Goal: Task Accomplishment & Management: Use online tool/utility

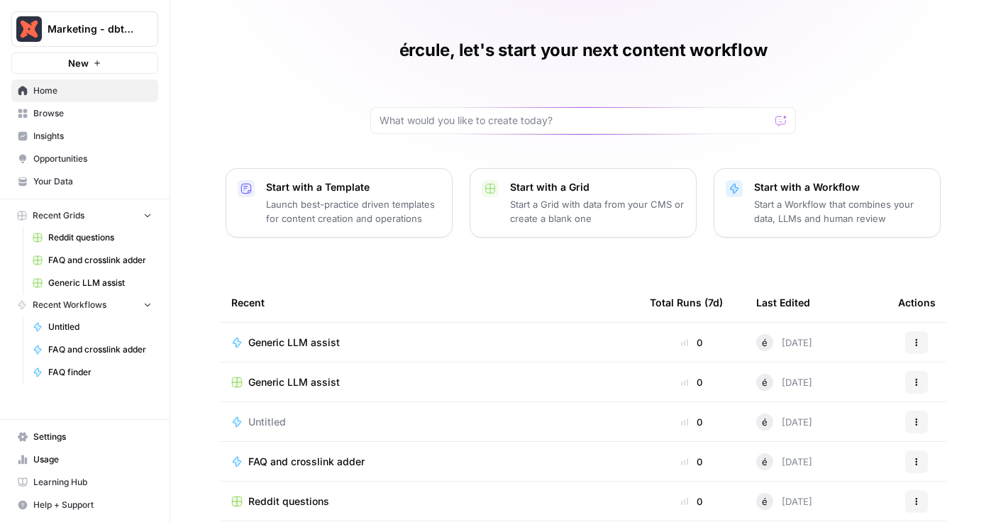
scroll to position [32, 0]
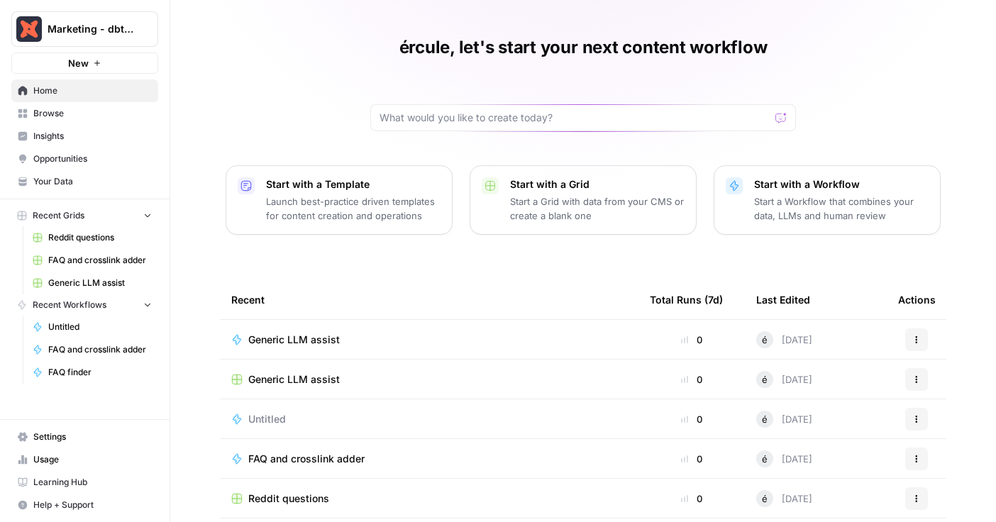
click at [280, 333] on span "Generic LLM assist" at bounding box center [294, 340] width 92 height 14
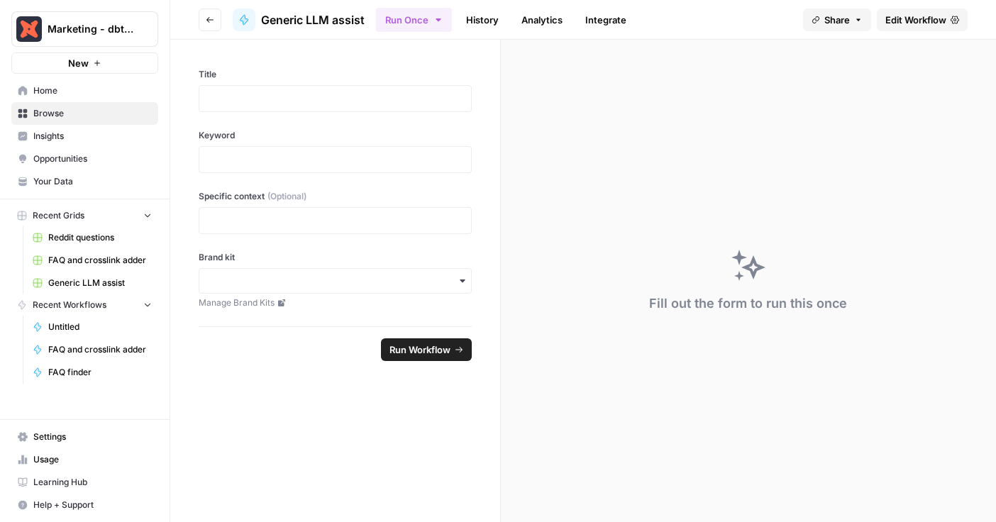
click at [88, 263] on span "FAQ and crosslink adder" at bounding box center [100, 260] width 104 height 13
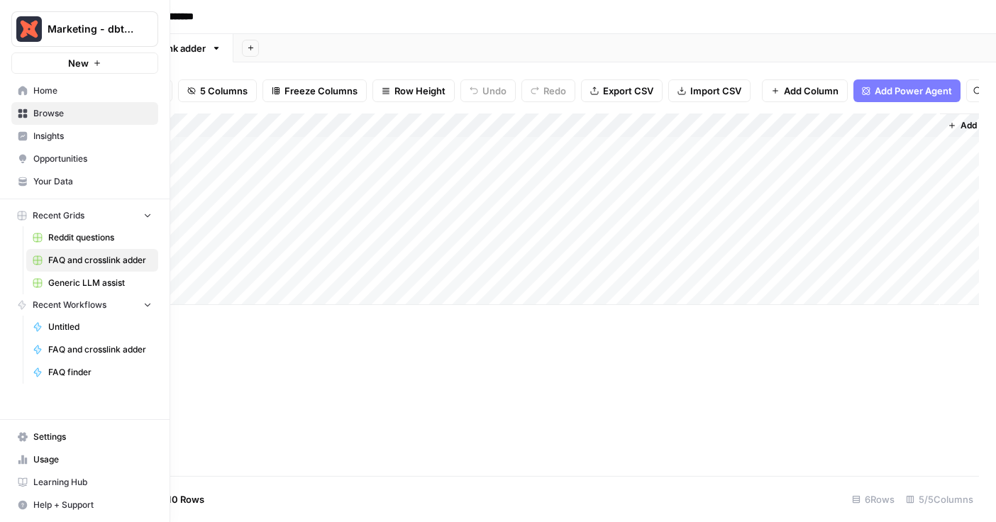
click at [53, 350] on span "FAQ and crosslink adder" at bounding box center [100, 349] width 104 height 13
click at [60, 365] on link "FAQ finder" at bounding box center [92, 372] width 132 height 23
click at [94, 281] on span "Generic LLM assist" at bounding box center [100, 283] width 104 height 13
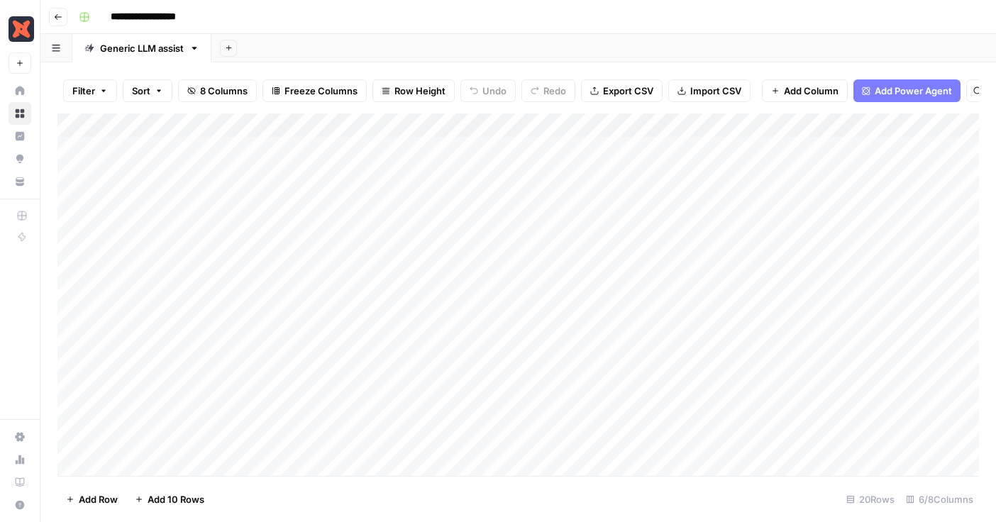
click at [707, 125] on div "Add Column" at bounding box center [518, 295] width 922 height 363
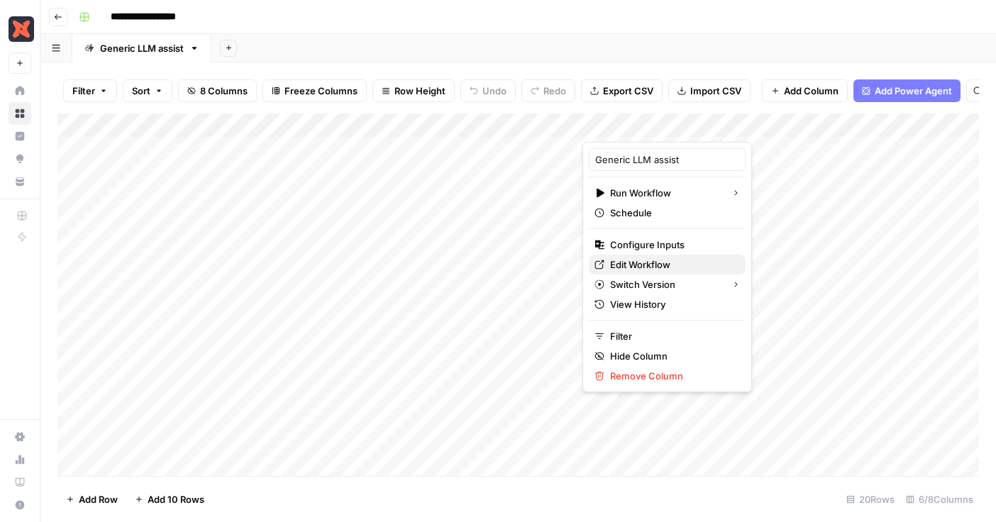
click at [646, 260] on span "Edit Workflow" at bounding box center [672, 265] width 124 height 14
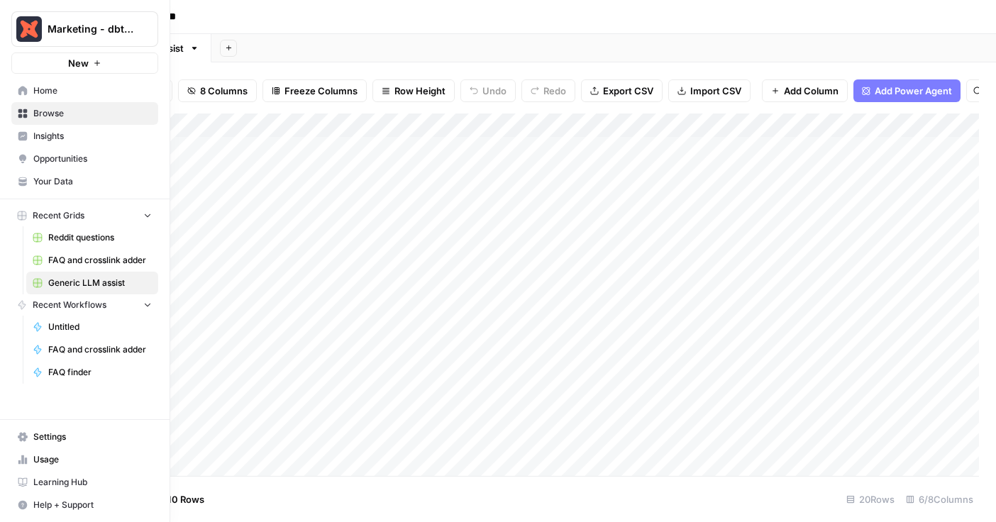
click at [146, 309] on button "Recent Workflows" at bounding box center [84, 304] width 147 height 21
click at [146, 309] on icon "button" at bounding box center [148, 305] width 10 height 10
click at [75, 119] on span "Browse" at bounding box center [92, 113] width 118 height 13
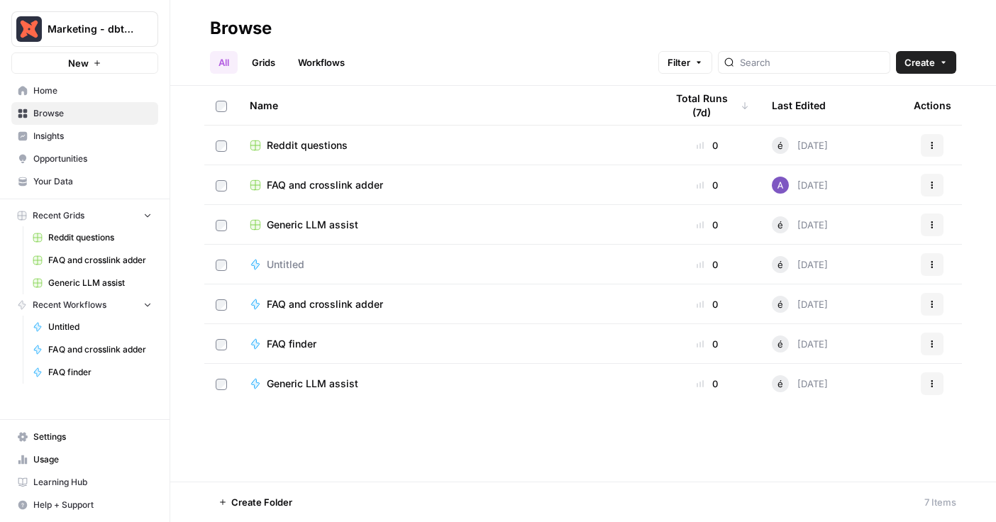
click at [323, 64] on link "Workflows" at bounding box center [321, 62] width 64 height 23
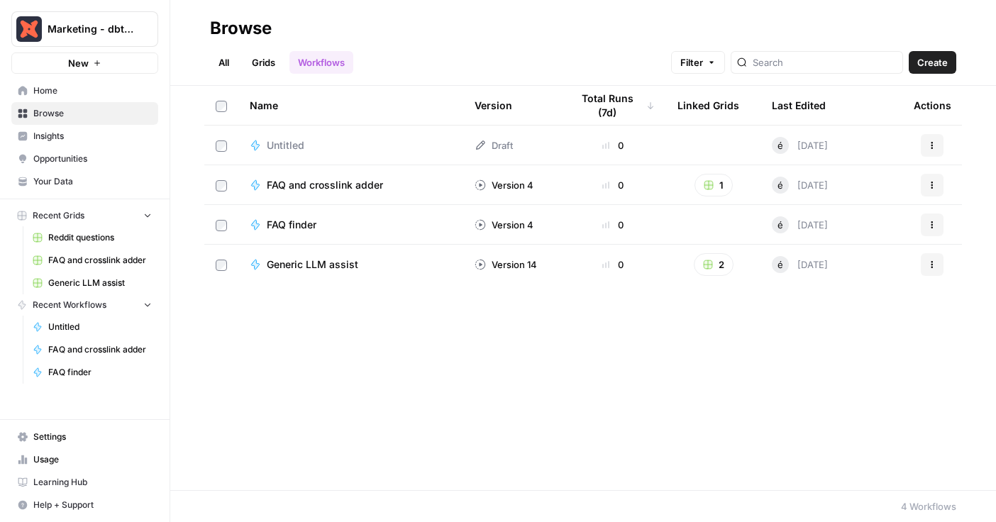
click at [931, 140] on button "Actions" at bounding box center [932, 145] width 23 height 23
click at [869, 262] on span "Delete" at bounding box center [869, 262] width 114 height 14
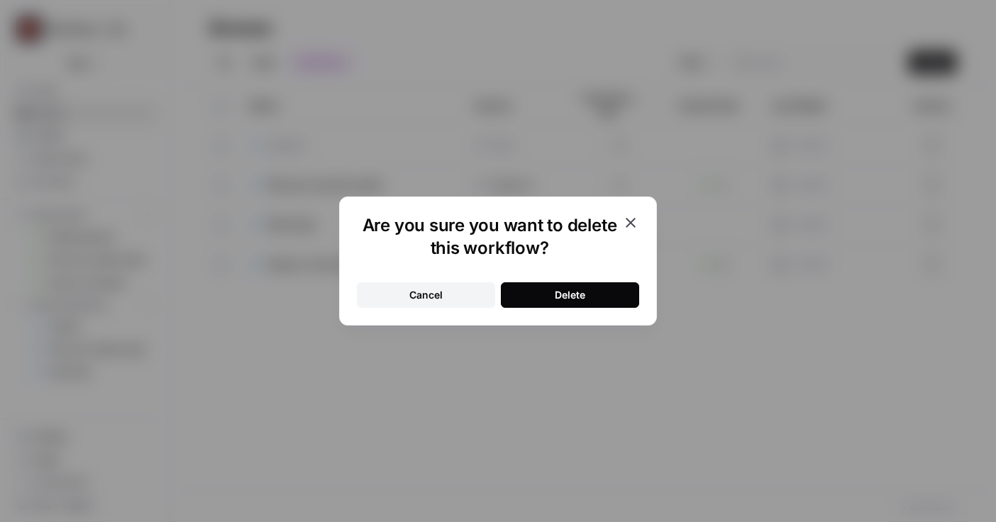
click at [465, 290] on button "Cancel" at bounding box center [426, 295] width 138 height 26
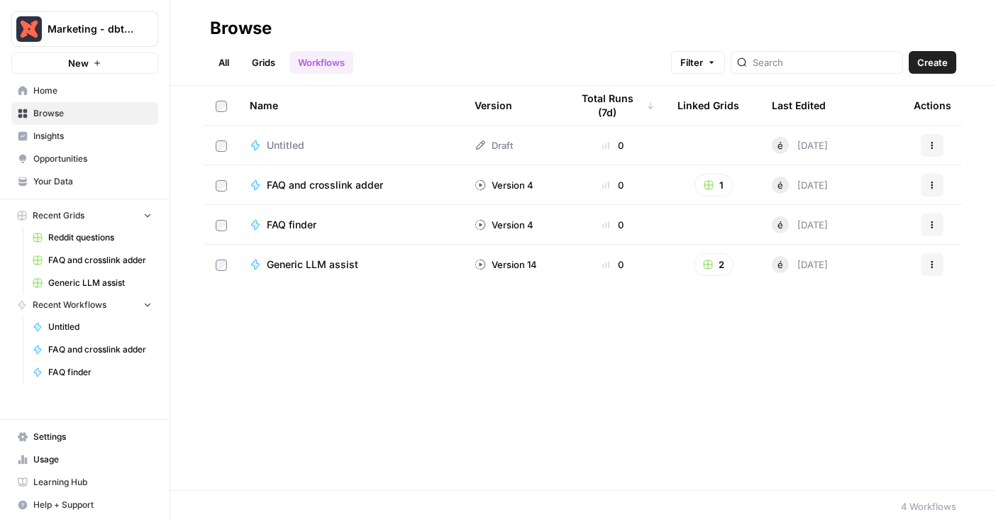
click at [360, 182] on span "FAQ and crosslink adder" at bounding box center [325, 185] width 116 height 14
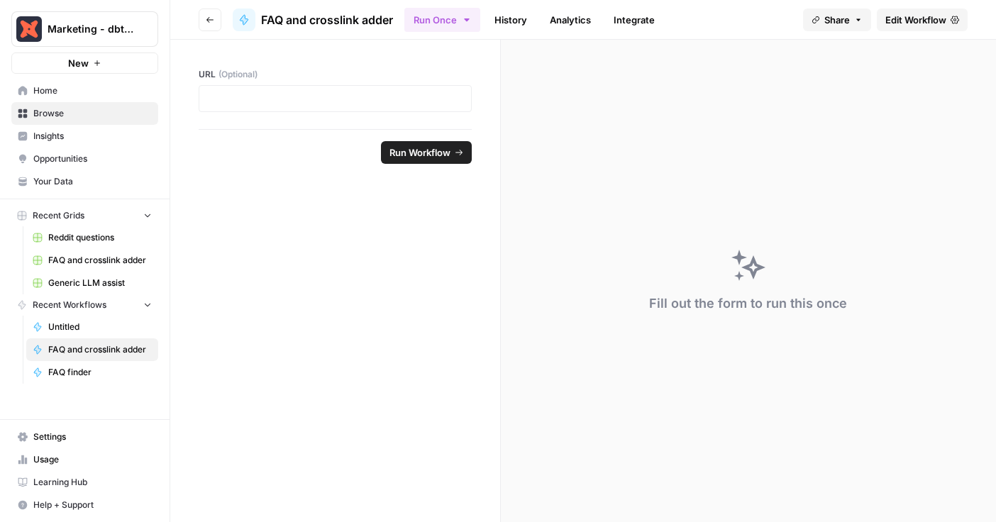
click at [893, 15] on span "Edit Workflow" at bounding box center [916, 20] width 61 height 14
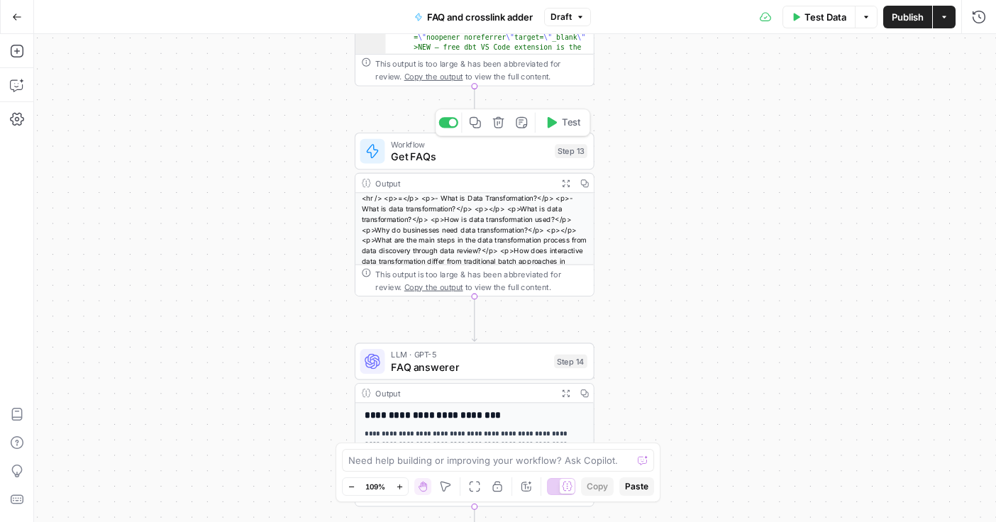
click at [487, 154] on span "Get FAQs" at bounding box center [470, 157] width 158 height 16
type input "FAQ finder"
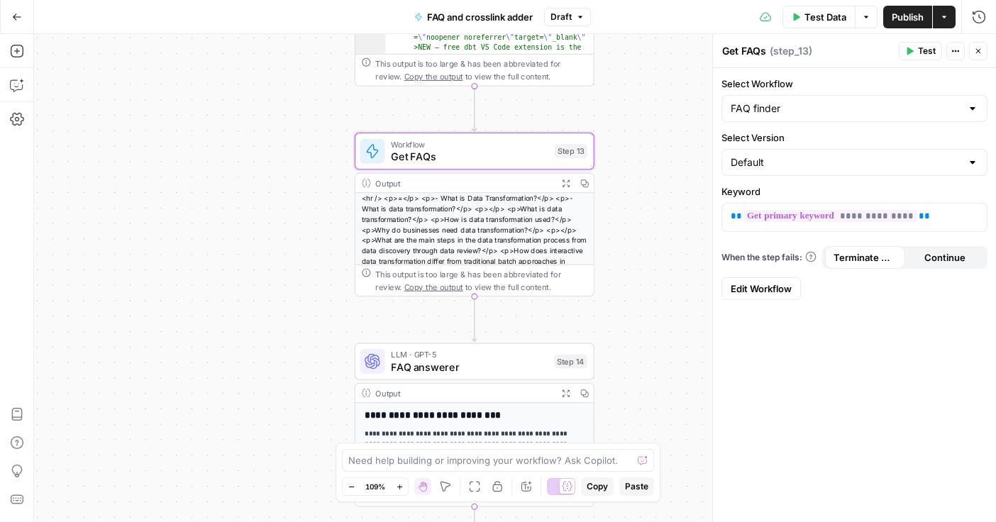
click at [784, 277] on link "Edit Workflow" at bounding box center [761, 288] width 79 height 23
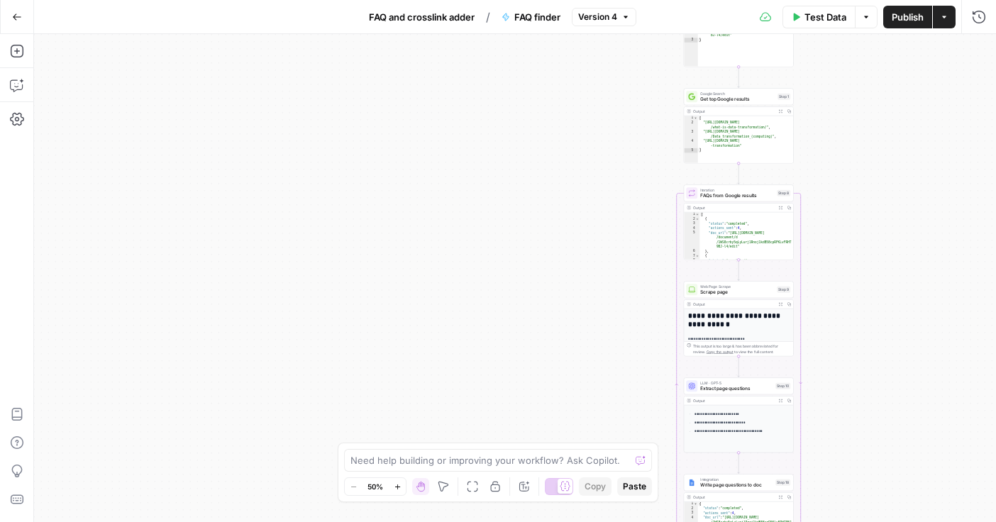
click at [17, 18] on icon "button" at bounding box center [17, 17] width 10 height 10
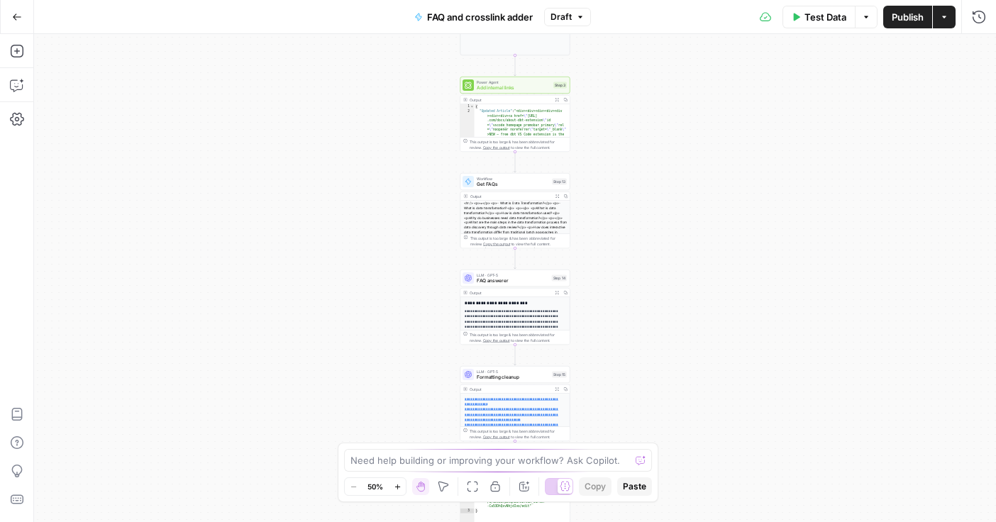
click at [15, 21] on icon "button" at bounding box center [17, 17] width 10 height 10
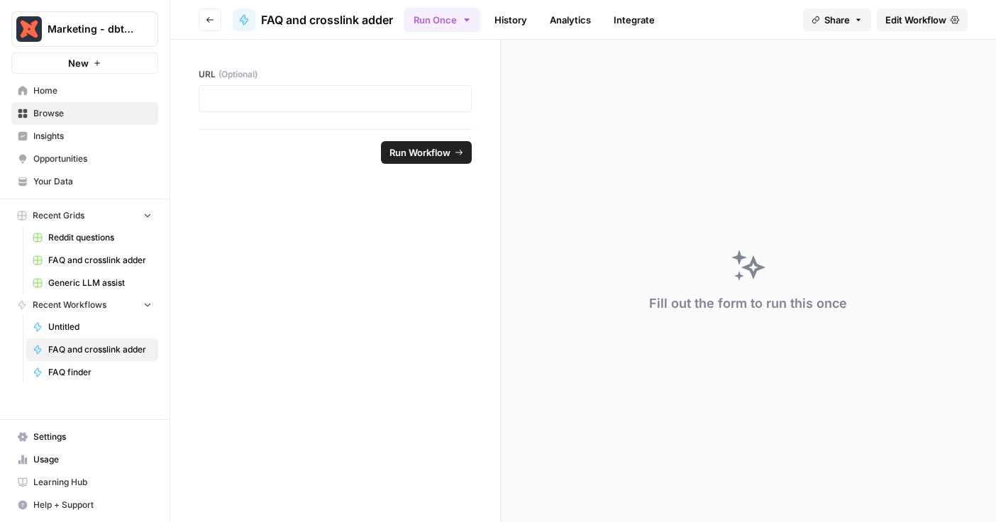
click at [221, 18] on button "Go back" at bounding box center [210, 20] width 23 height 23
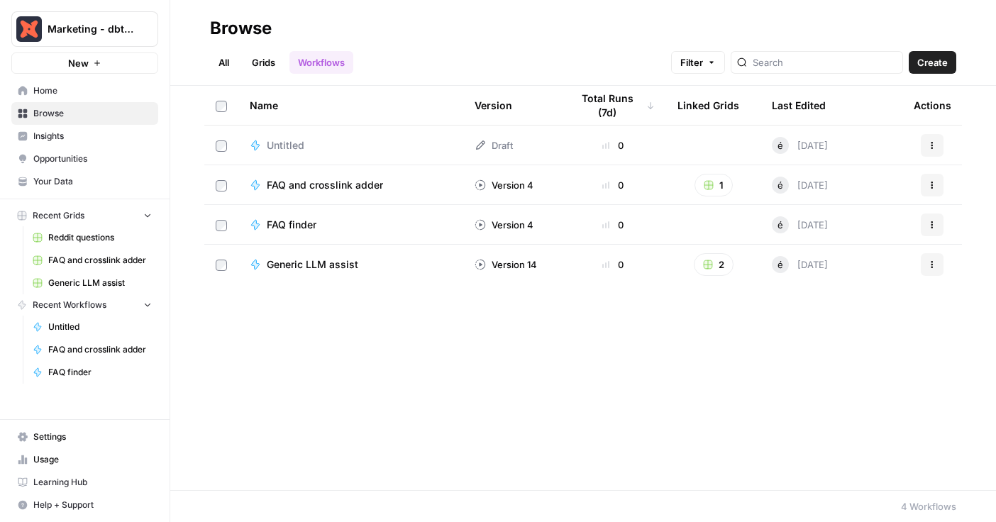
click at [315, 182] on span "FAQ and crosslink adder" at bounding box center [325, 185] width 116 height 14
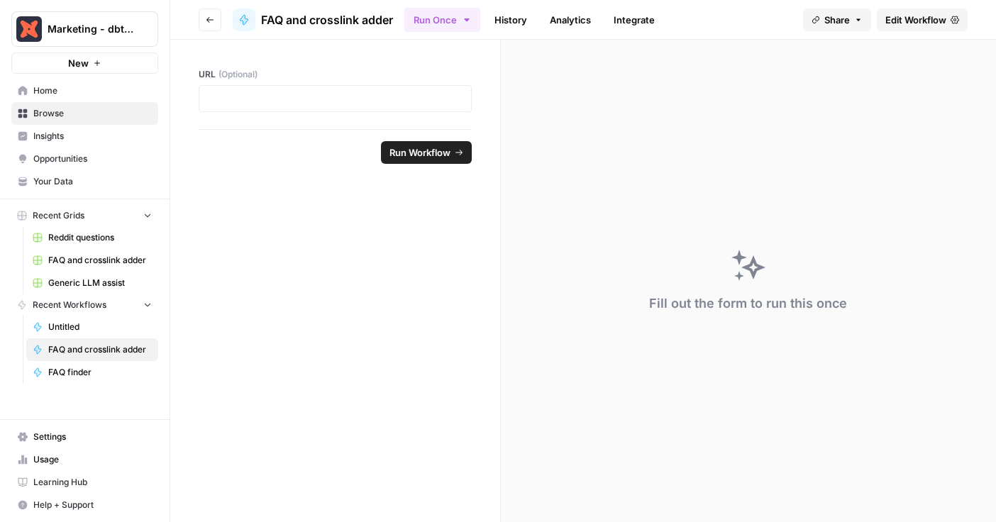
click at [906, 23] on span "Edit Workflow" at bounding box center [916, 20] width 61 height 14
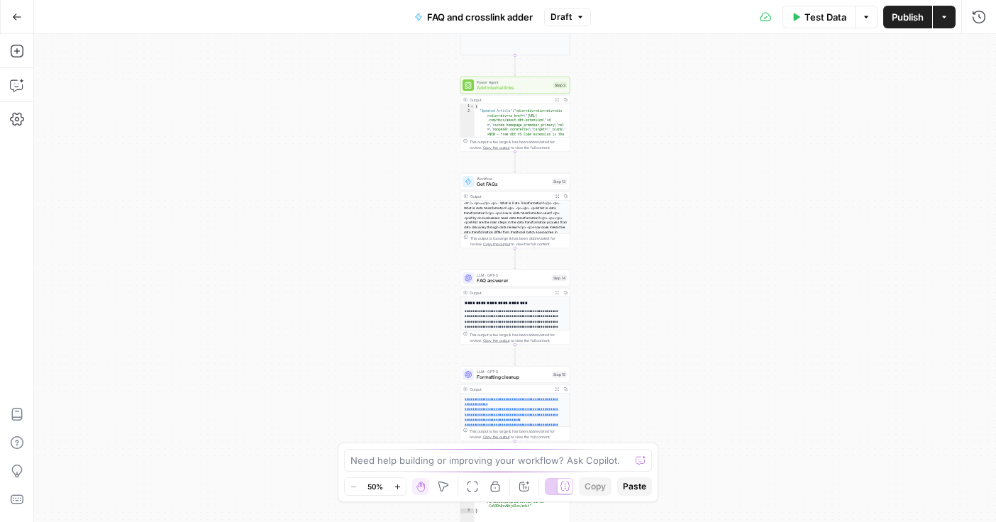
click at [624, 211] on div "**********" at bounding box center [515, 278] width 962 height 488
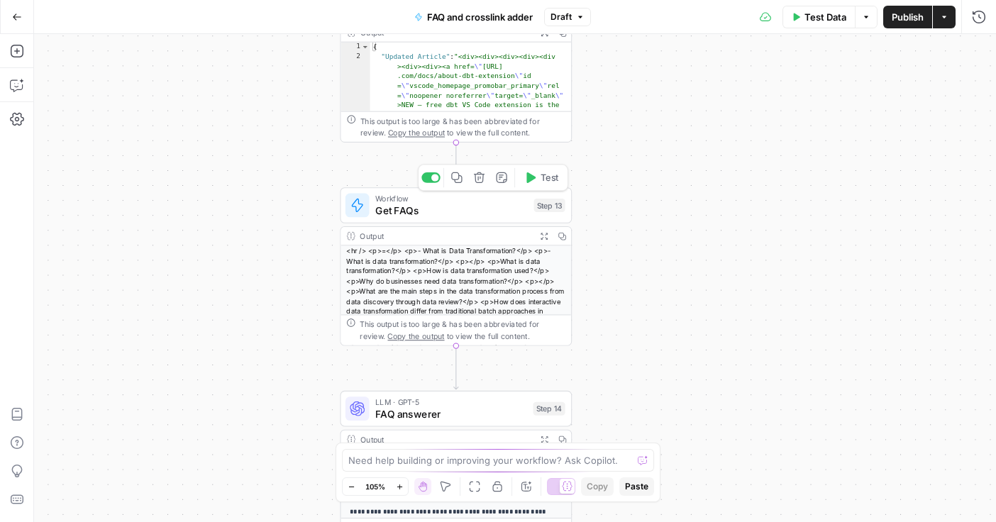
click at [480, 214] on span "Get FAQs" at bounding box center [451, 210] width 153 height 15
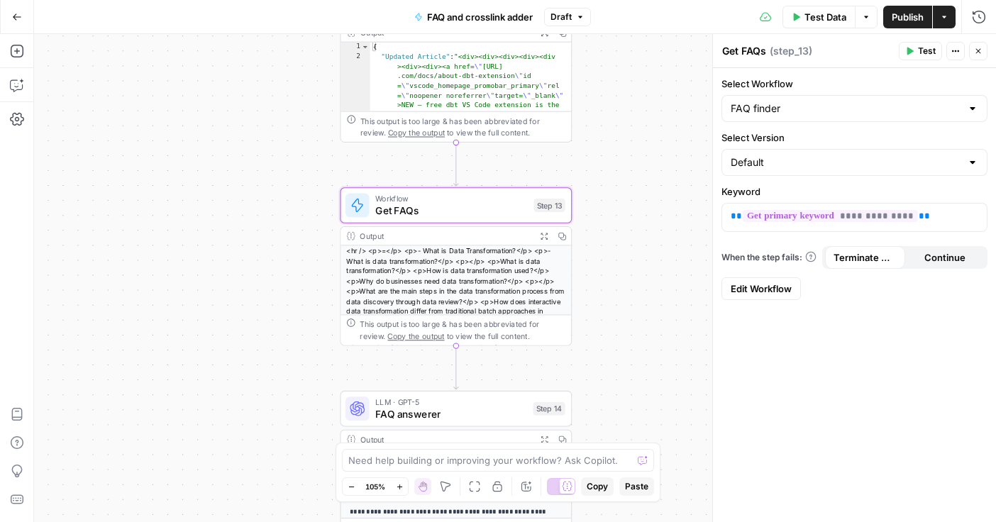
click at [766, 282] on span "Edit Workflow" at bounding box center [761, 289] width 61 height 14
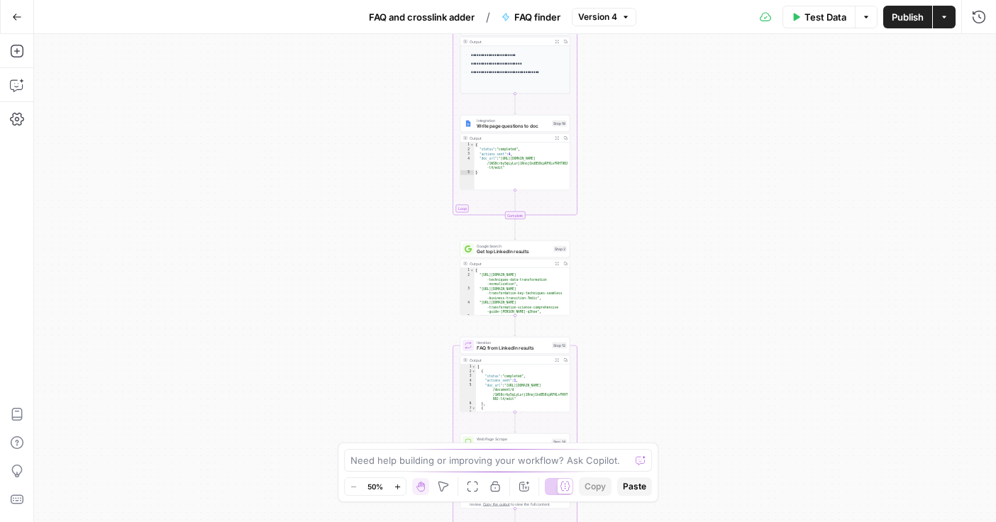
click at [16, 27] on button "Go Back" at bounding box center [17, 17] width 26 height 26
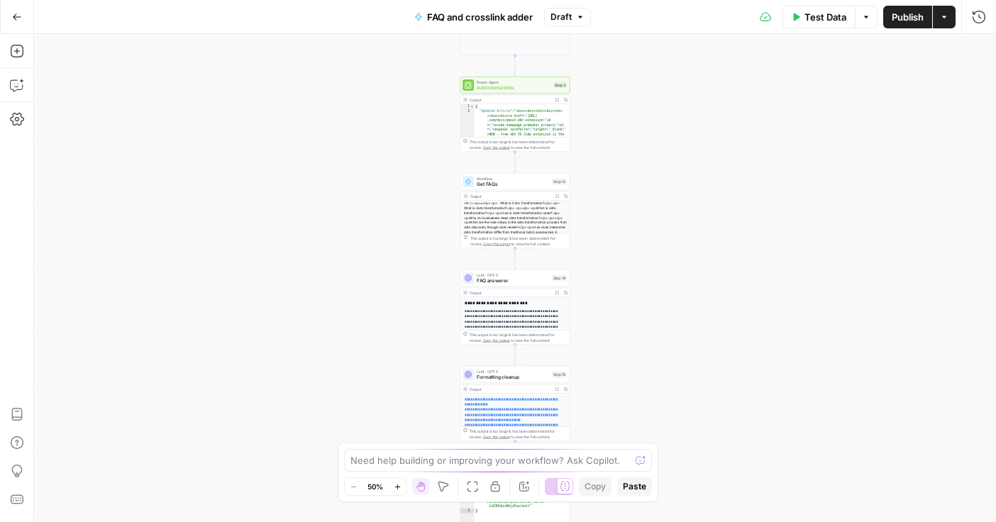
click at [15, 17] on icon "button" at bounding box center [17, 17] width 10 height 10
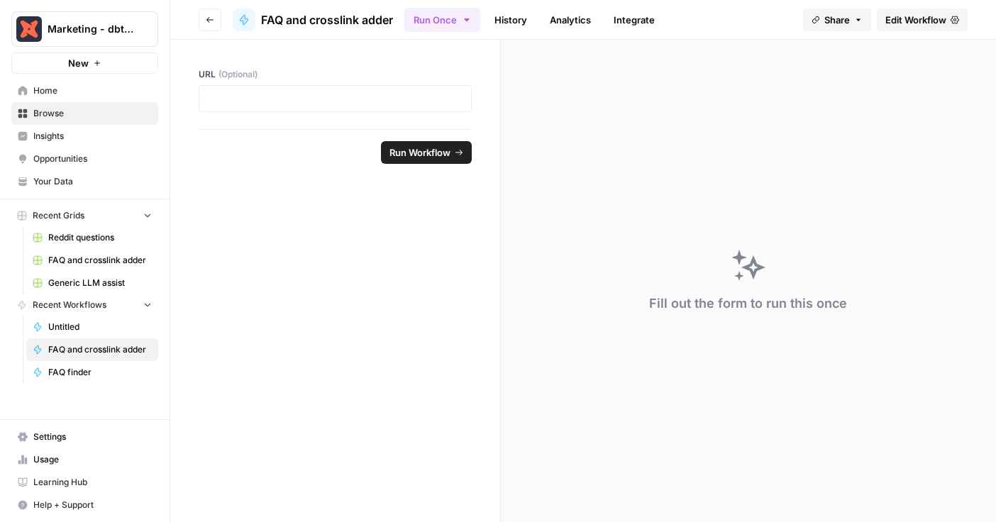
click at [67, 371] on span "FAQ finder" at bounding box center [100, 372] width 104 height 13
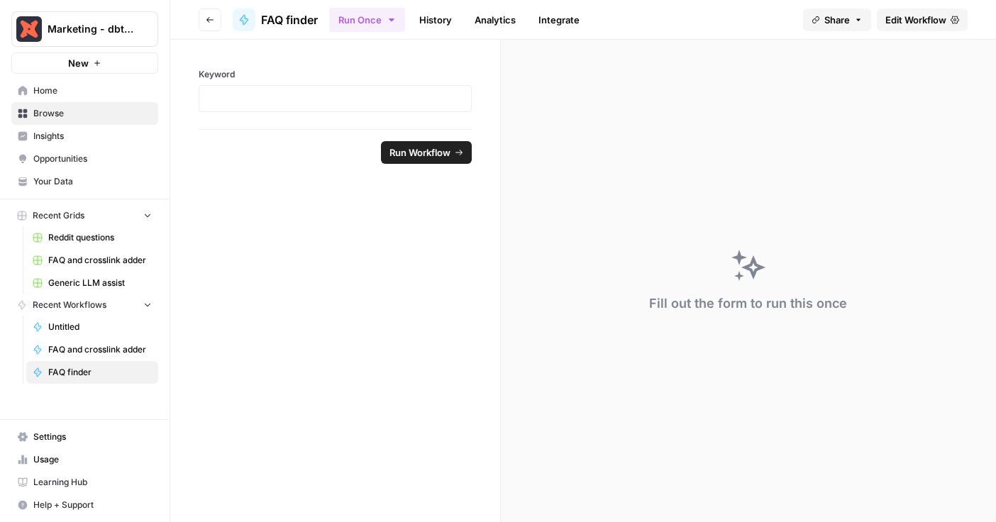
click at [930, 16] on span "Edit Workflow" at bounding box center [916, 20] width 61 height 14
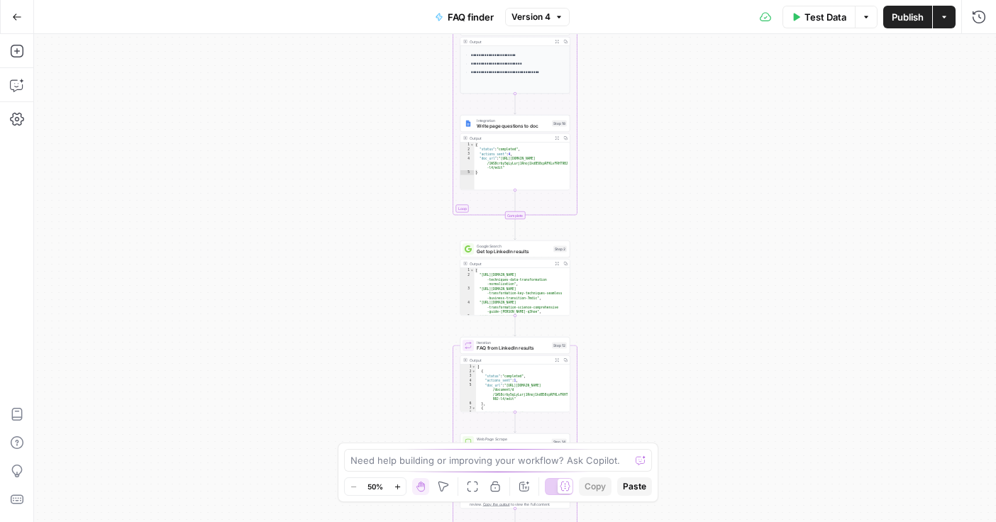
click at [479, 11] on span "FAQ finder" at bounding box center [471, 17] width 46 height 14
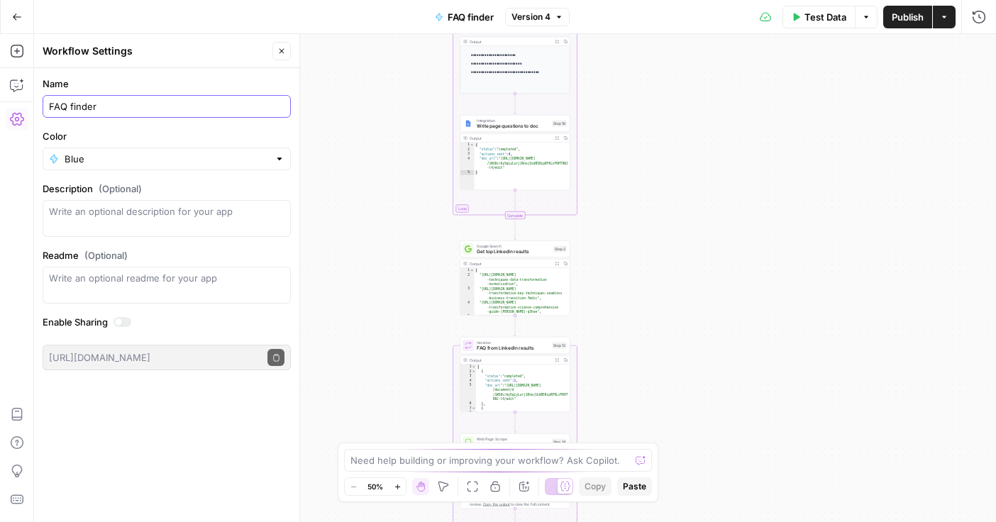
click at [128, 110] on input "FAQ finder" at bounding box center [167, 106] width 236 height 14
type input "FAQ adder"
click at [800, 89] on div "Workflow Input Settings Inputs Integration Google doc for questions Step 7 Outp…" at bounding box center [515, 278] width 962 height 488
click at [896, 24] on button "Publish" at bounding box center [907, 17] width 49 height 23
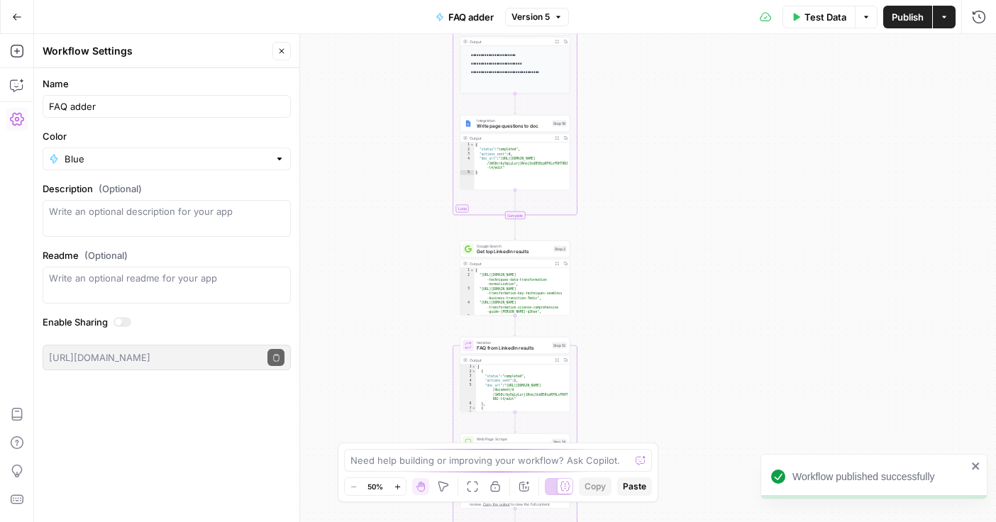
click at [286, 50] on button "Close" at bounding box center [281, 51] width 18 height 18
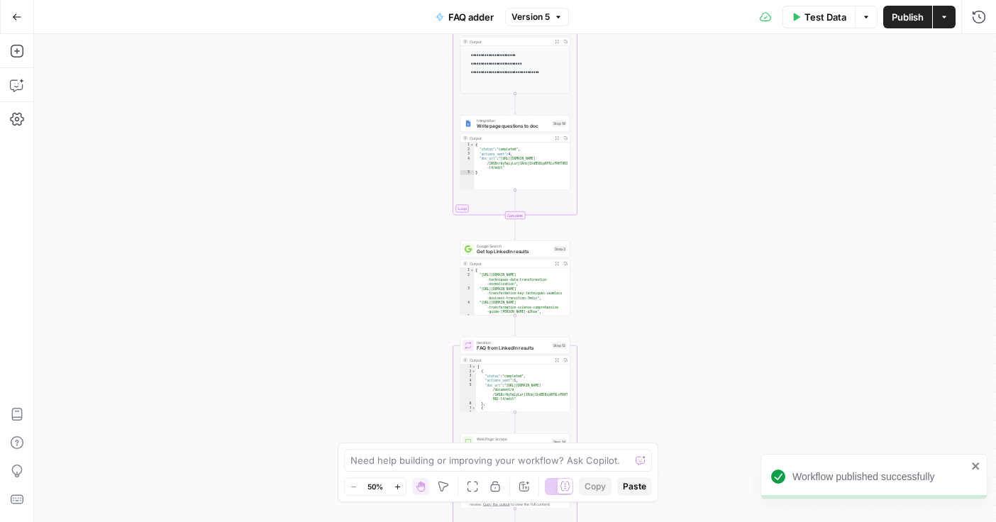
click at [16, 6] on button "Go Back" at bounding box center [17, 17] width 26 height 26
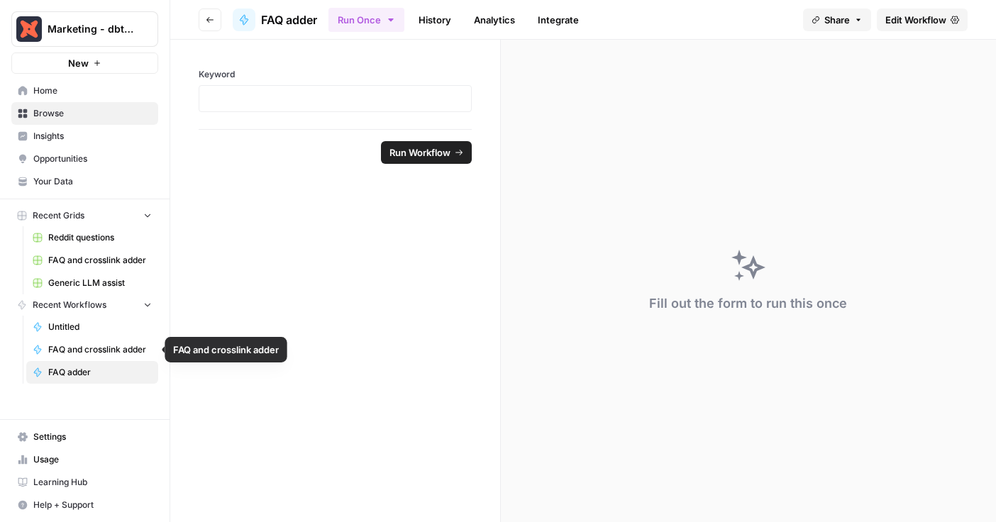
click at [82, 340] on link "FAQ and crosslink adder" at bounding box center [92, 349] width 132 height 23
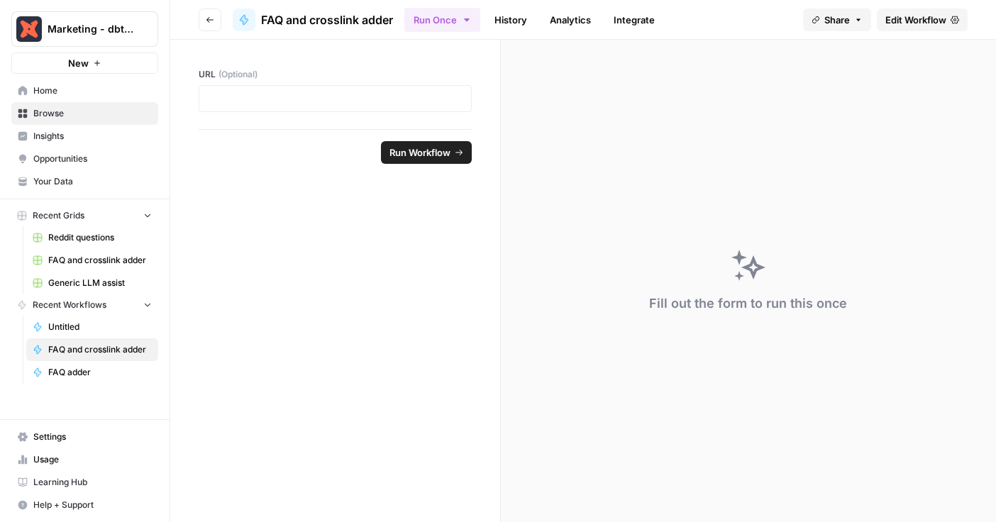
click at [893, 21] on span "Edit Workflow" at bounding box center [916, 20] width 61 height 14
click at [214, 19] on button "Go back" at bounding box center [210, 20] width 23 height 23
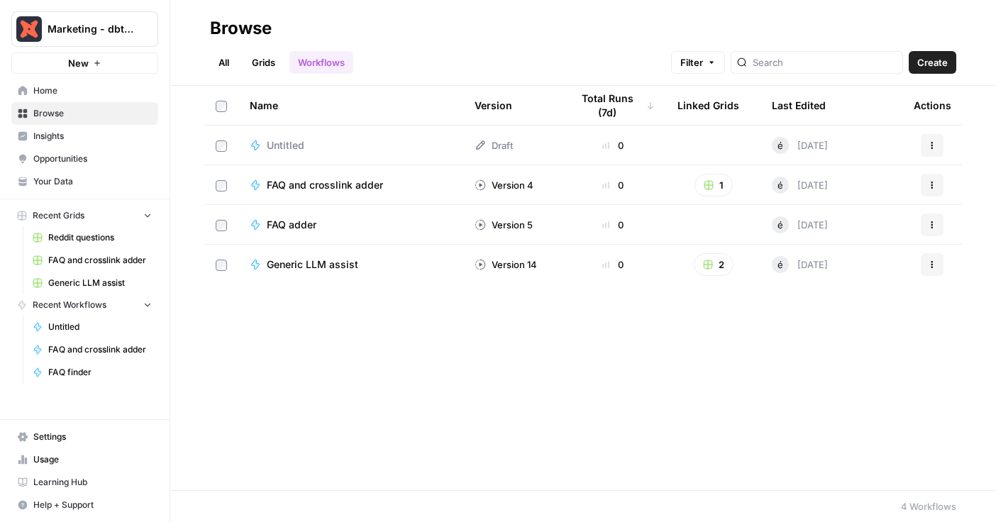
click at [298, 190] on span "FAQ and crosslink adder" at bounding box center [325, 185] width 116 height 14
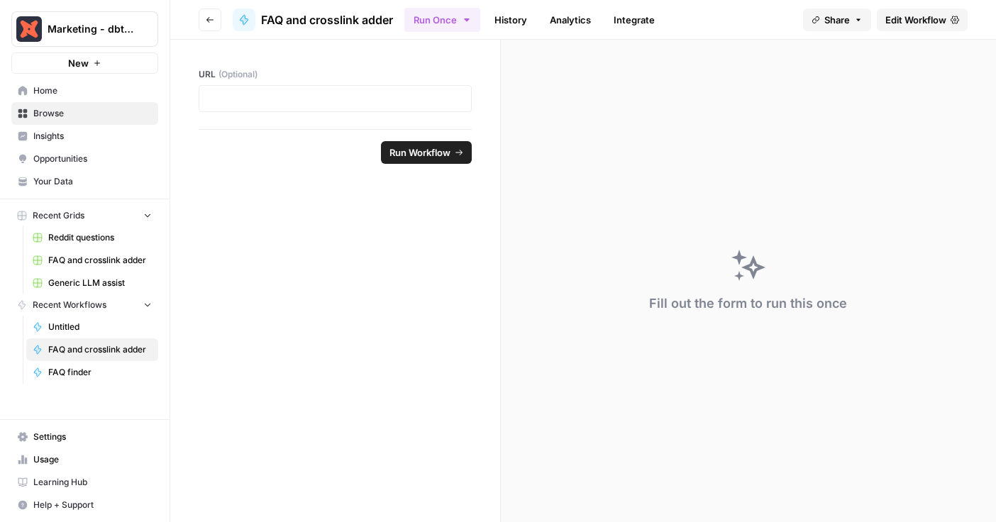
click at [888, 11] on link "Edit Workflow" at bounding box center [922, 20] width 91 height 23
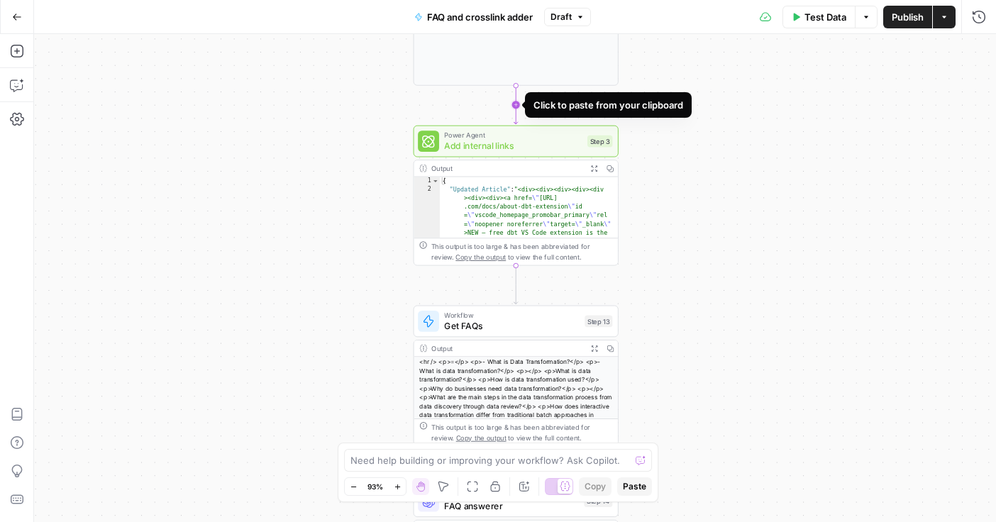
click at [514, 100] on icon "Edge from step_12 to step_3" at bounding box center [516, 105] width 4 height 38
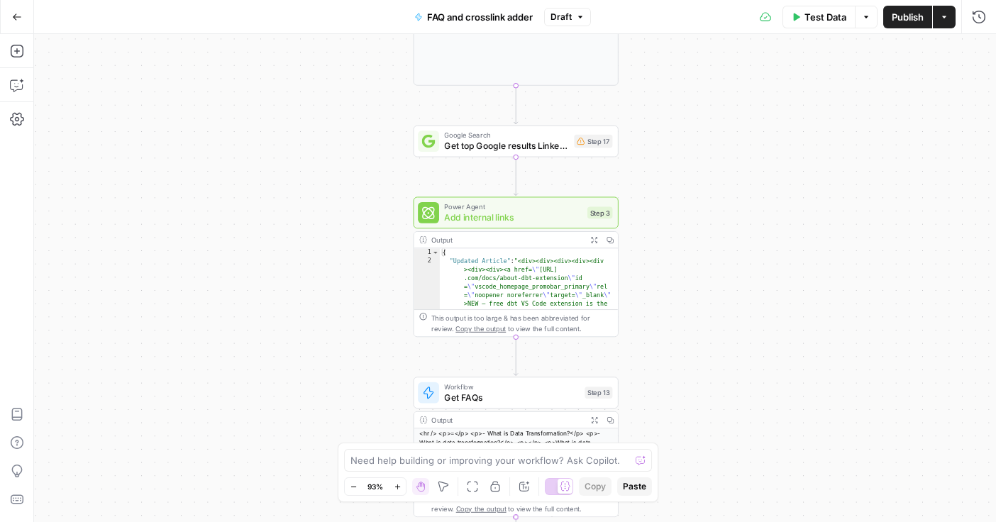
click at [648, 120] on div "**********" at bounding box center [515, 278] width 962 height 488
click at [517, 139] on span "Get top Google results LinkedIn" at bounding box center [506, 145] width 124 height 13
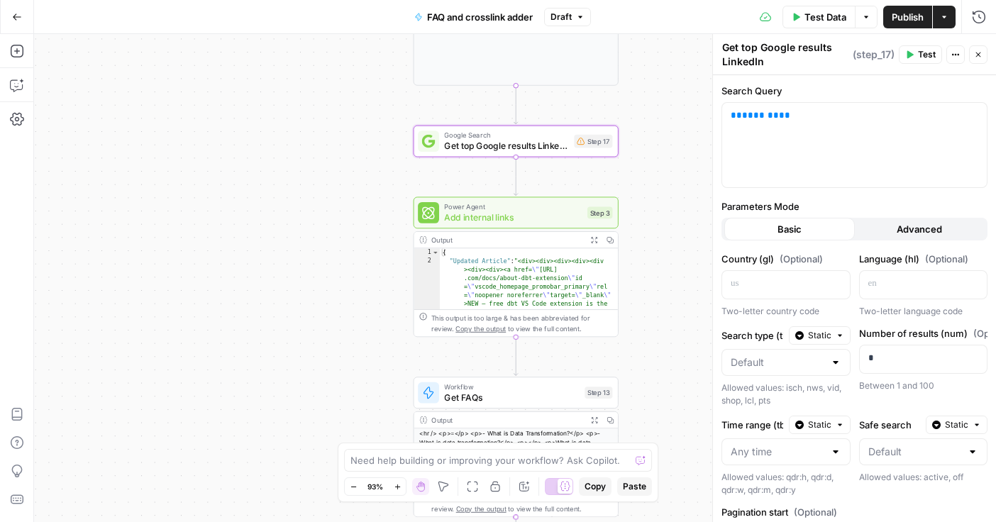
click at [648, 122] on div "**********" at bounding box center [515, 278] width 962 height 488
click at [525, 141] on span "Get top Google results LinkedIn" at bounding box center [506, 145] width 124 height 13
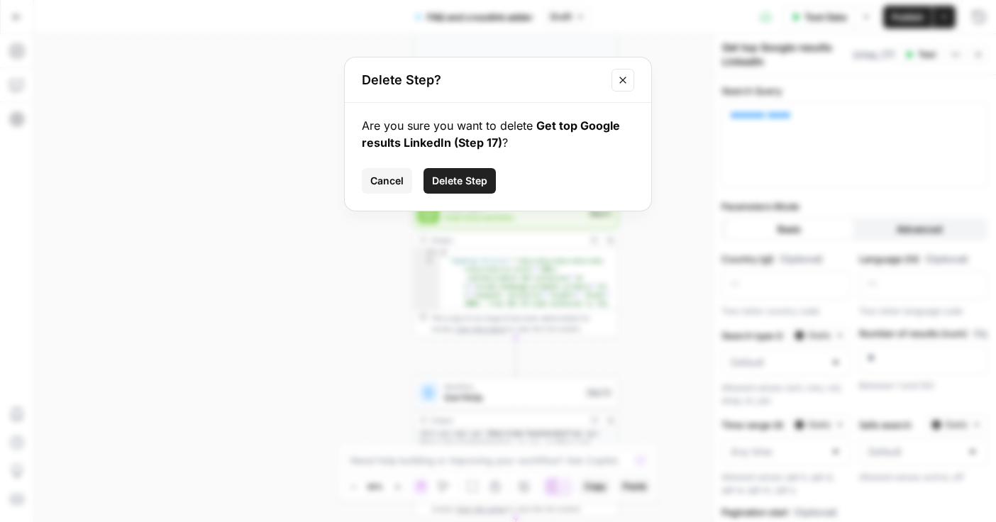
click at [456, 181] on span "Delete Step" at bounding box center [459, 181] width 55 height 14
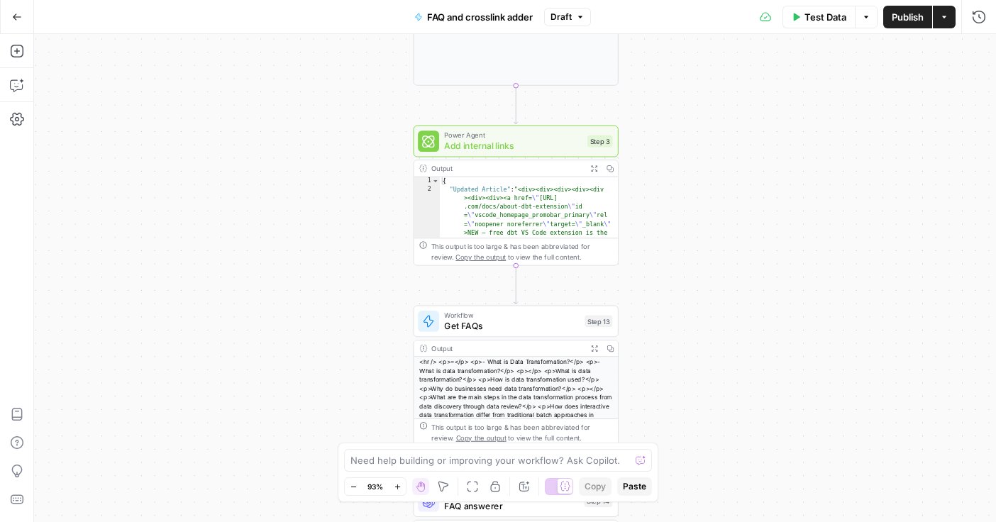
click at [679, 84] on div "**********" at bounding box center [515, 278] width 962 height 488
click at [18, 50] on icon "button" at bounding box center [16, 51] width 13 height 13
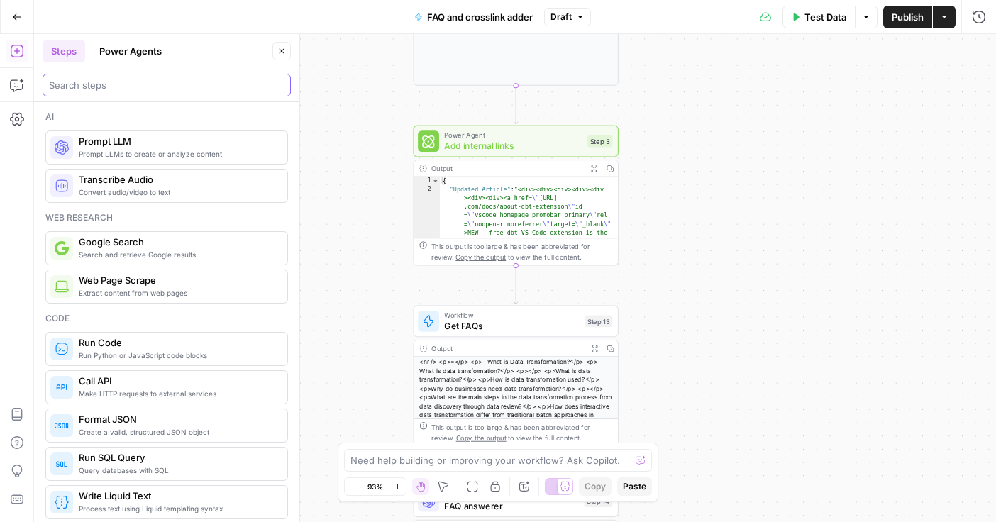
click at [187, 86] on input "search" at bounding box center [167, 85] width 236 height 14
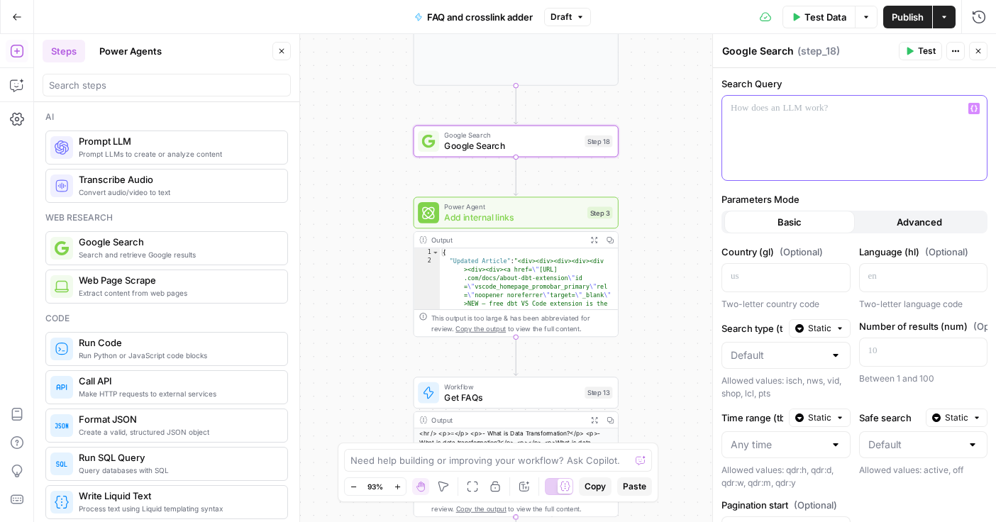
click at [773, 124] on div at bounding box center [854, 138] width 265 height 84
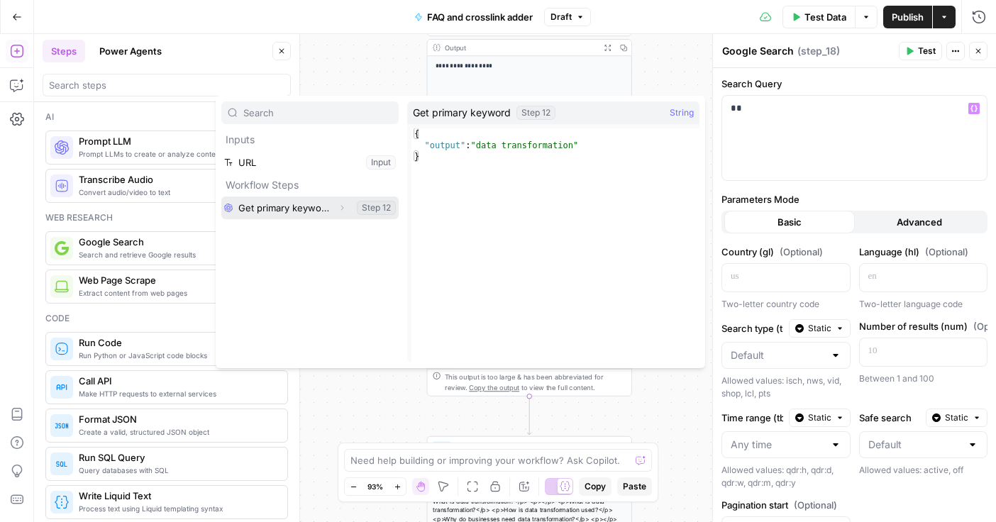
click at [287, 209] on button "Select variable Get primary keyword" at bounding box center [309, 208] width 177 height 23
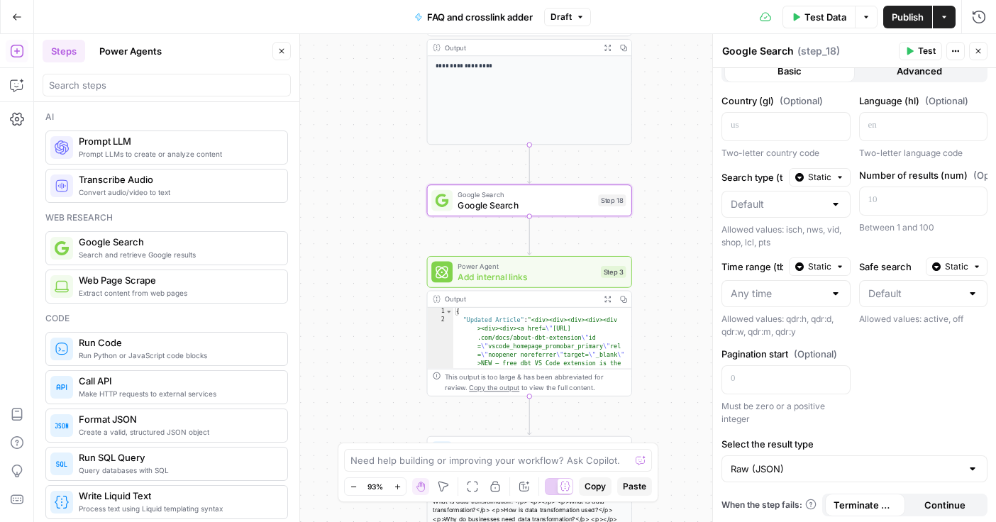
scroll to position [153, 0]
click at [787, 290] on input "Time range (tbs)" at bounding box center [778, 292] width 94 height 14
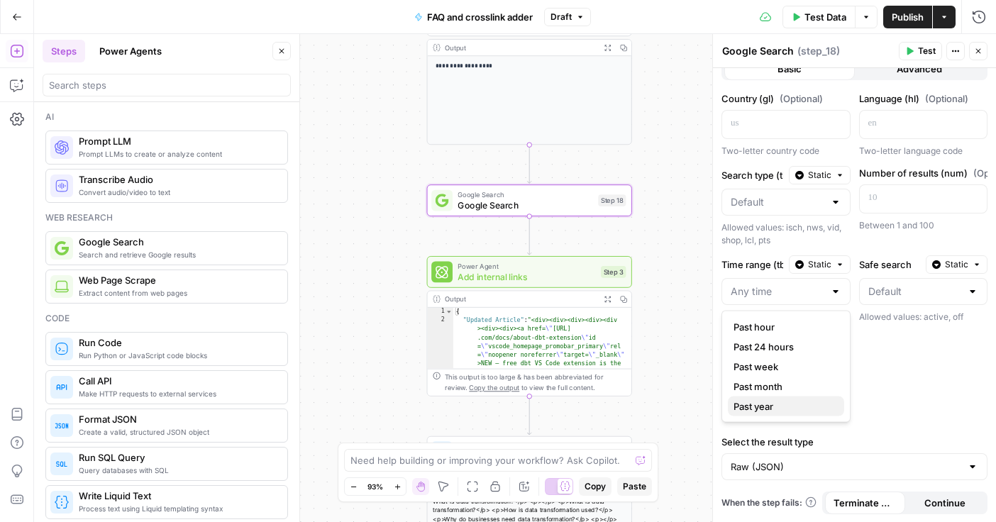
click at [788, 397] on button "Past year" at bounding box center [786, 407] width 116 height 20
type input "Past year"
click at [899, 352] on div "Country (gl) (Optional) Two-letter country code Language (hl) (Optional) Two-le…" at bounding box center [855, 258] width 266 height 332
click at [671, 225] on div "**********" at bounding box center [515, 278] width 962 height 488
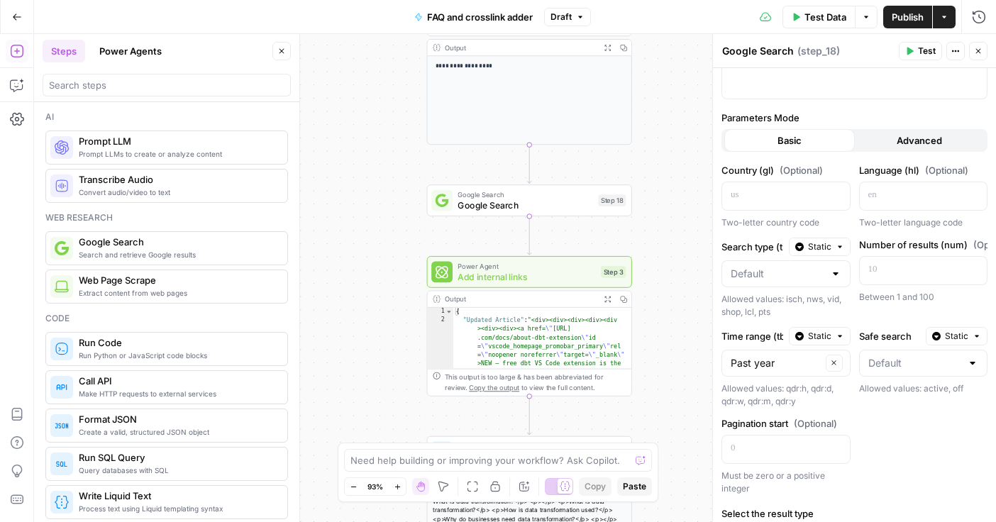
scroll to position [59, 0]
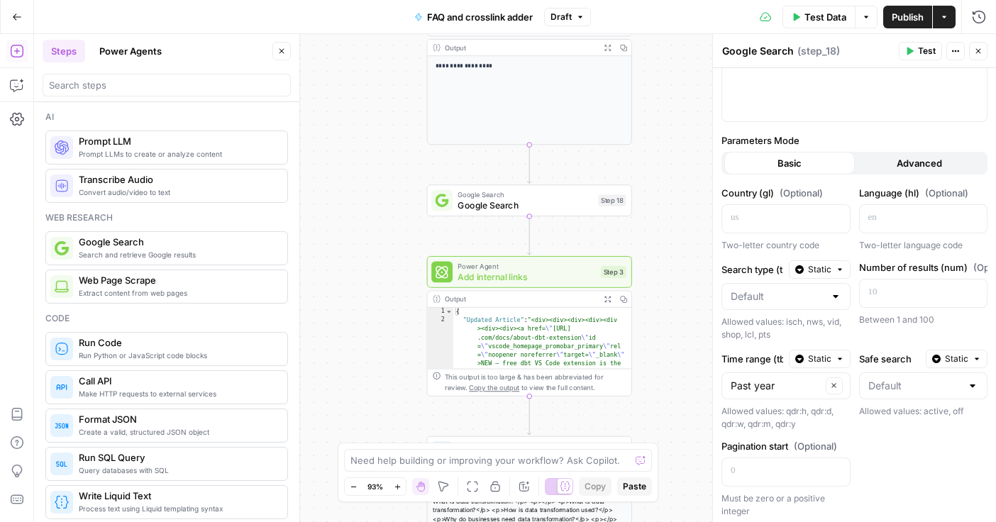
click at [896, 158] on button "Advanced" at bounding box center [920, 163] width 131 height 23
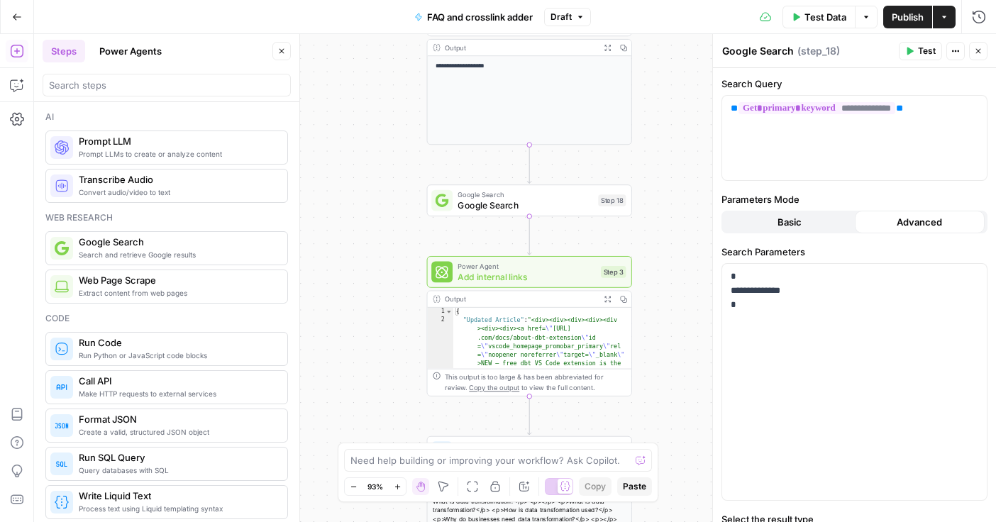
click at [802, 222] on button "Basic" at bounding box center [789, 222] width 131 height 23
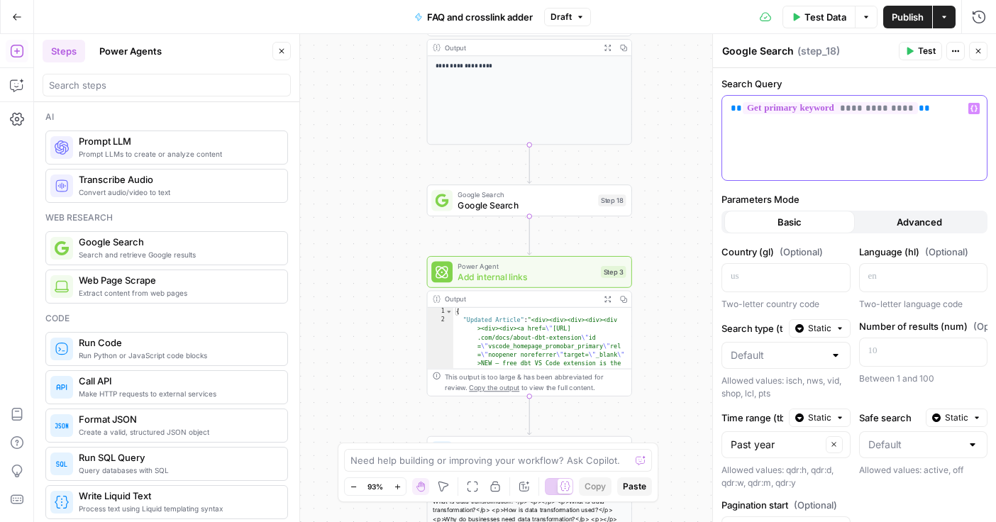
click at [935, 114] on p "**********" at bounding box center [855, 108] width 248 height 14
click at [678, 254] on div "**********" at bounding box center [515, 278] width 962 height 488
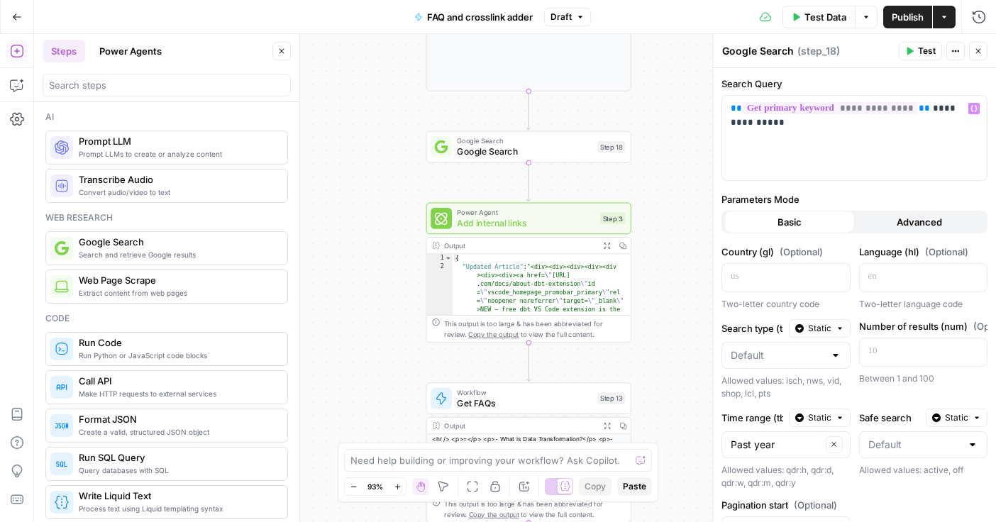
click at [926, 50] on span "Test" at bounding box center [927, 51] width 18 height 13
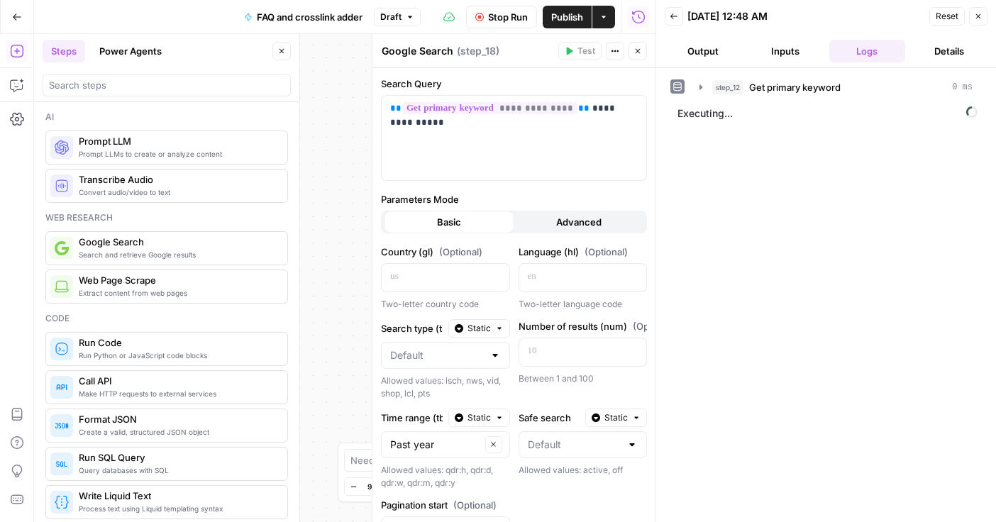
click at [283, 52] on icon "button" at bounding box center [281, 51] width 9 height 9
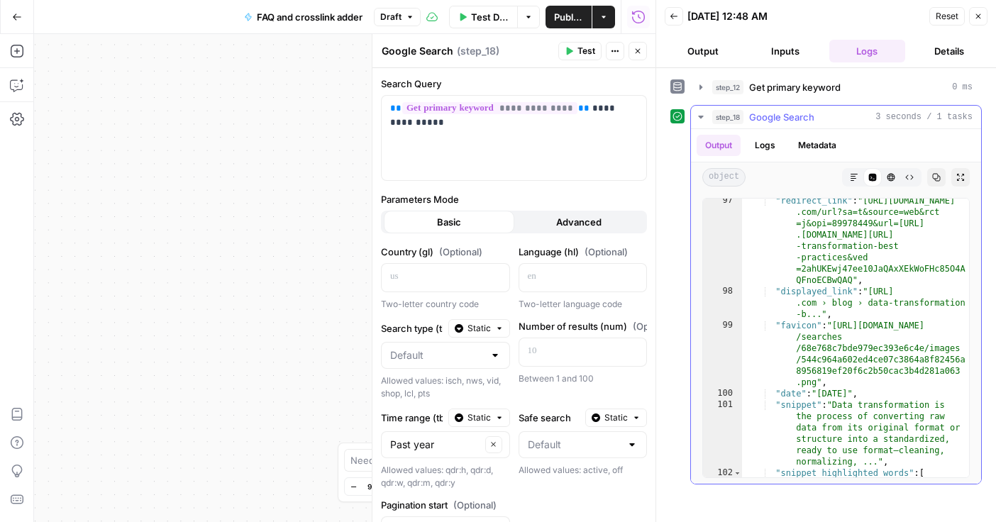
scroll to position [2796, 0]
click at [311, 166] on div "**********" at bounding box center [345, 278] width 622 height 488
click at [299, 114] on div "**********" at bounding box center [345, 278] width 622 height 488
click at [648, 47] on header "Google Search Google Search ( step_18 ) Test Actions Close" at bounding box center [514, 51] width 283 height 34
click at [642, 53] on button "Close" at bounding box center [638, 51] width 18 height 18
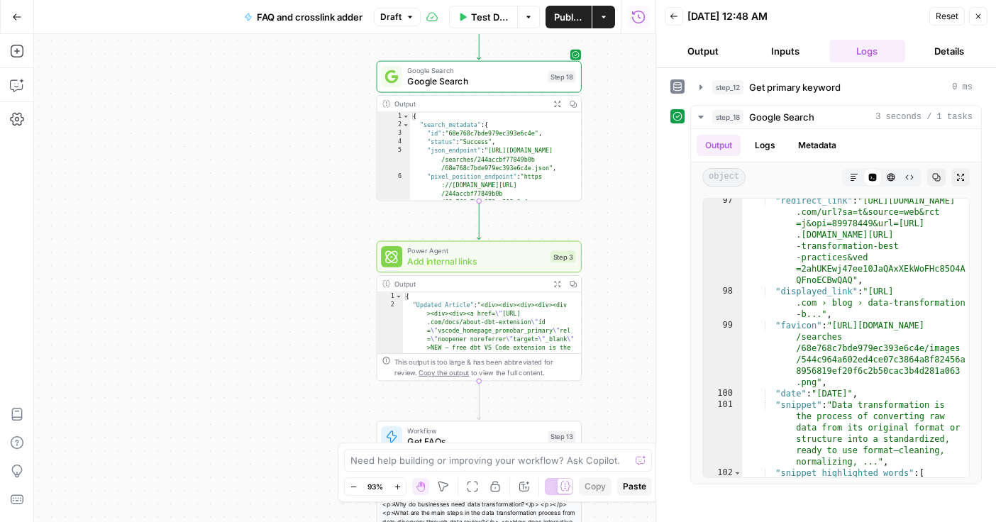
drag, startPoint x: 364, startPoint y: 219, endPoint x: 309, endPoint y: 132, distance: 103.0
click at [310, 133] on div "**********" at bounding box center [345, 278] width 622 height 488
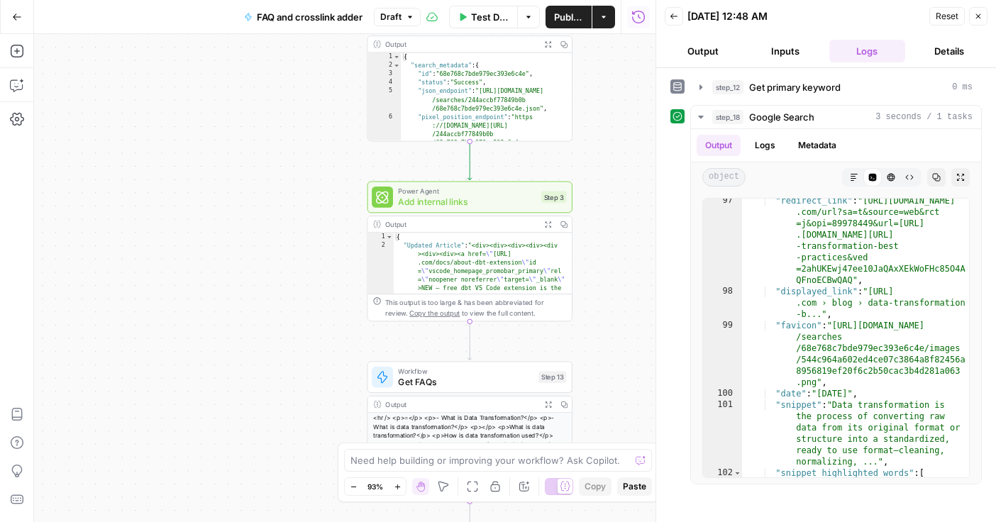
drag, startPoint x: 279, startPoint y: 249, endPoint x: 272, endPoint y: 204, distance: 45.9
click at [272, 204] on div "**********" at bounding box center [345, 278] width 622 height 488
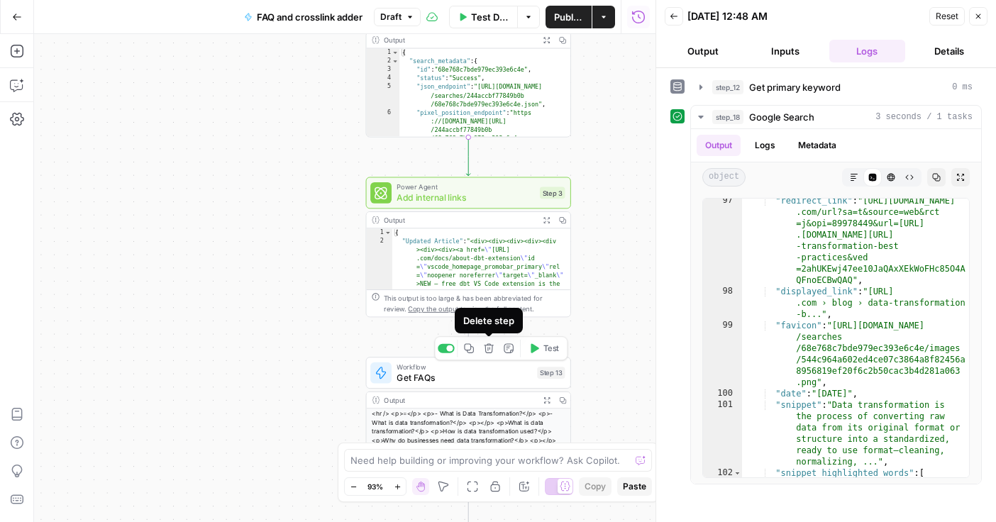
click at [489, 353] on button "Delete step" at bounding box center [488, 348] width 17 height 17
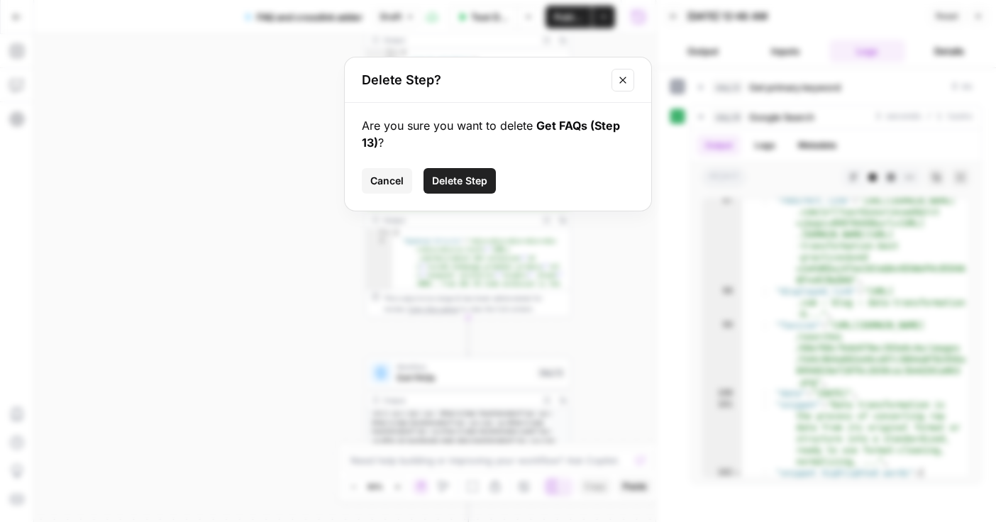
click at [465, 180] on span "Delete Step" at bounding box center [459, 181] width 55 height 14
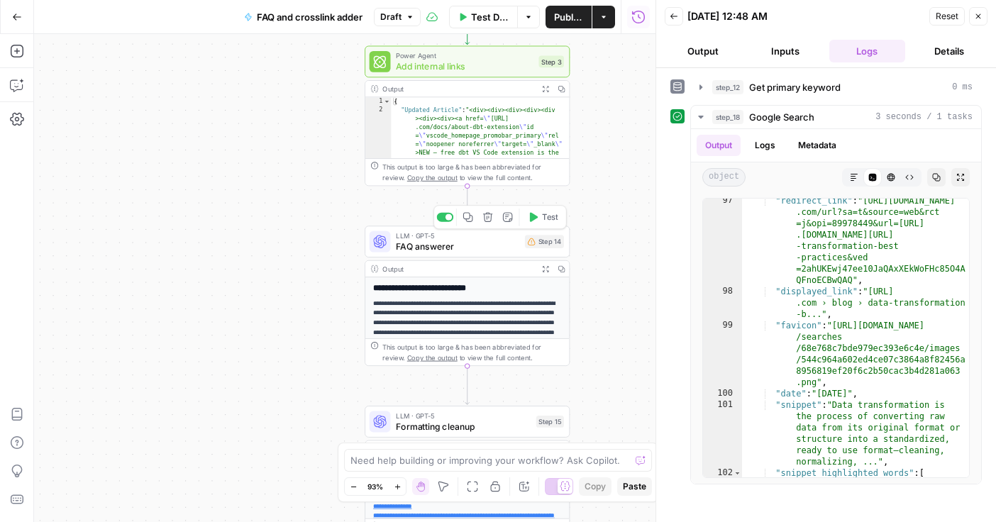
click at [490, 219] on icon "button" at bounding box center [487, 217] width 11 height 11
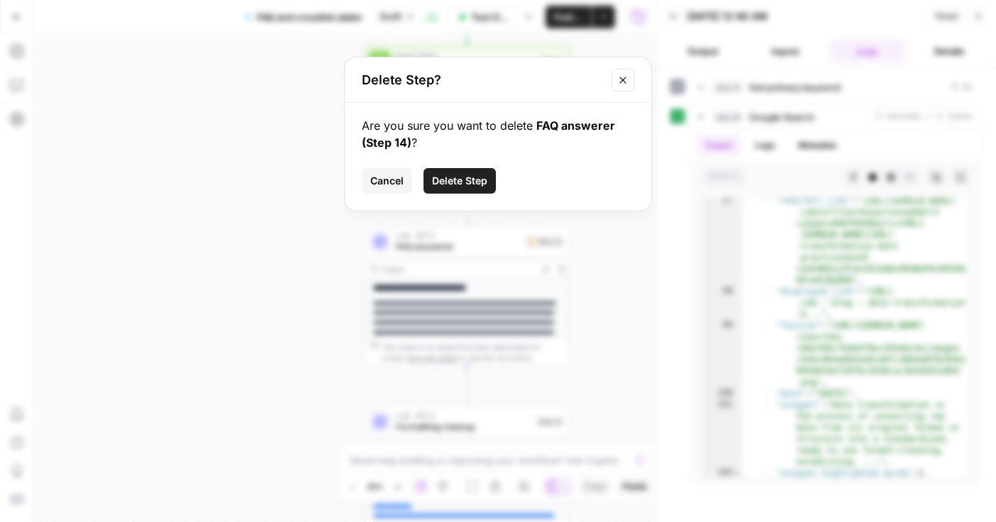
click at [473, 182] on span "Delete Step" at bounding box center [459, 181] width 55 height 14
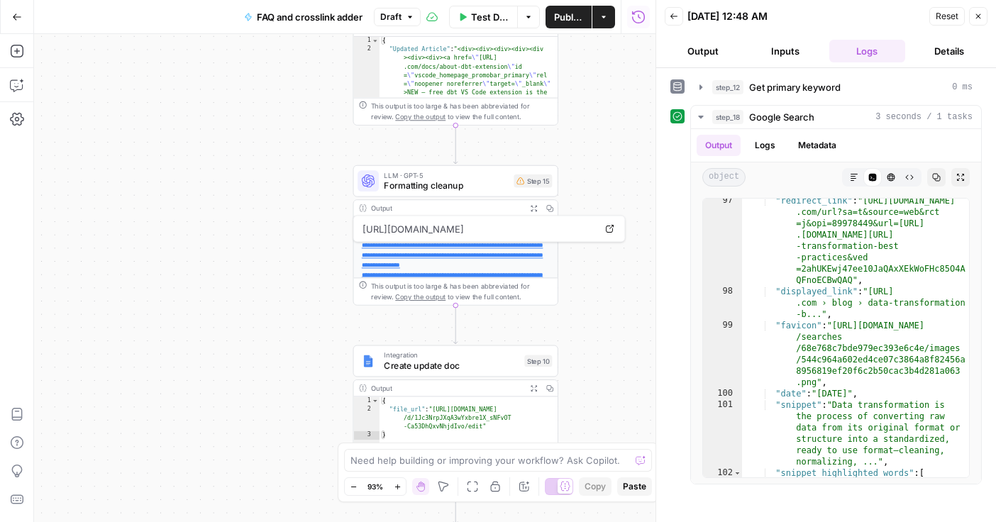
click at [444, 184] on span "Formatting cleanup" at bounding box center [446, 185] width 124 height 13
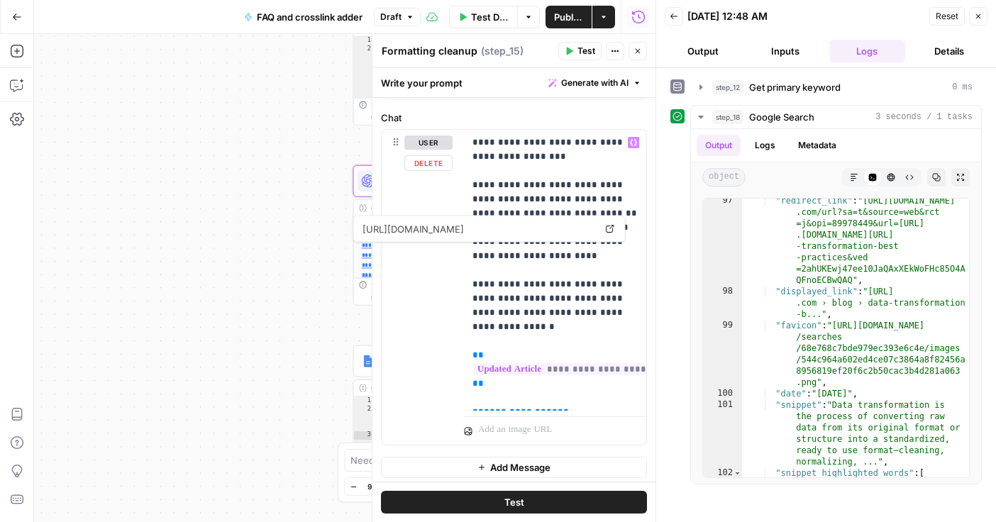
scroll to position [136, 0]
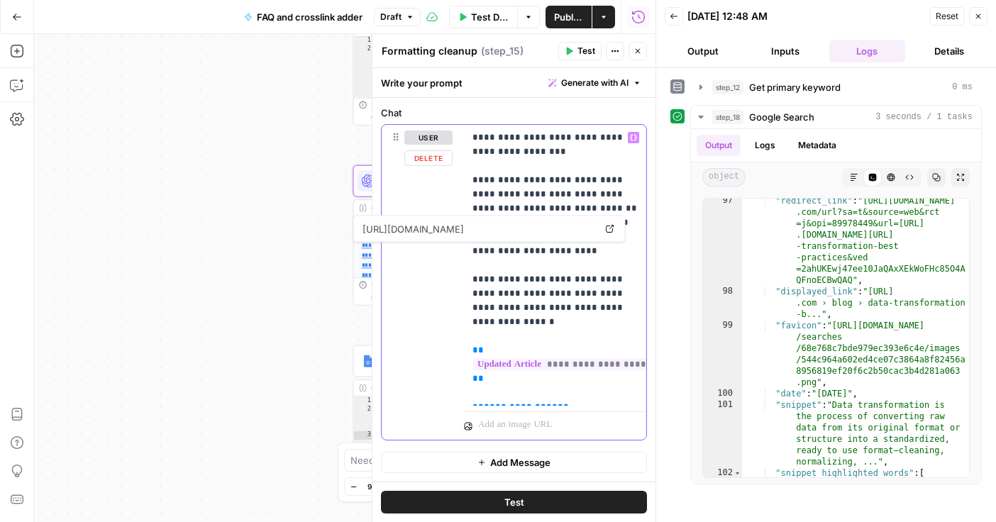
drag, startPoint x: 563, startPoint y: 393, endPoint x: 462, endPoint y: 390, distance: 100.8
click at [462, 390] on div "**********" at bounding box center [514, 282] width 265 height 315
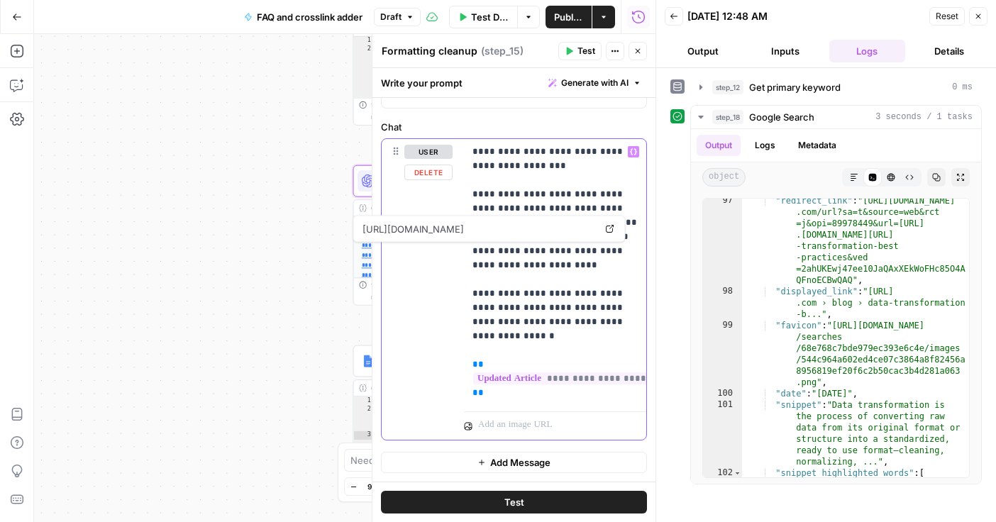
scroll to position [107, 0]
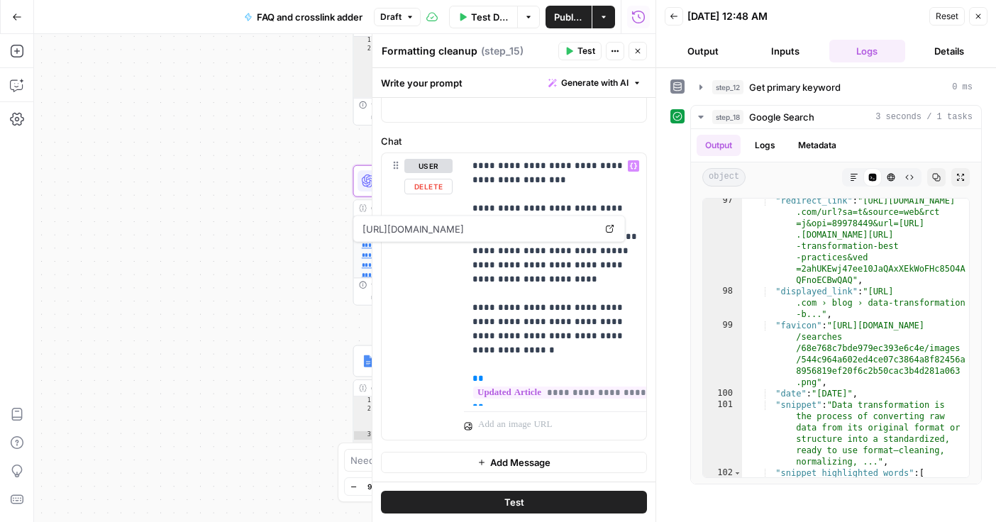
click at [292, 307] on div "**********" at bounding box center [345, 278] width 622 height 488
click at [643, 48] on button "Close" at bounding box center [638, 51] width 18 height 18
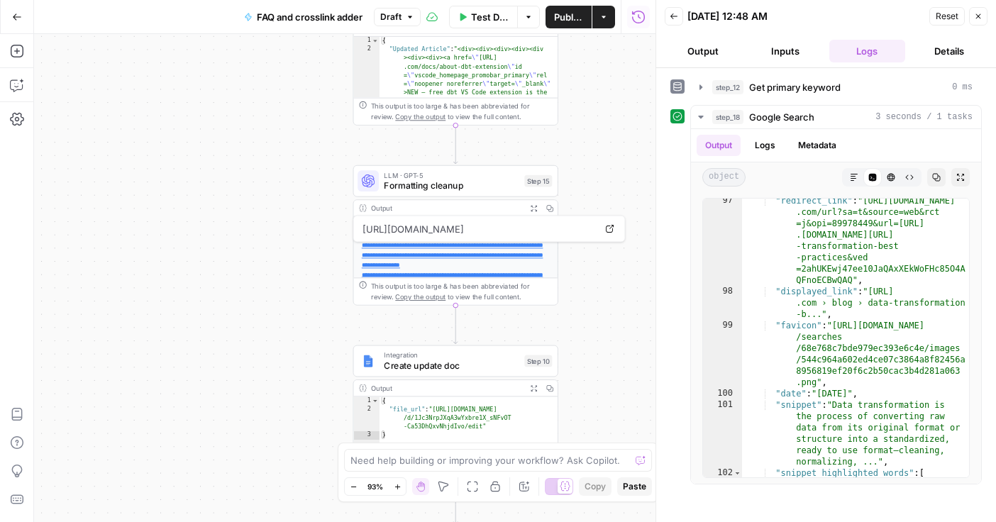
click at [973, 16] on button "Close" at bounding box center [978, 16] width 18 height 18
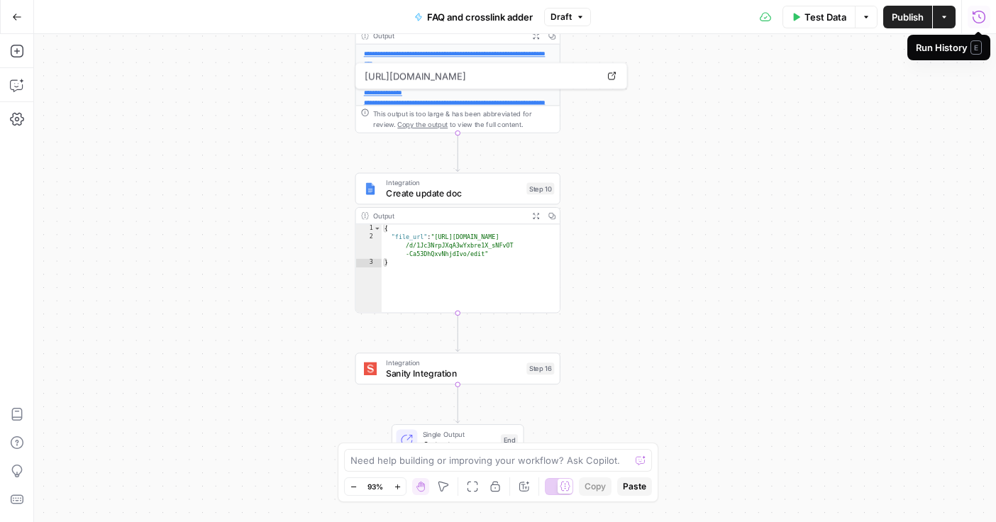
type textarea "**********"
click at [465, 255] on div "{ "file_url" : "https://docs.google.com/document /d/1Jc3NrpJXqA3wYxbre1X_sNFvOT…" at bounding box center [471, 277] width 179 height 106
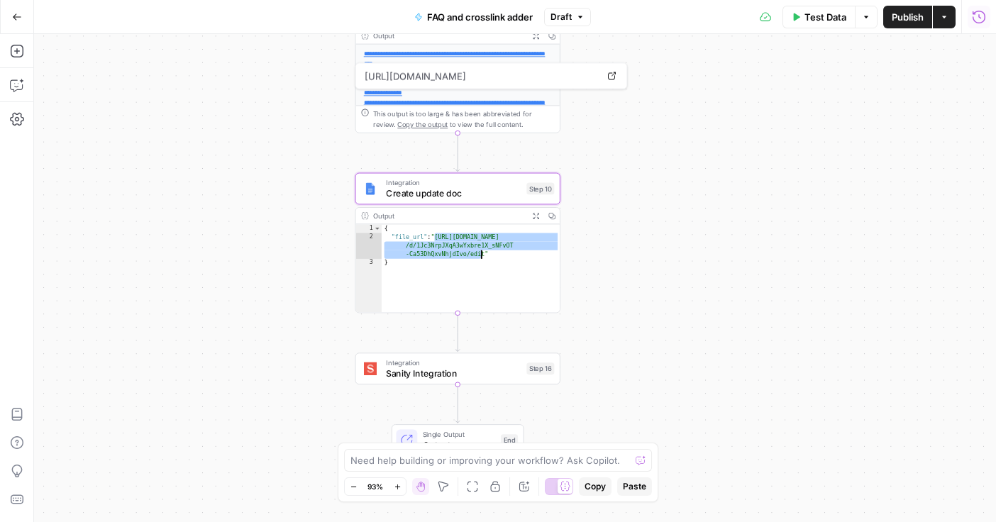
drag, startPoint x: 439, startPoint y: 234, endPoint x: 487, endPoint y: 252, distance: 50.7
click at [487, 252] on div "{ "file_url" : "https://docs.google.com/document /d/1Jc3NrpJXqA3wYxbre1X_sNFvOT…" at bounding box center [471, 277] width 179 height 106
click at [299, 265] on div "**********" at bounding box center [515, 278] width 962 height 488
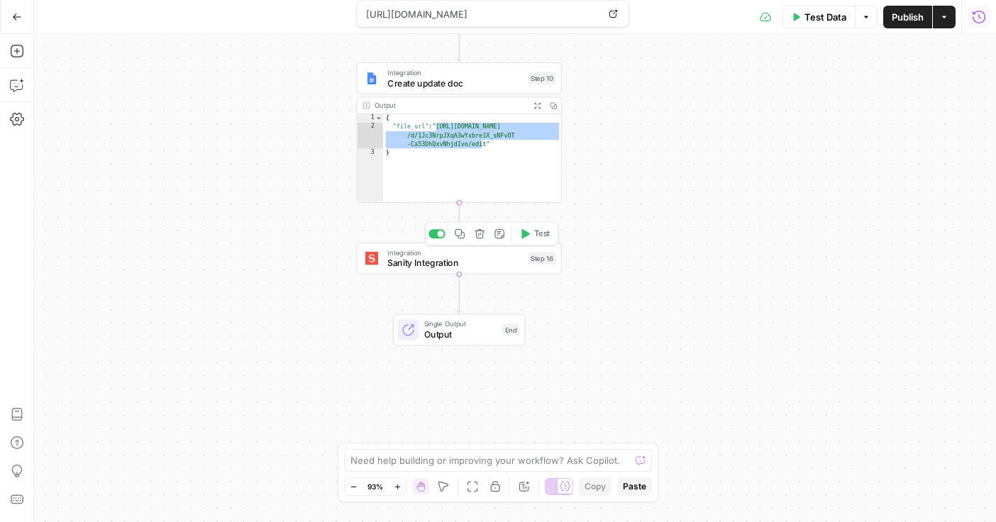
click at [425, 270] on div "Integration Sanity Integration Step 16 Copy step Delete step Add Note Test" at bounding box center [459, 259] width 205 height 32
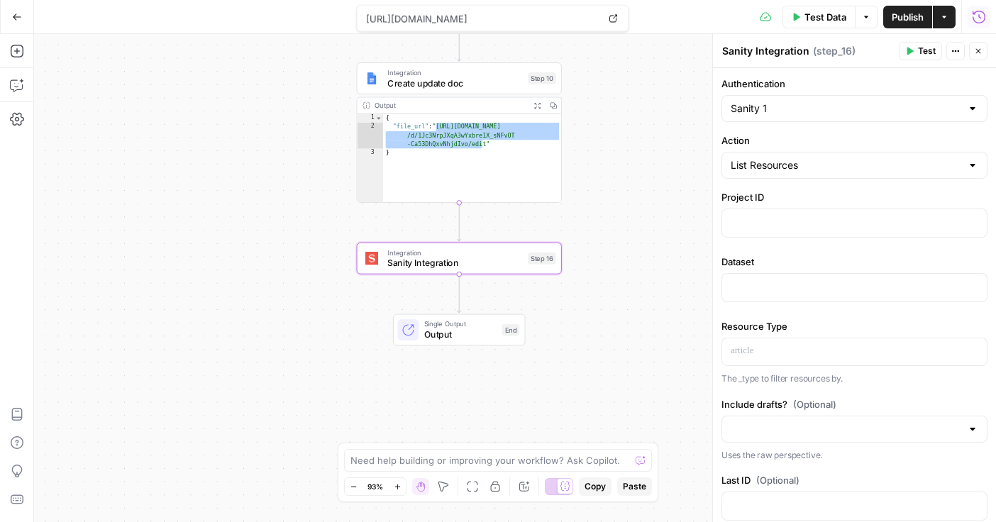
click at [643, 189] on div "**********" at bounding box center [515, 278] width 962 height 488
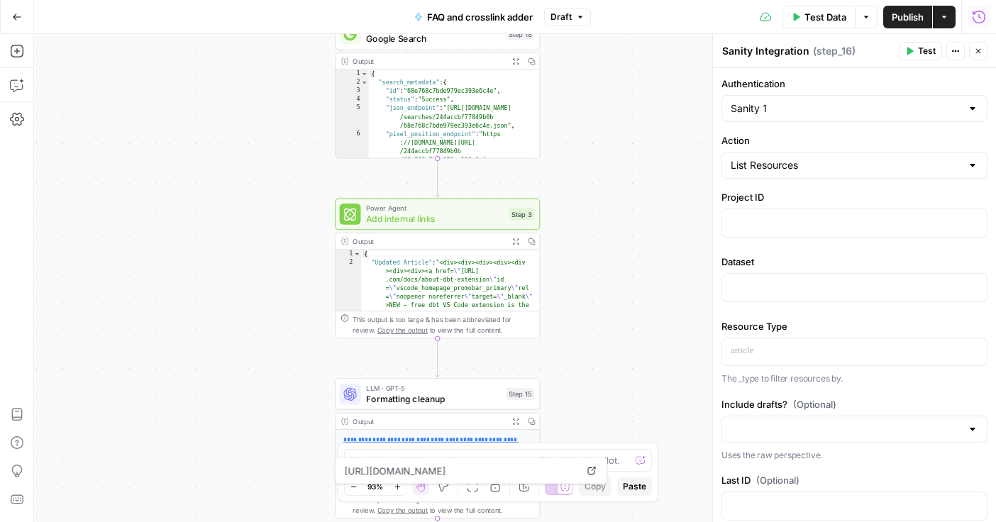
click at [416, 214] on span "Add internal links" at bounding box center [435, 218] width 138 height 13
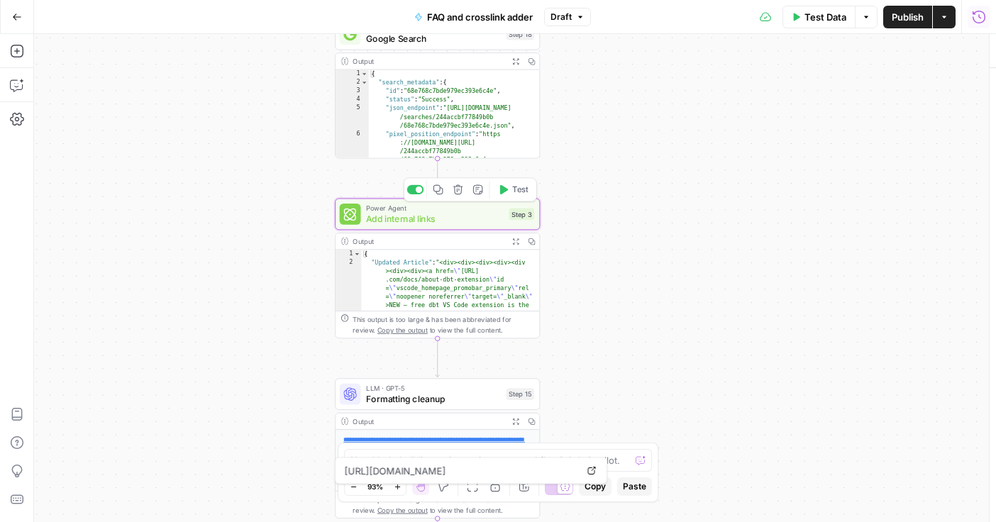
type textarea "Add internal links"
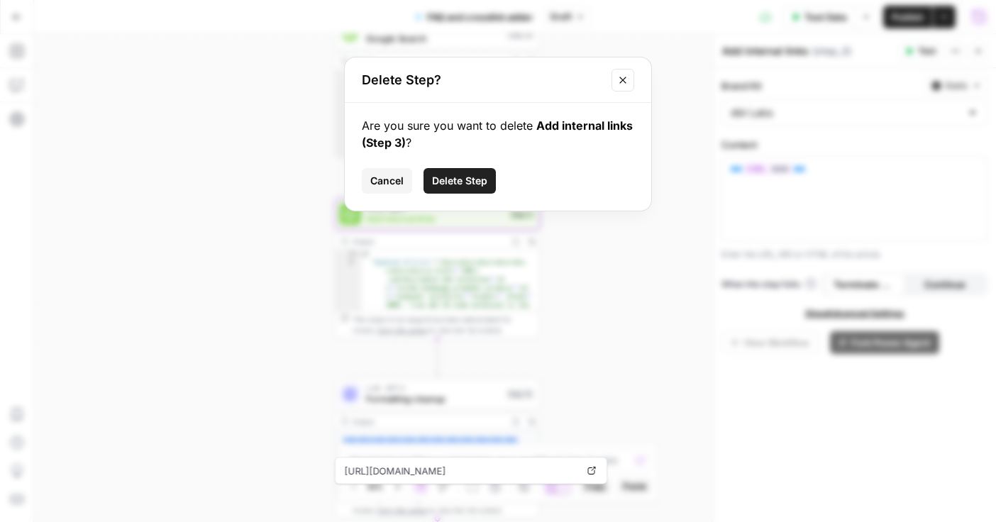
click at [462, 180] on span "Delete Step" at bounding box center [459, 181] width 55 height 14
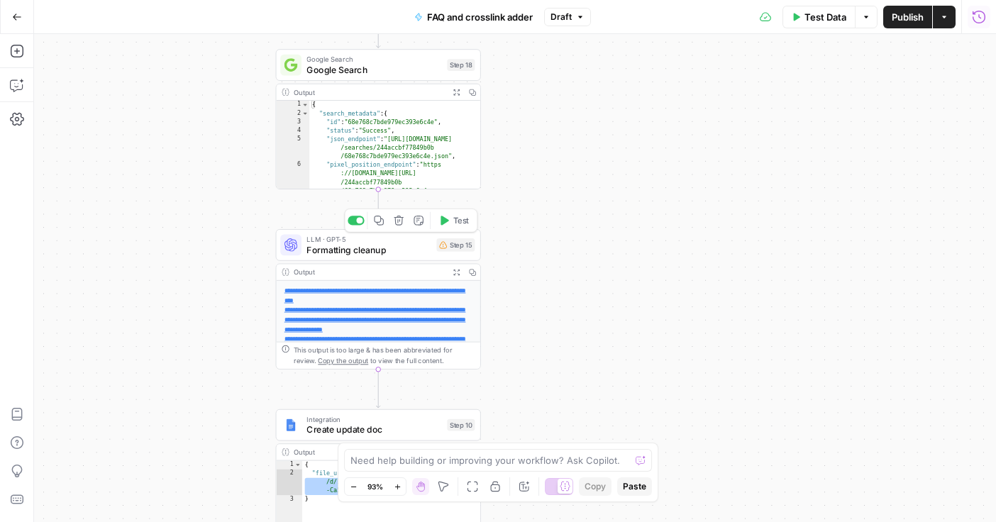
click at [349, 247] on span "Formatting cleanup" at bounding box center [369, 249] width 124 height 13
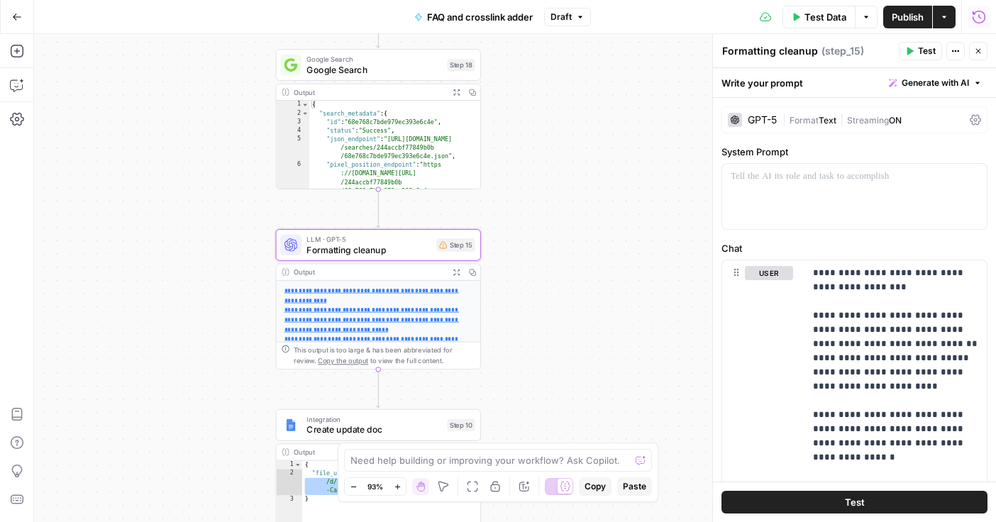
click at [614, 288] on div "**********" at bounding box center [515, 278] width 962 height 488
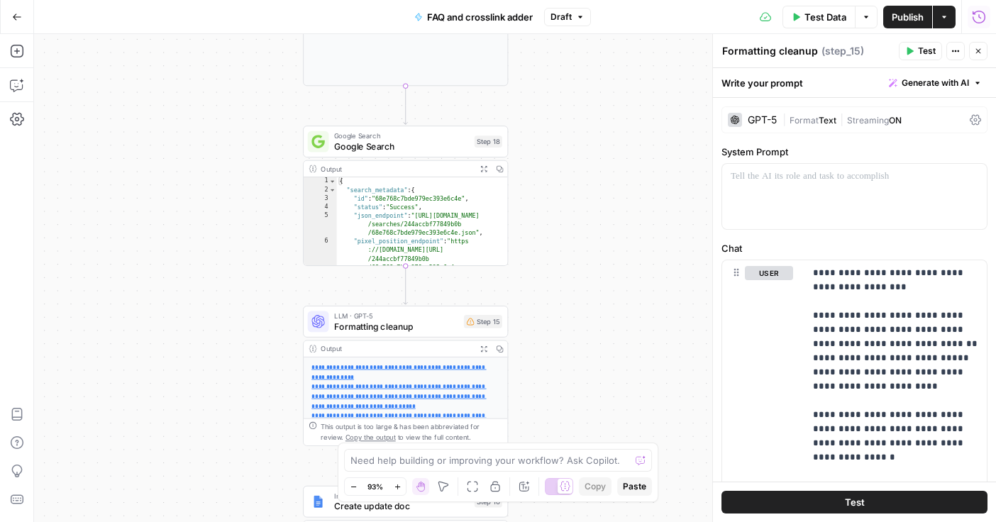
click at [479, 18] on span "FAQ and crosslink adder" at bounding box center [480, 17] width 106 height 14
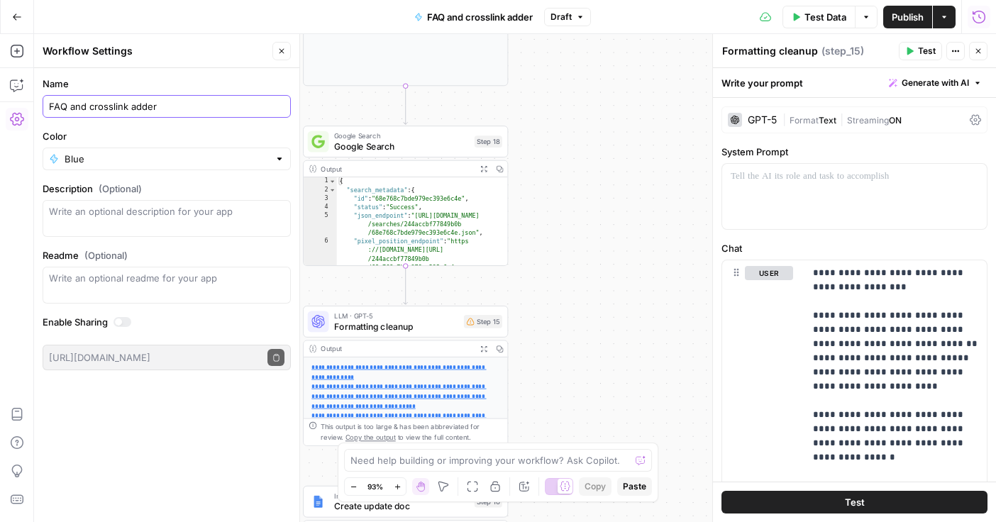
drag, startPoint x: 93, startPoint y: 104, endPoint x: 1, endPoint y: 99, distance: 92.3
click at [8, 104] on body "**********" at bounding box center [498, 261] width 996 height 522
type input "Crosslink adder"
click at [640, 196] on div "**********" at bounding box center [515, 278] width 962 height 488
click at [282, 47] on icon "button" at bounding box center [281, 51] width 9 height 9
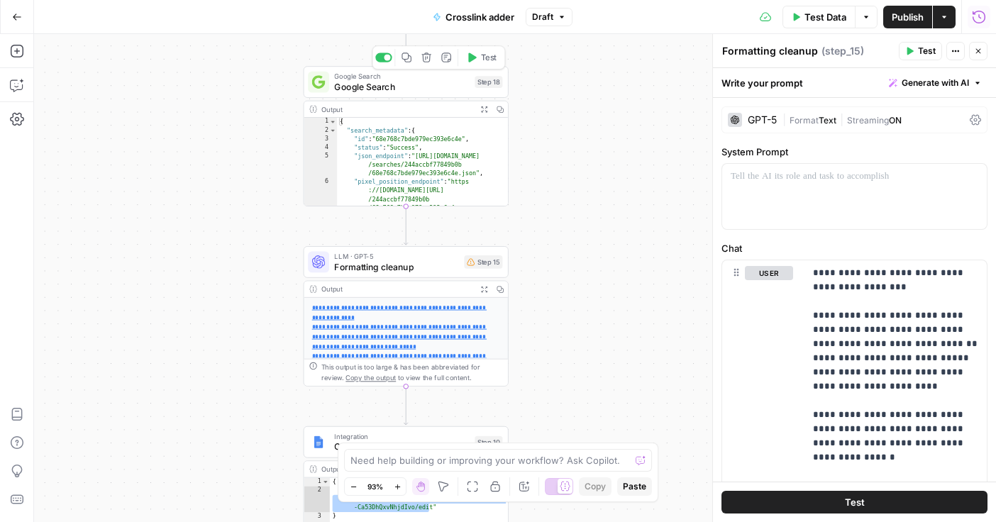
click at [399, 90] on span "Google Search" at bounding box center [401, 86] width 135 height 13
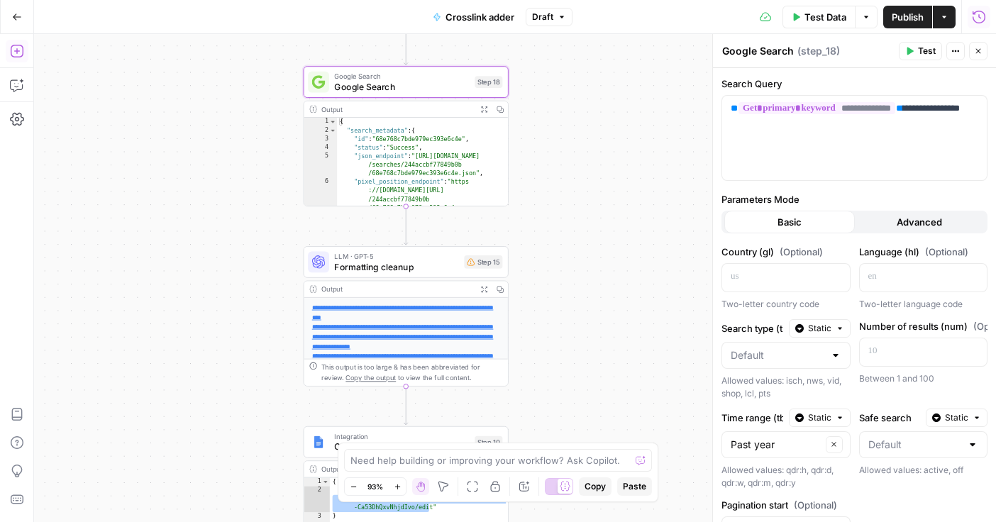
click at [18, 57] on button "Add Steps" at bounding box center [17, 51] width 23 height 23
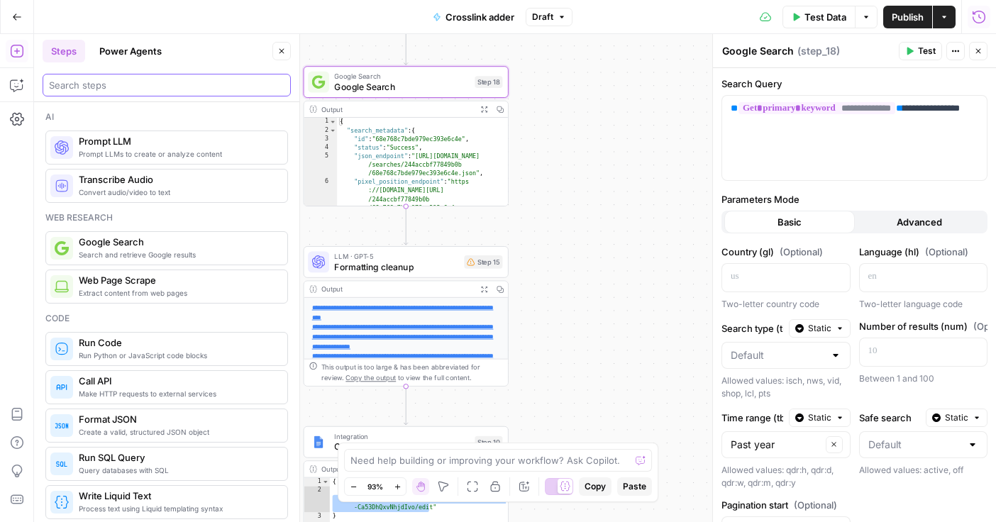
click at [135, 87] on input "search" at bounding box center [167, 85] width 236 height 14
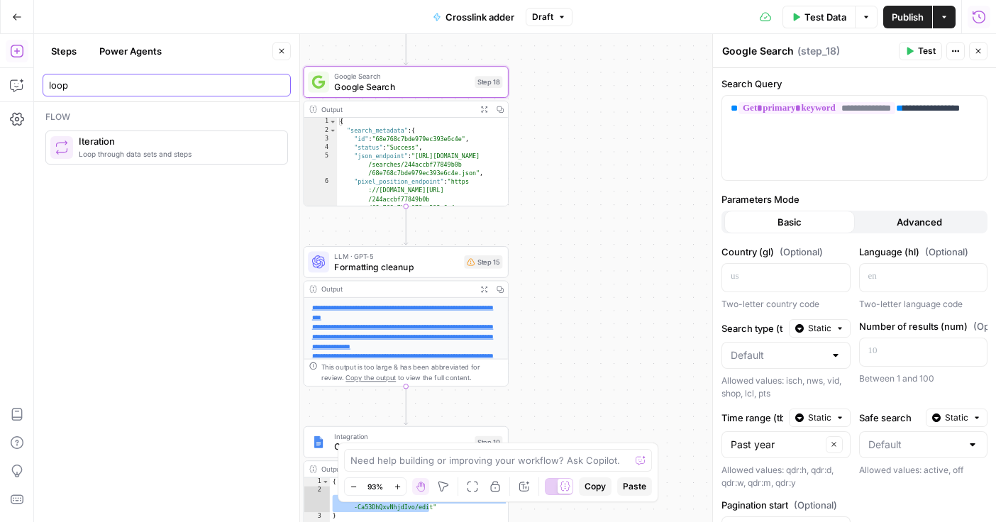
type input "loop"
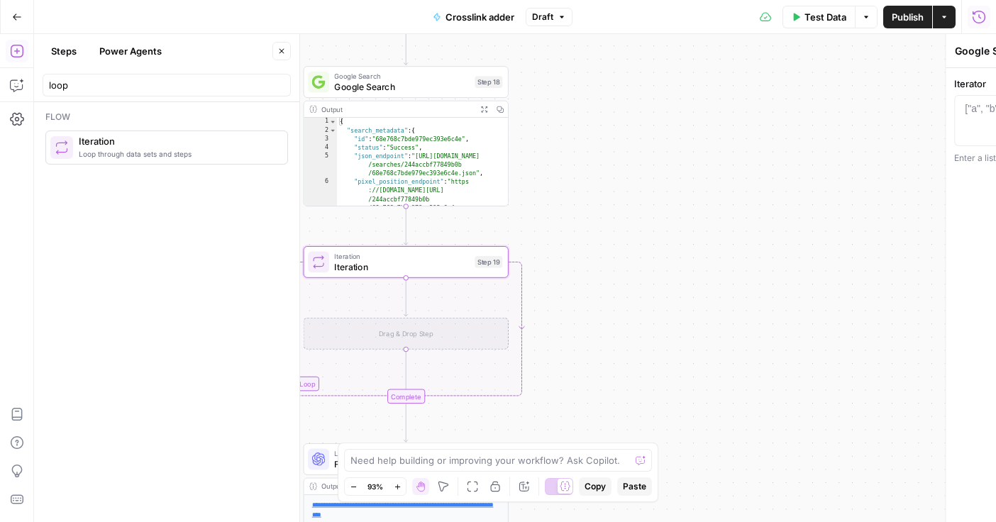
type textarea "Iteration"
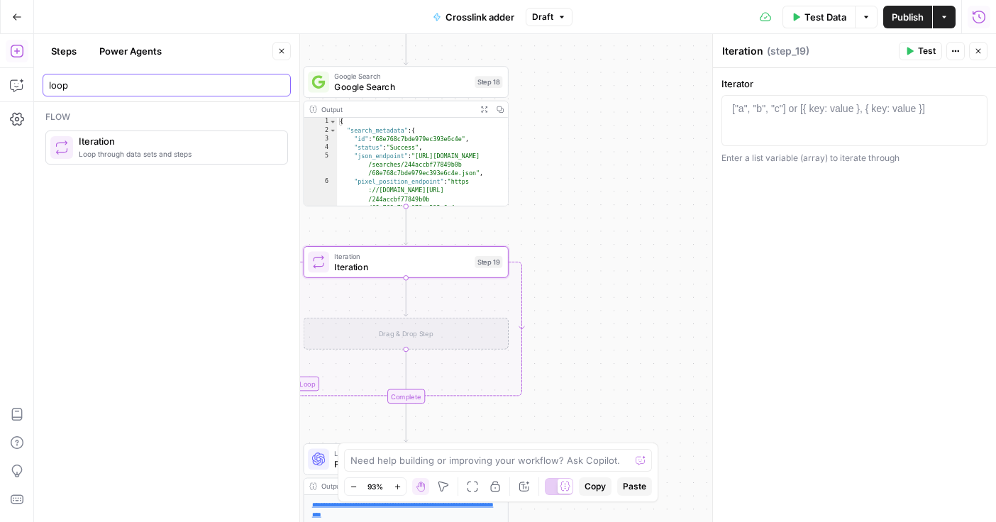
click at [111, 86] on input "loop" at bounding box center [167, 85] width 236 height 14
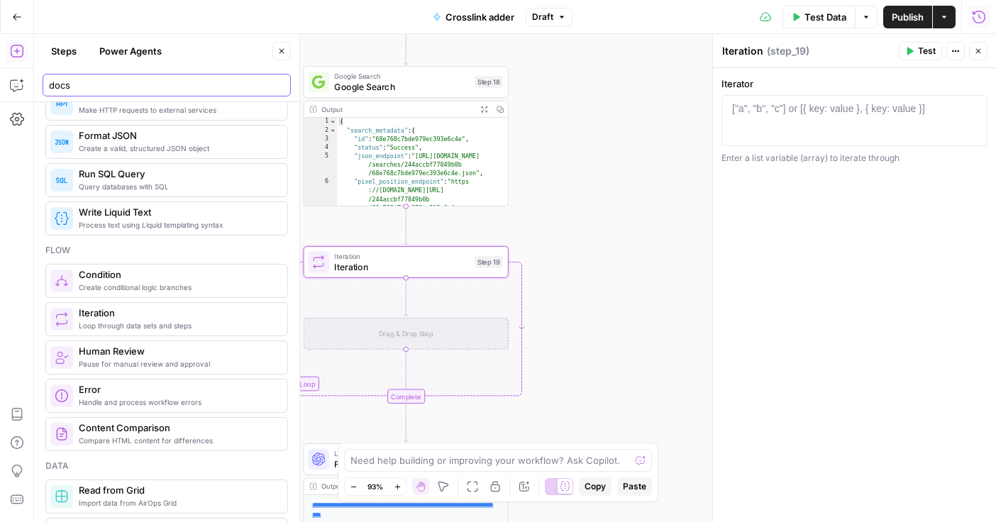
scroll to position [0, 0]
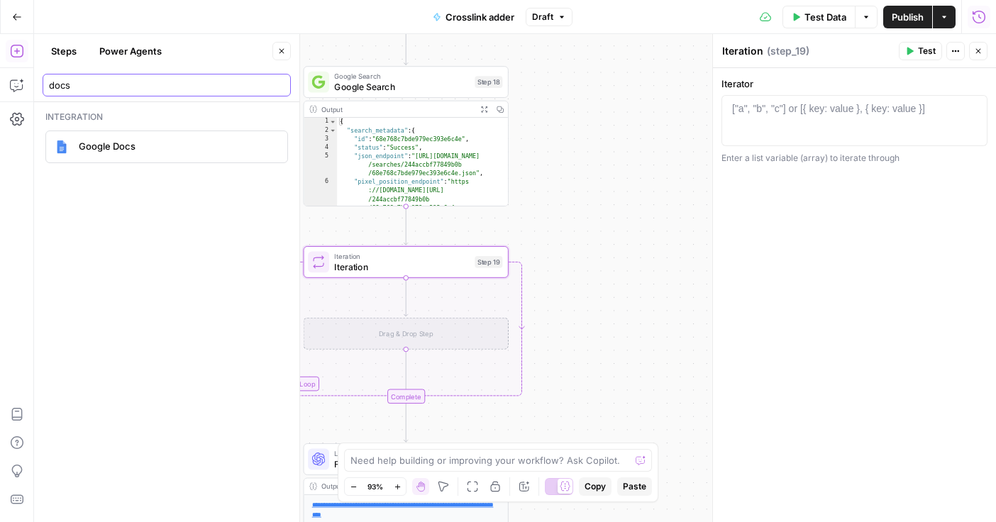
type input "docs"
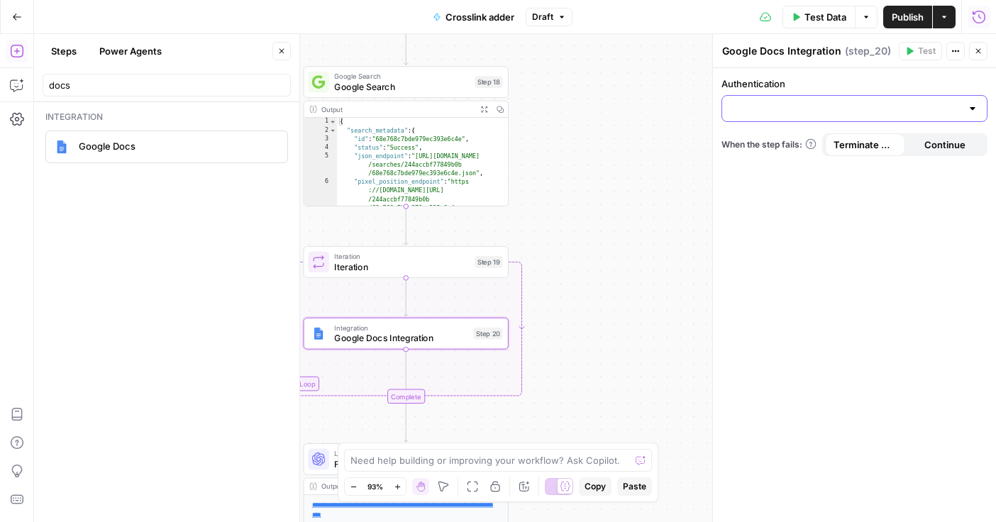
click at [772, 107] on input "Authentication" at bounding box center [846, 108] width 231 height 14
click at [785, 140] on span "Google Docs 1" at bounding box center [852, 144] width 236 height 14
type input "Google Docs 1"
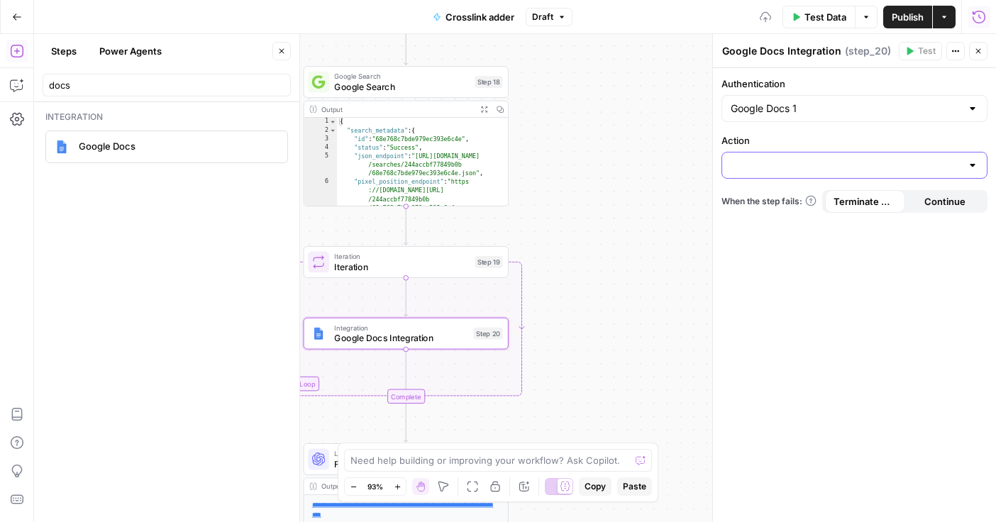
click at [791, 166] on input "Action" at bounding box center [846, 165] width 231 height 14
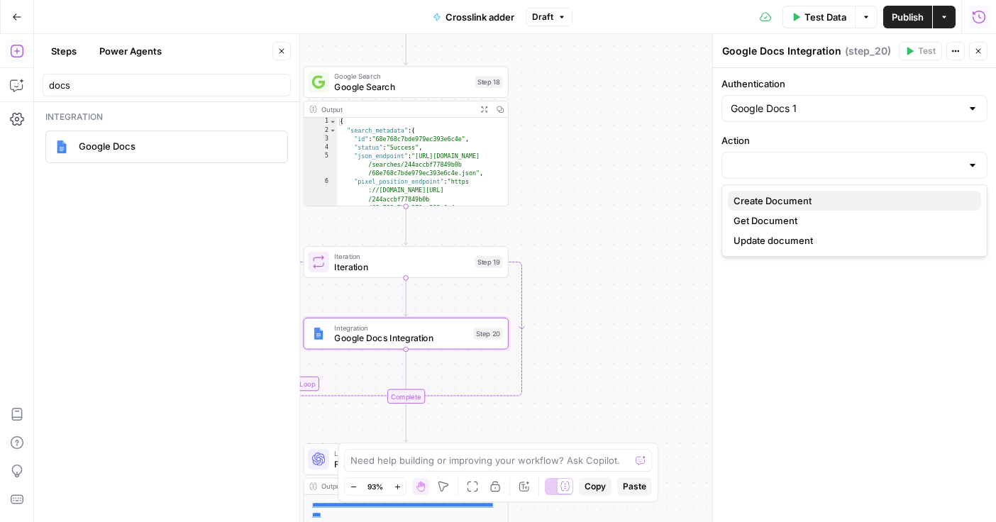
click at [775, 208] on button "Create Document" at bounding box center [854, 201] width 253 height 20
type input "Create Document"
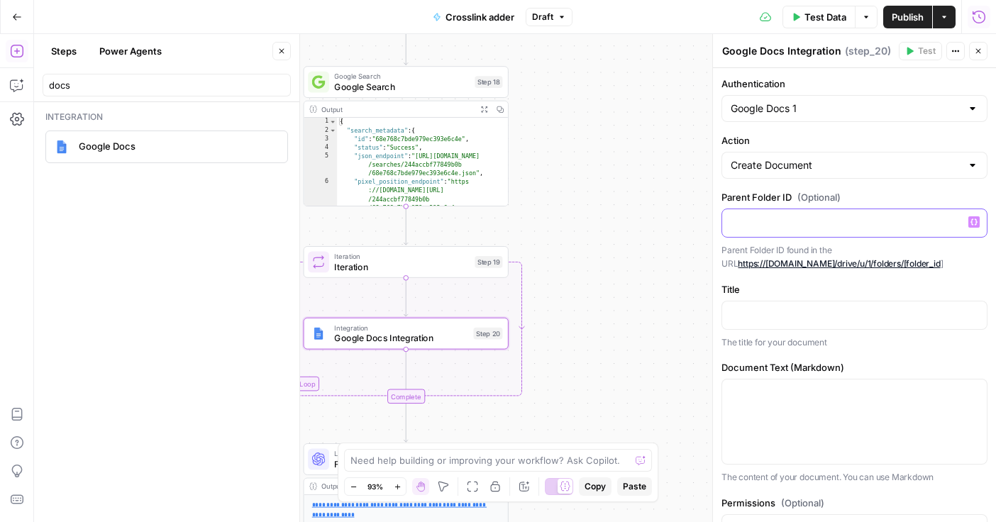
click at [773, 219] on p at bounding box center [855, 222] width 248 height 14
click at [758, 308] on p at bounding box center [855, 314] width 248 height 14
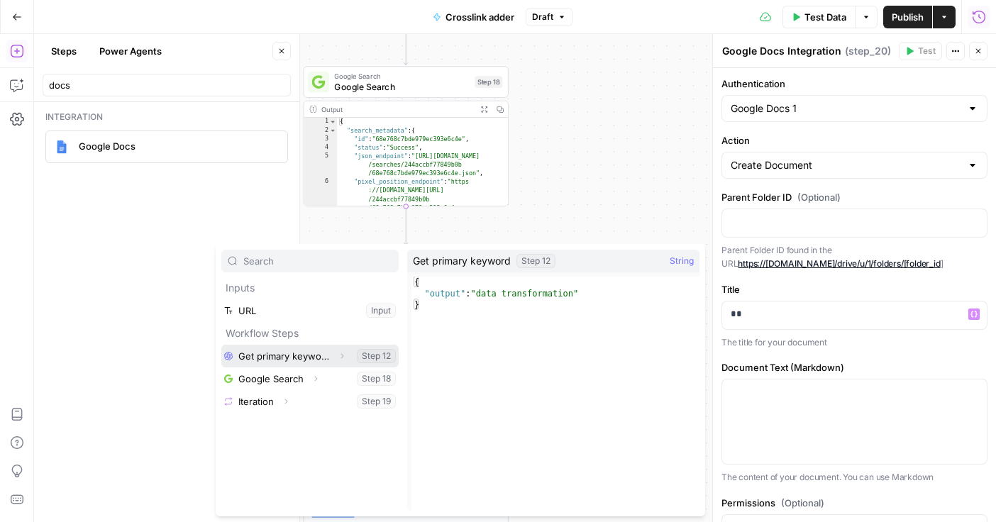
click at [313, 354] on button "Select variable Get primary keyword" at bounding box center [309, 356] width 177 height 23
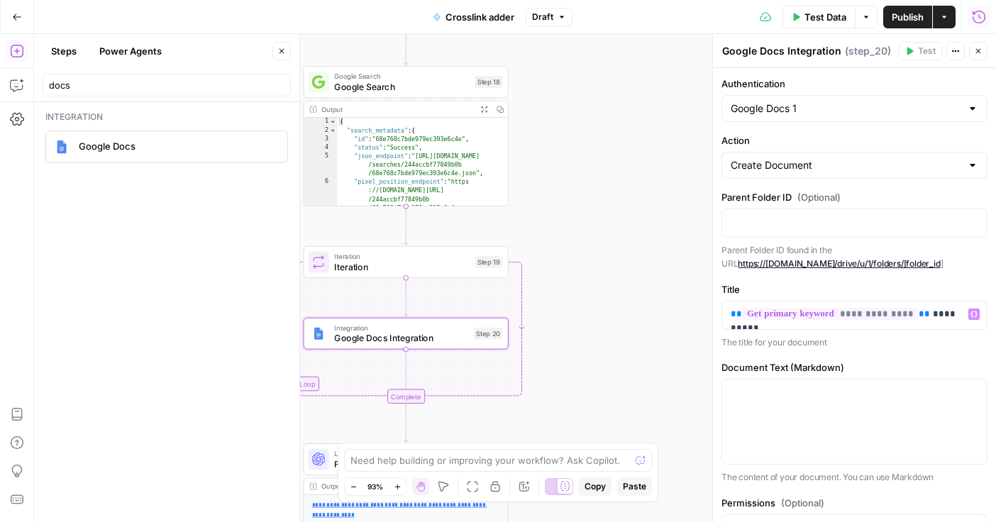
click at [664, 317] on div "**********" at bounding box center [515, 278] width 962 height 488
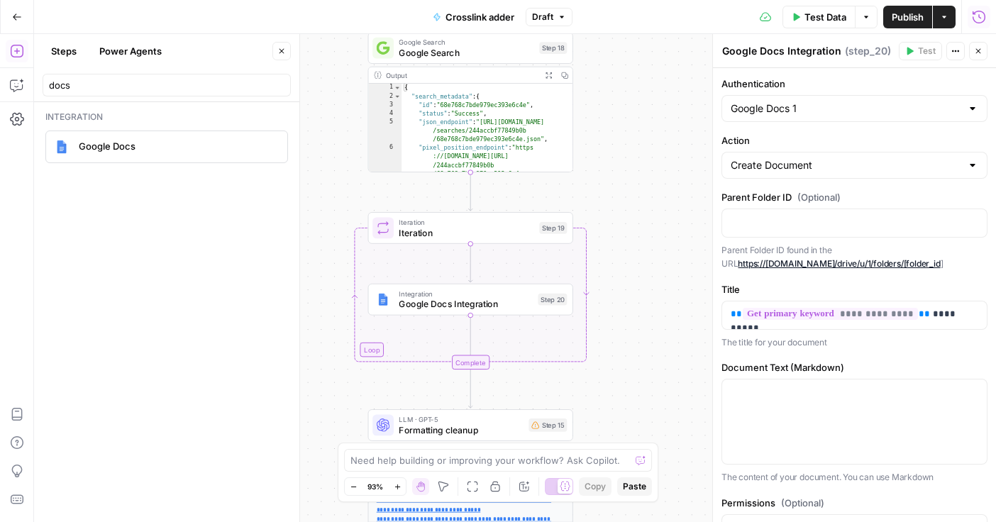
drag, startPoint x: 639, startPoint y: 318, endPoint x: 702, endPoint y: 285, distance: 71.4
click at [702, 285] on div "**********" at bounding box center [515, 278] width 962 height 488
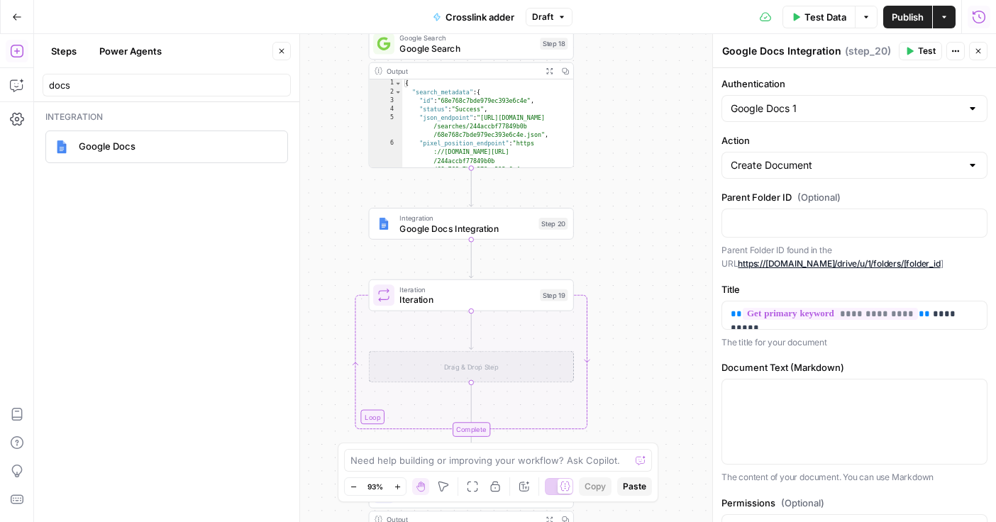
click at [629, 225] on div "**********" at bounding box center [515, 278] width 962 height 488
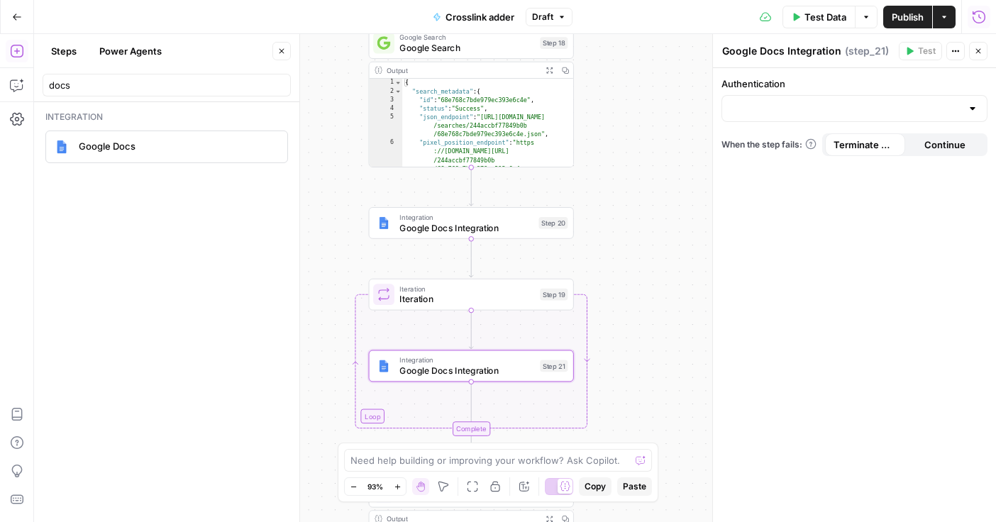
click at [864, 117] on div at bounding box center [855, 108] width 266 height 27
click at [835, 143] on span "Google Docs 1" at bounding box center [852, 144] width 236 height 14
type input "Google Docs 1"
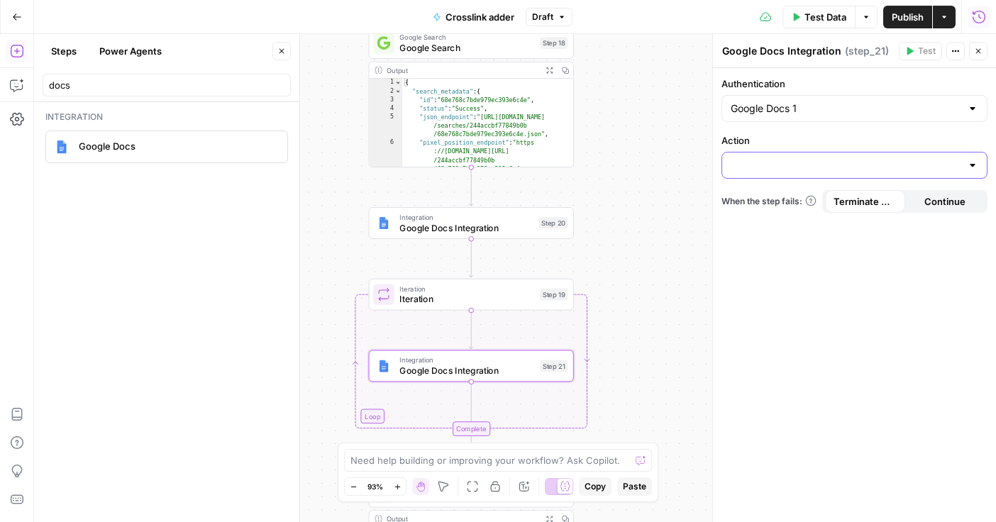
click at [820, 169] on input "Action" at bounding box center [846, 165] width 231 height 14
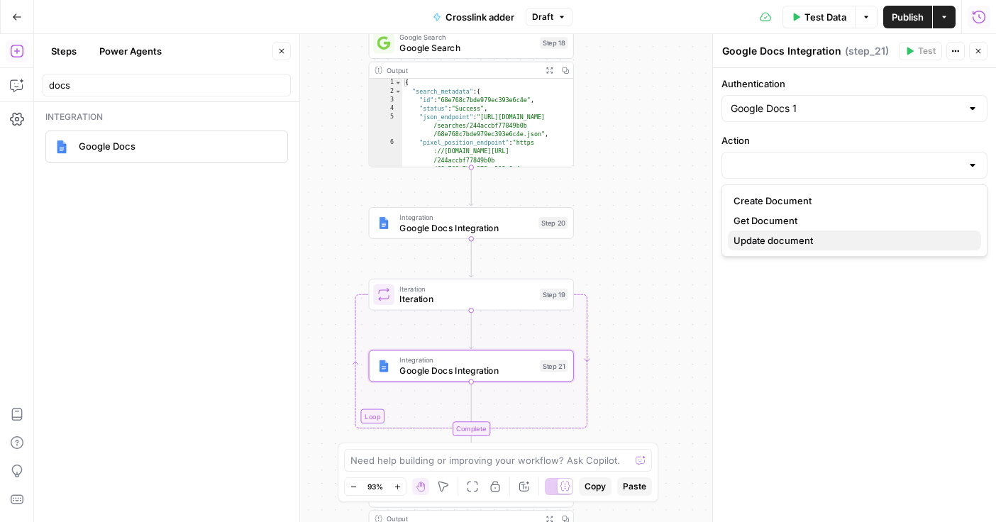
click at [792, 241] on span "Update document" at bounding box center [852, 240] width 236 height 14
type input "Update document"
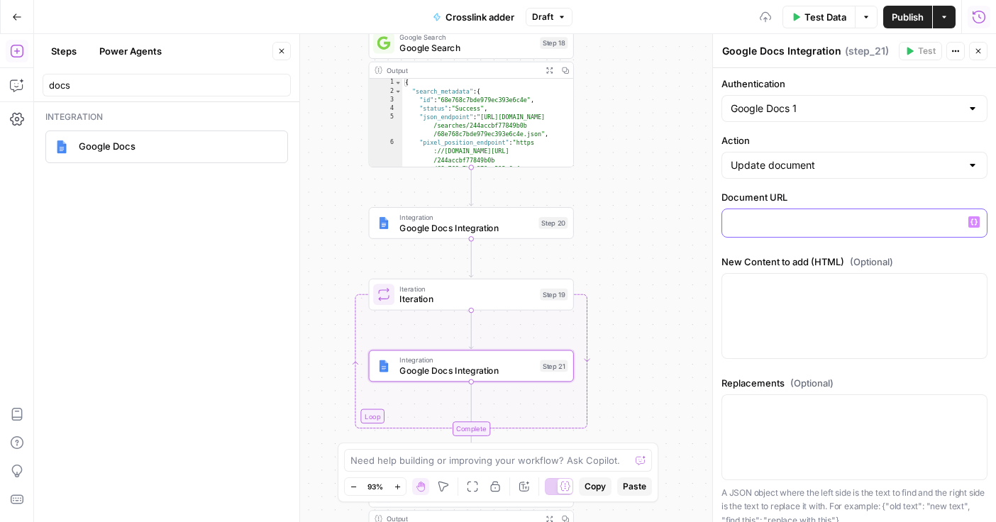
click at [751, 228] on p at bounding box center [855, 222] width 248 height 14
click at [976, 225] on icon "button" at bounding box center [974, 222] width 7 height 6
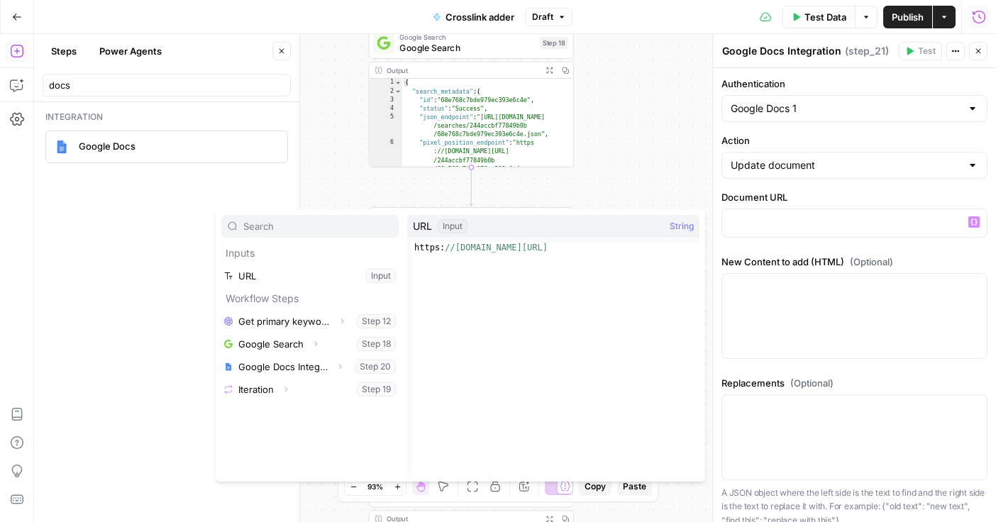
click at [595, 172] on div "**********" at bounding box center [515, 278] width 962 height 488
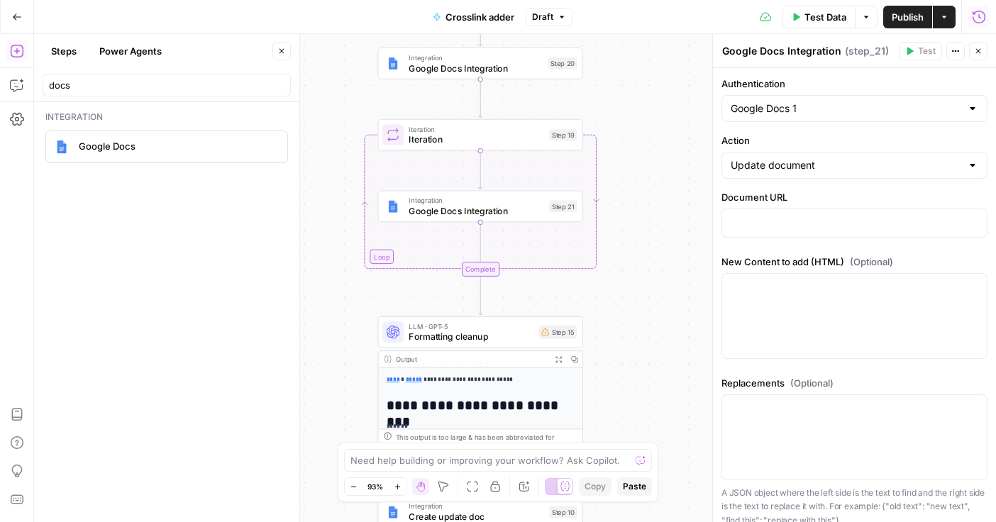
scroll to position [169, 0]
click at [465, 398] on p "**********" at bounding box center [481, 389] width 189 height 19
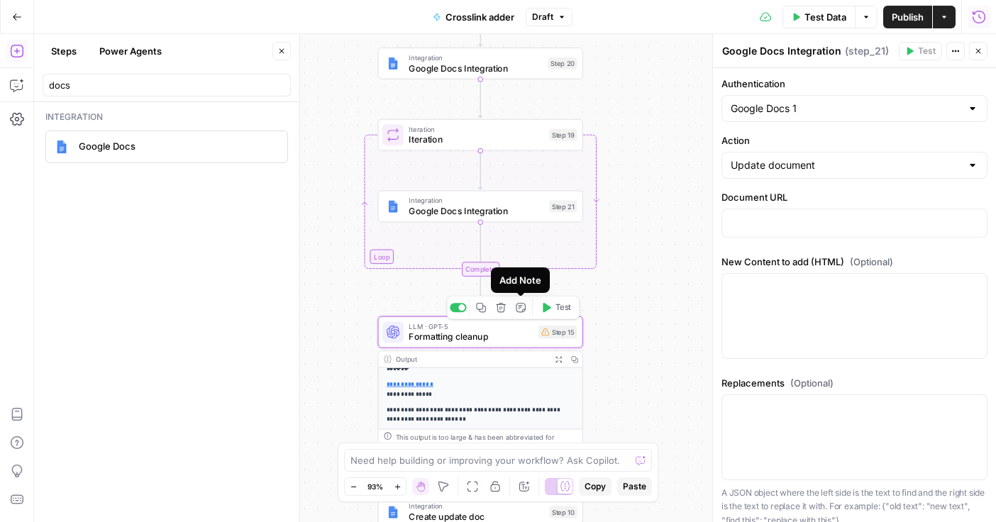
click at [512, 326] on span "LLM · GPT-5" at bounding box center [471, 326] width 124 height 11
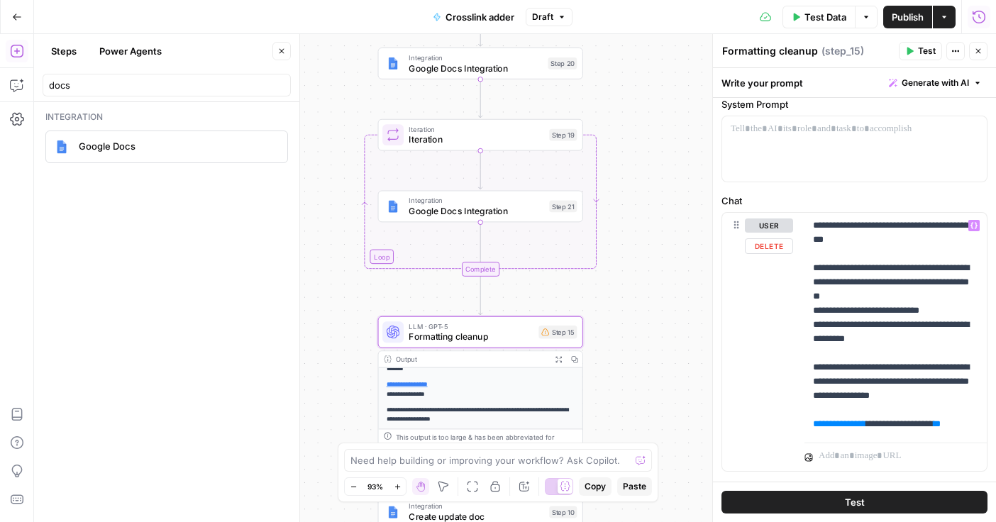
scroll to position [57, 0]
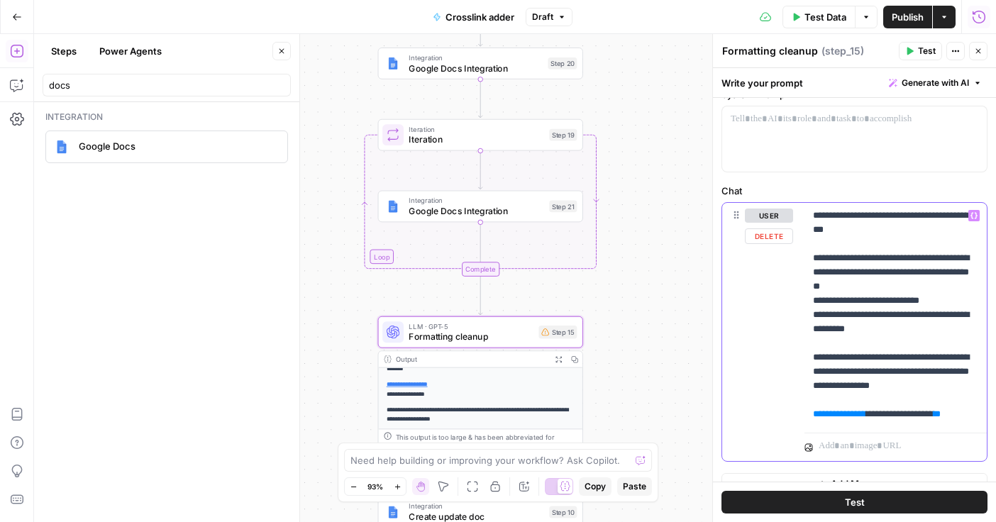
drag, startPoint x: 845, startPoint y: 216, endPoint x: 857, endPoint y: 230, distance: 18.6
click at [857, 230] on p "**********" at bounding box center [895, 315] width 165 height 213
click at [850, 227] on p "**********" at bounding box center [895, 315] width 165 height 213
drag, startPoint x: 845, startPoint y: 215, endPoint x: 898, endPoint y: 331, distance: 127.3
click at [898, 331] on p "**********" at bounding box center [895, 315] width 165 height 213
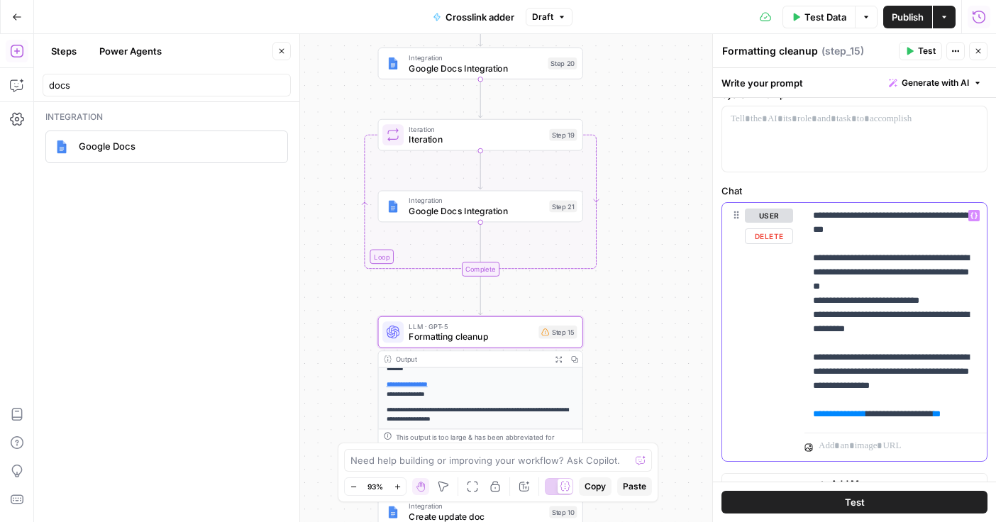
scroll to position [0, 0]
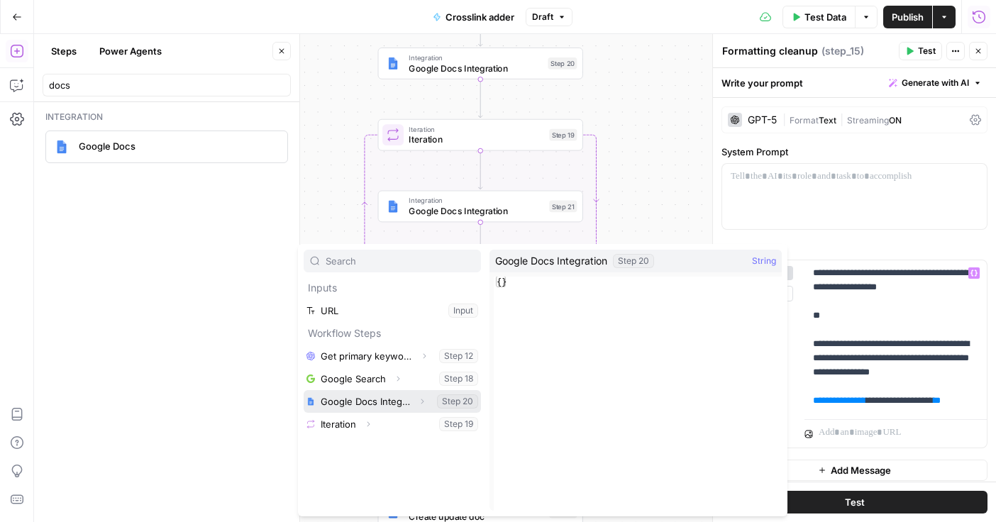
click at [424, 402] on icon "button" at bounding box center [422, 401] width 9 height 9
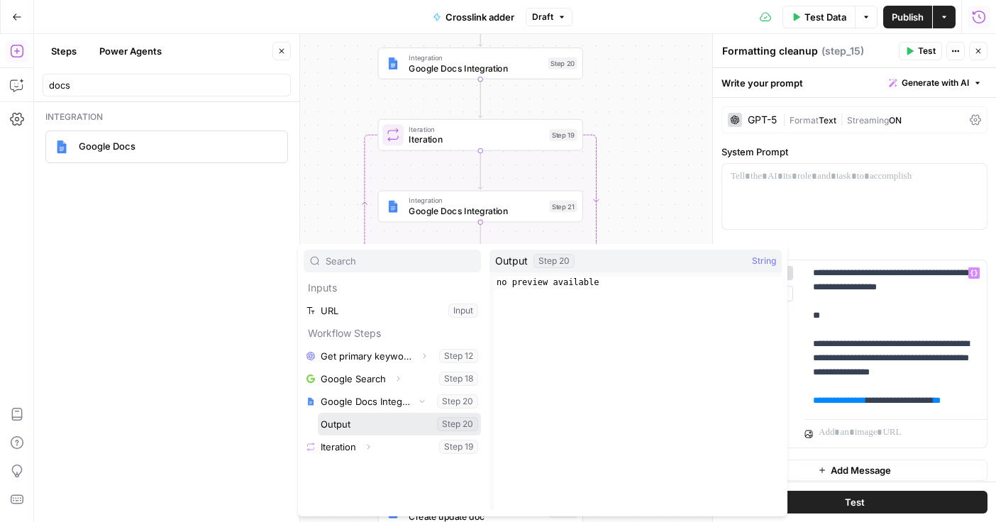
click at [390, 427] on button "Select variable Output" at bounding box center [399, 424] width 163 height 23
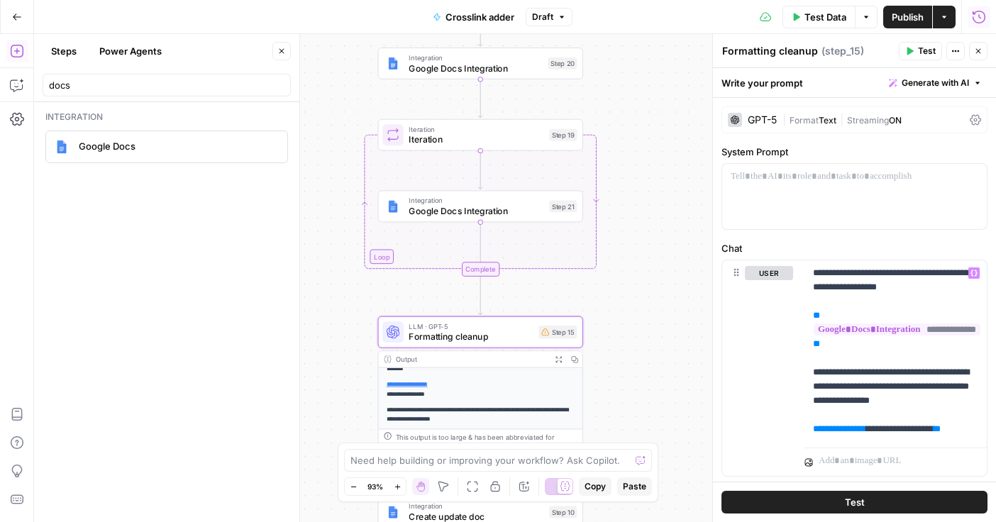
click at [421, 211] on span "Google Docs Integration" at bounding box center [476, 210] width 135 height 13
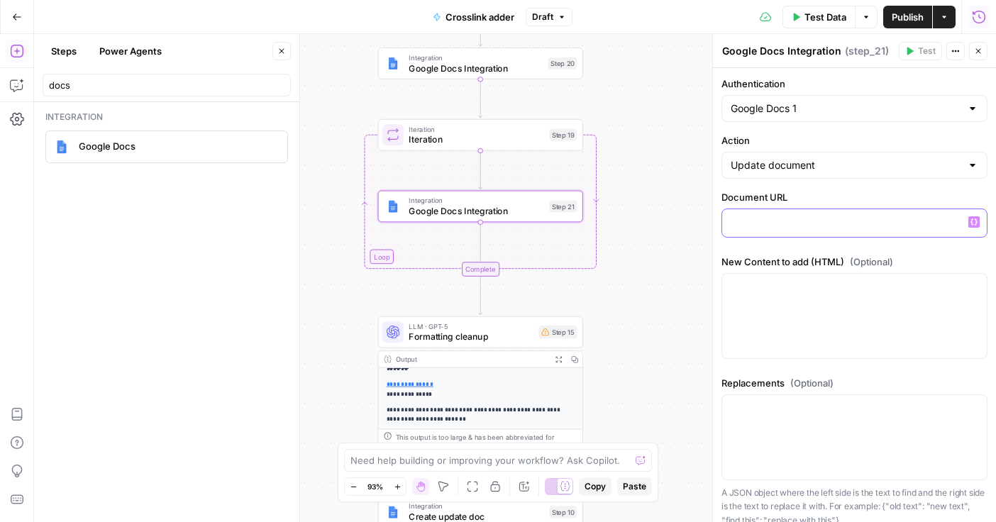
click at [772, 223] on p at bounding box center [855, 222] width 248 height 14
click at [502, 64] on div "Add Note" at bounding box center [521, 67] width 42 height 14
click at [465, 67] on span "Google Docs Integration" at bounding box center [475, 68] width 133 height 13
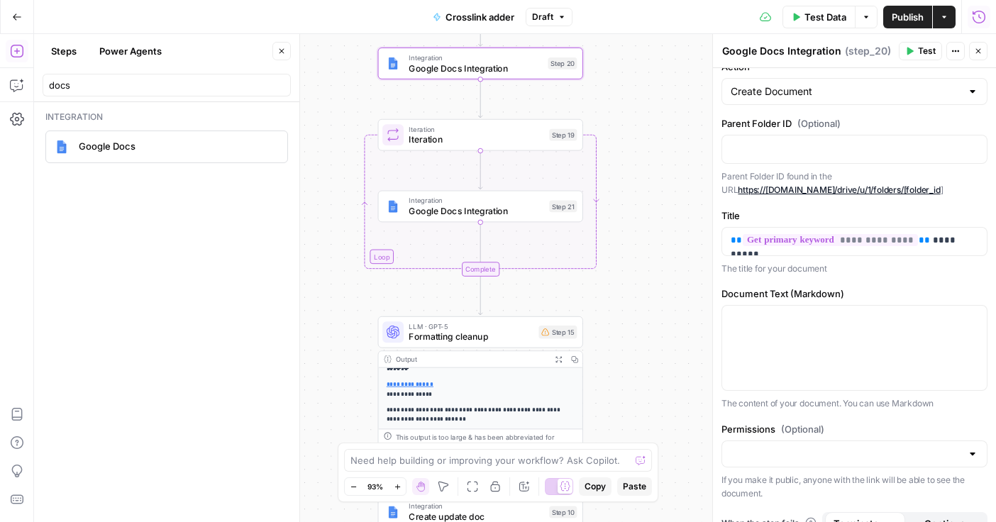
scroll to position [94, 0]
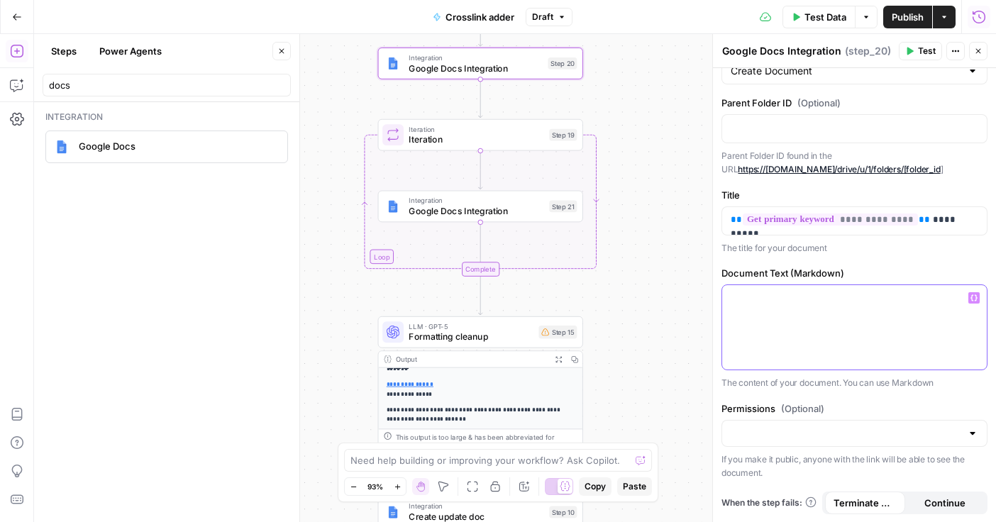
click at [786, 298] on p at bounding box center [855, 298] width 248 height 14
click at [922, 48] on span "P" at bounding box center [923, 47] width 11 height 14
click at [913, 49] on icon "button" at bounding box center [909, 51] width 9 height 9
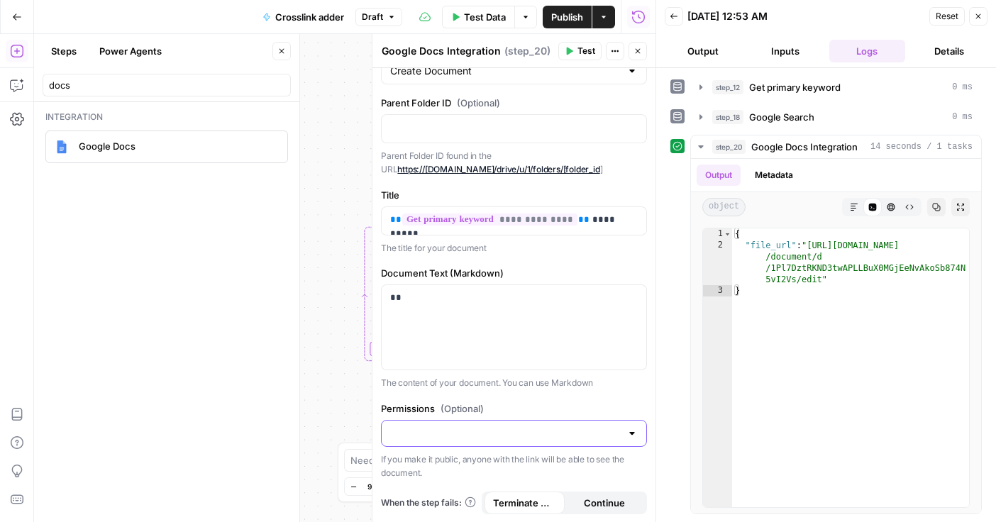
click at [526, 434] on input "Permissions (Optional)" at bounding box center [505, 433] width 231 height 14
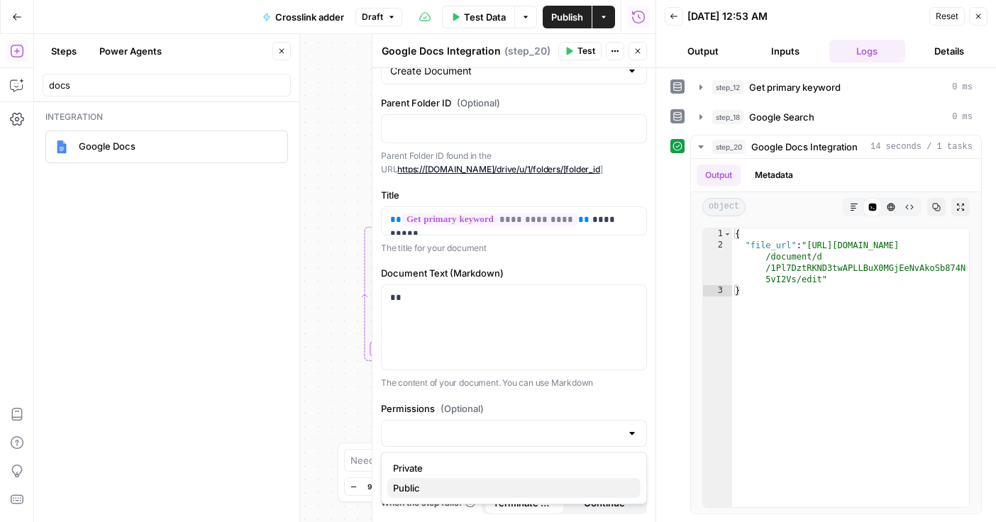
click at [502, 486] on span "Public" at bounding box center [511, 488] width 236 height 14
type input "Public"
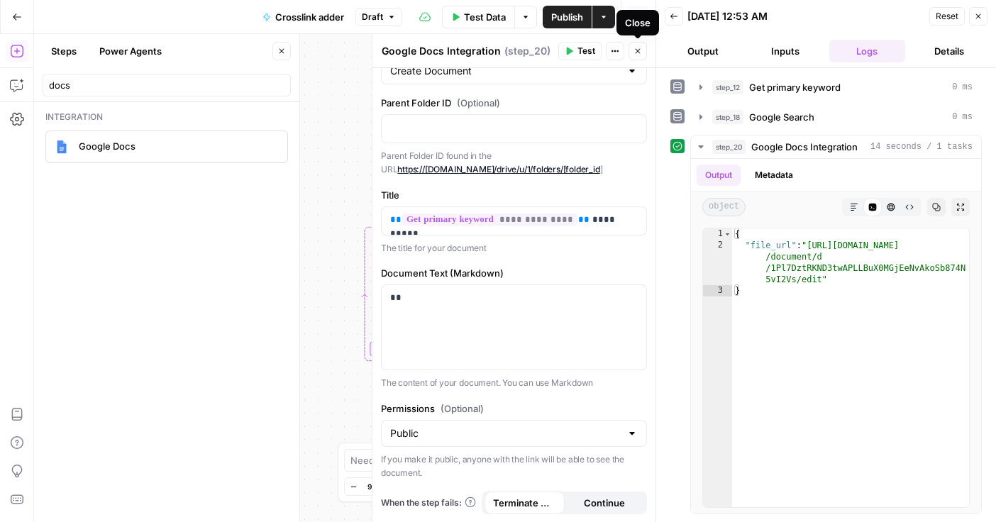
click at [639, 53] on icon "button" at bounding box center [638, 51] width 9 height 9
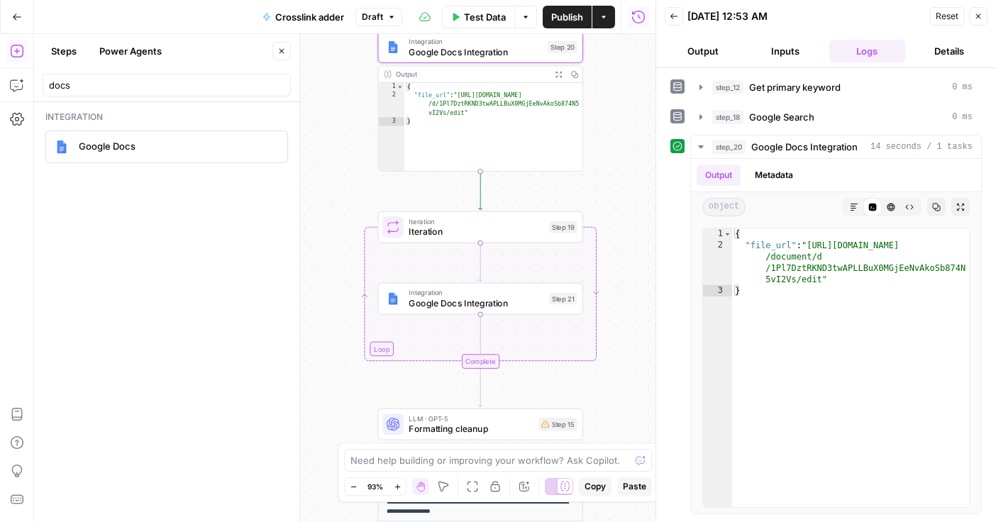
click at [628, 121] on div "**********" at bounding box center [345, 278] width 622 height 488
click at [492, 294] on span "Integration" at bounding box center [476, 292] width 135 height 11
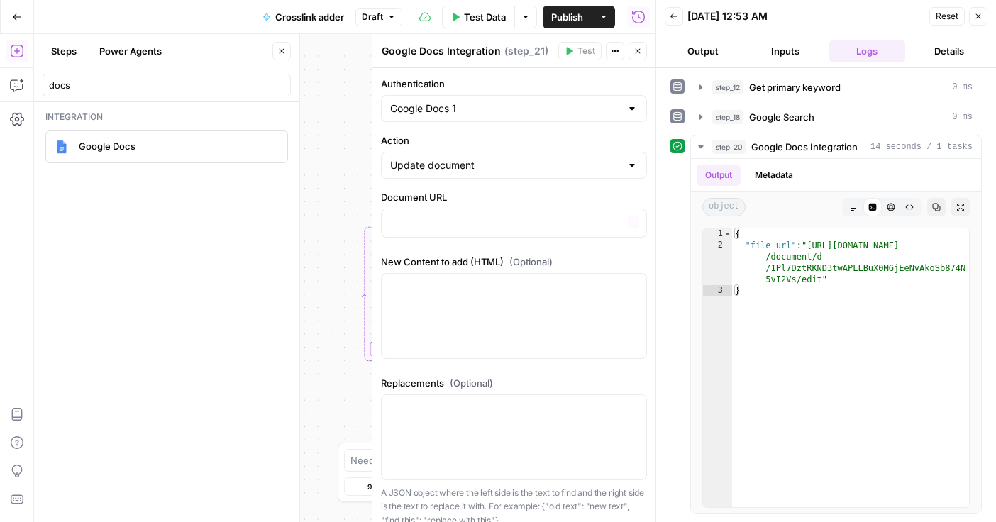
click at [330, 242] on div "**********" at bounding box center [345, 278] width 622 height 488
click at [460, 216] on p at bounding box center [514, 222] width 248 height 14
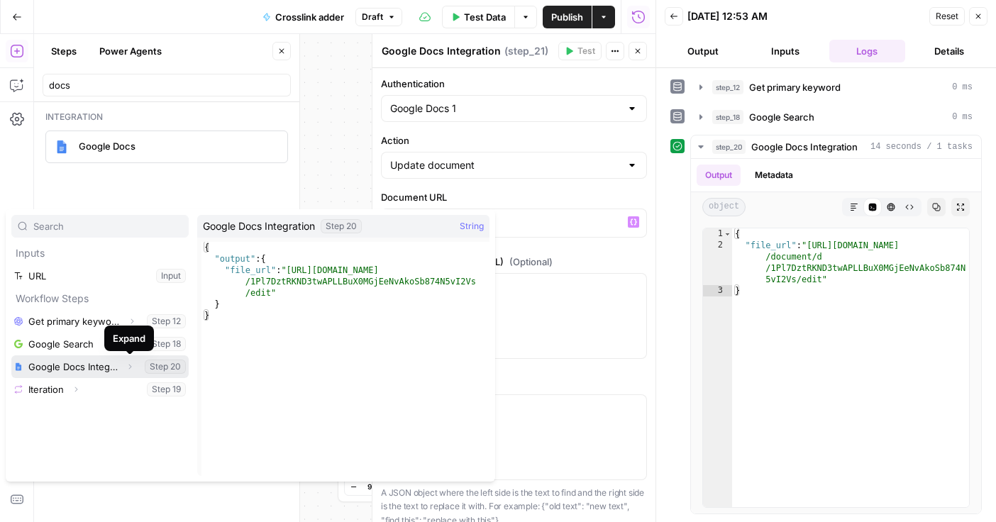
click at [129, 364] on icon "button" at bounding box center [130, 367] width 9 height 9
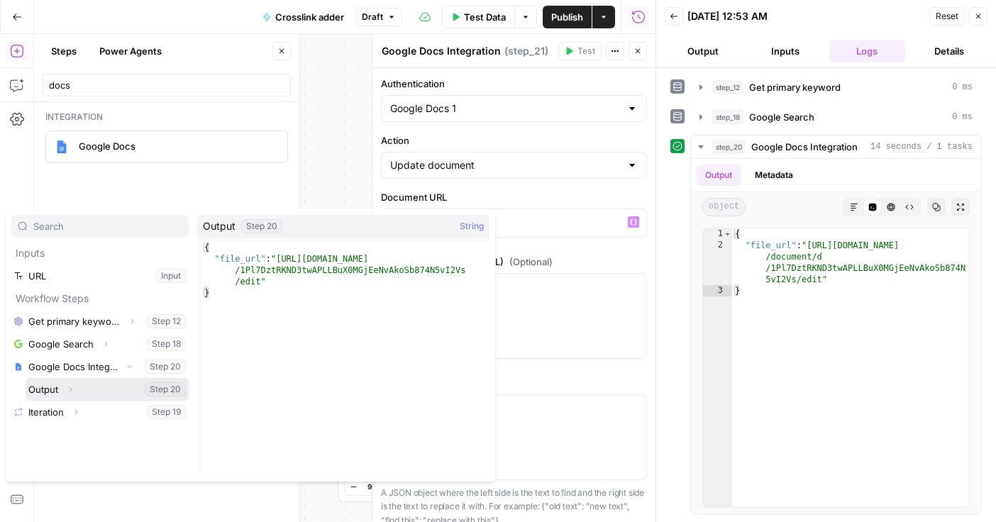
click at [70, 395] on button "Expand" at bounding box center [70, 389] width 18 height 18
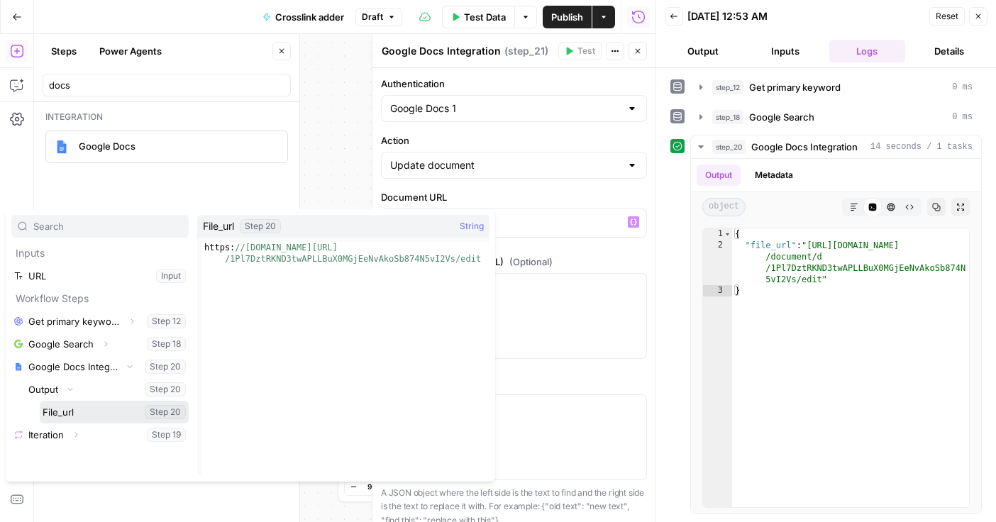
click at [75, 418] on button "Select variable File_url" at bounding box center [114, 412] width 149 height 23
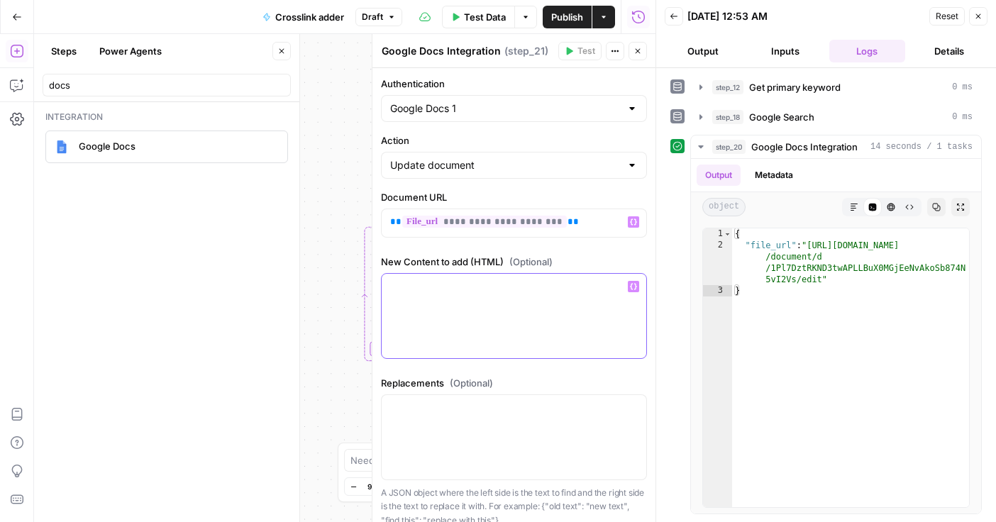
click at [504, 306] on div at bounding box center [514, 316] width 265 height 84
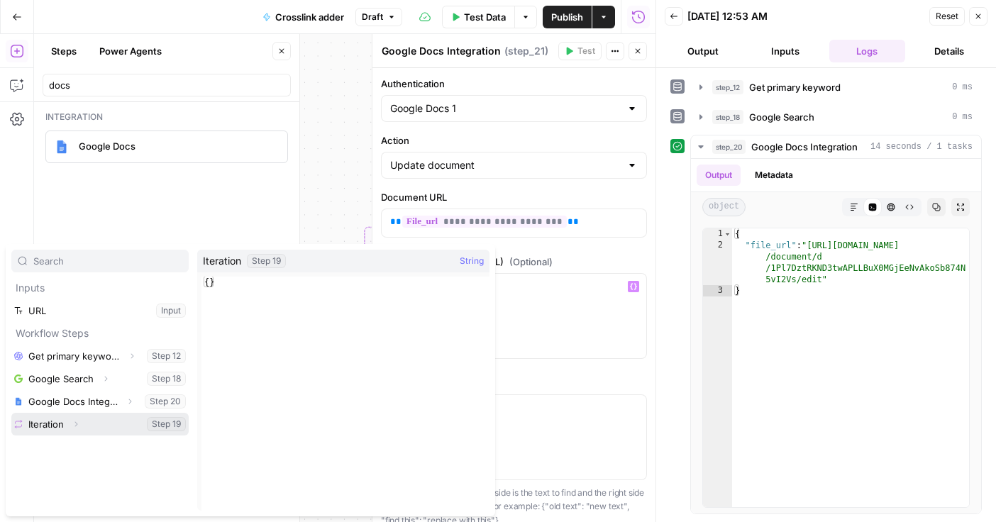
click at [77, 424] on icon "button" at bounding box center [76, 424] width 9 height 9
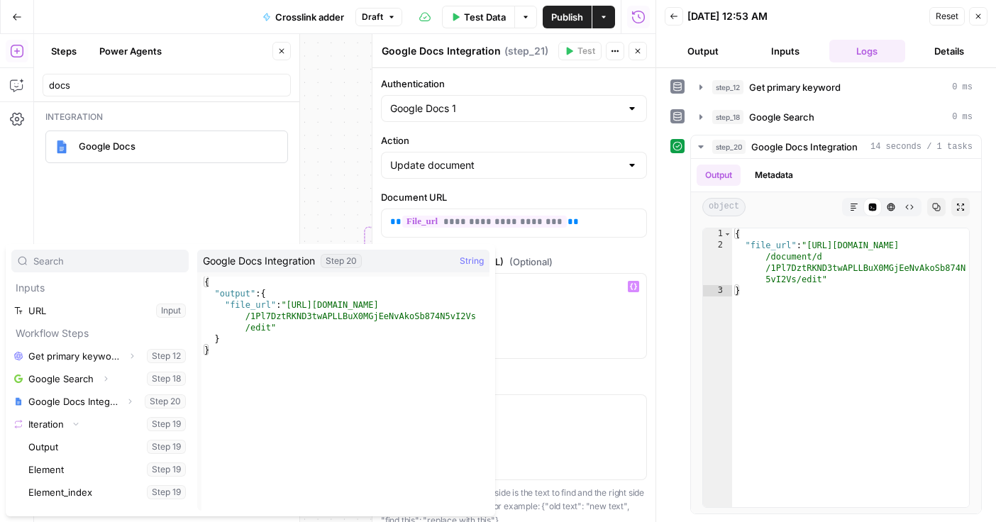
click at [338, 128] on div "**********" at bounding box center [345, 278] width 622 height 488
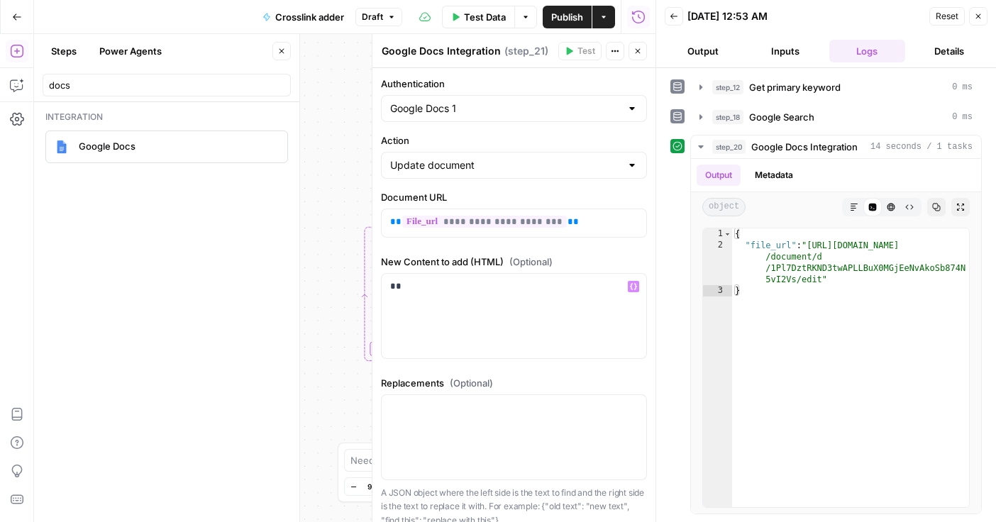
click at [641, 46] on button "Close" at bounding box center [638, 51] width 18 height 18
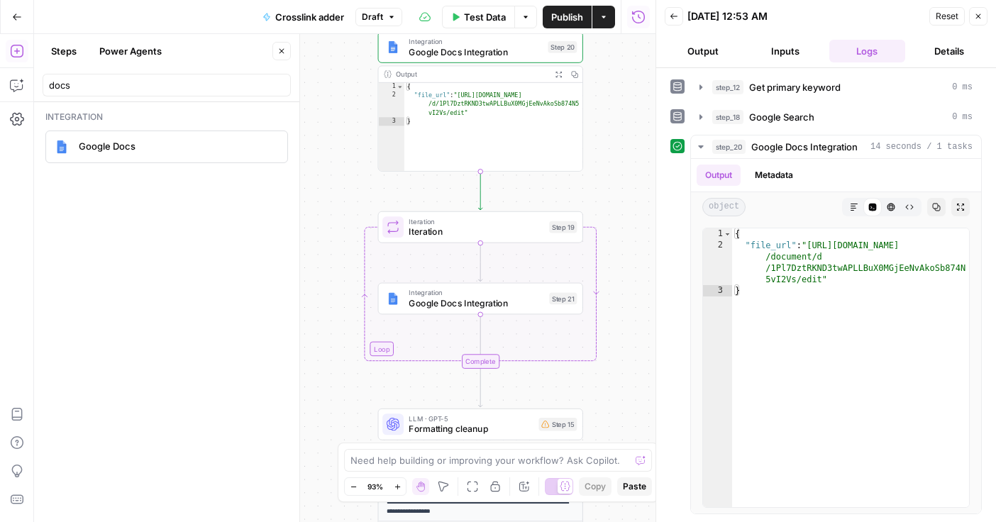
click at [451, 239] on div "Iteration Iteration Step 19 Copy step Delete step Add Note Test" at bounding box center [480, 227] width 205 height 32
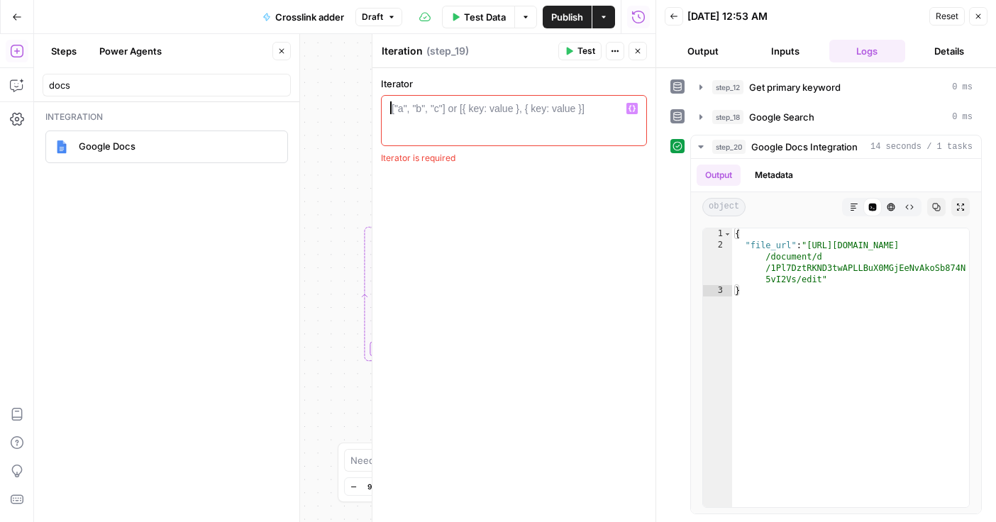
click at [492, 106] on div "["a", "b", "c"] or [{ key: value }, { key: value }]" at bounding box center [488, 108] width 193 height 14
click at [634, 110] on icon "button" at bounding box center [632, 109] width 7 height 6
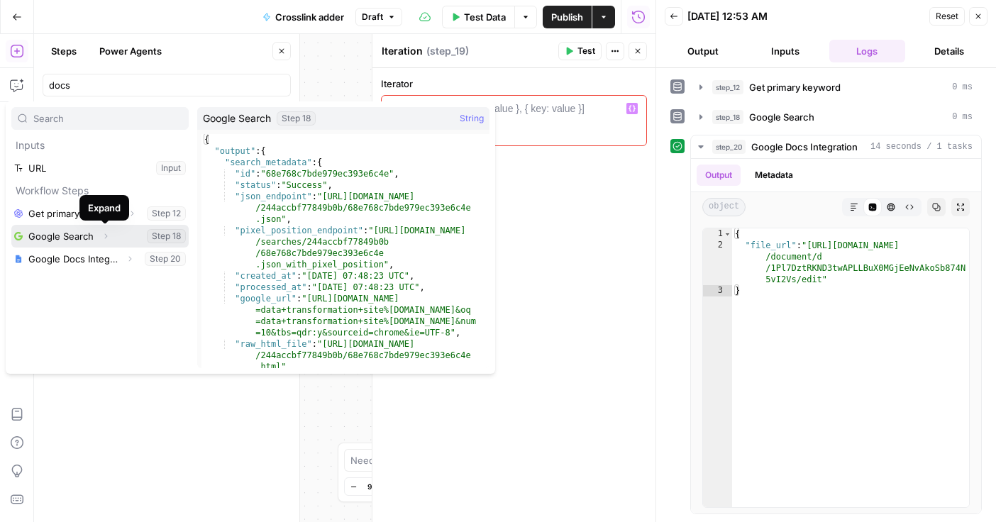
click at [98, 236] on button "Expand" at bounding box center [105, 236] width 18 height 18
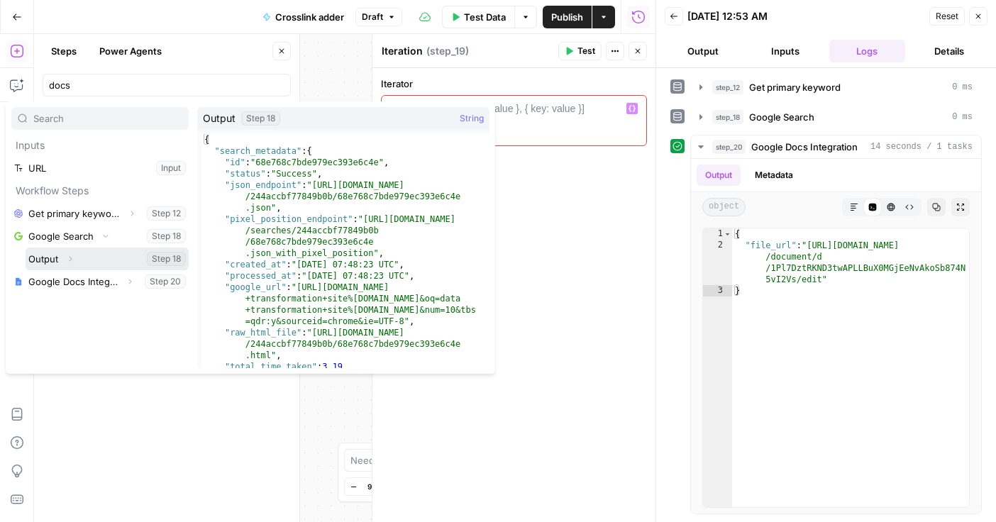
click at [72, 260] on icon "button" at bounding box center [70, 259] width 9 height 9
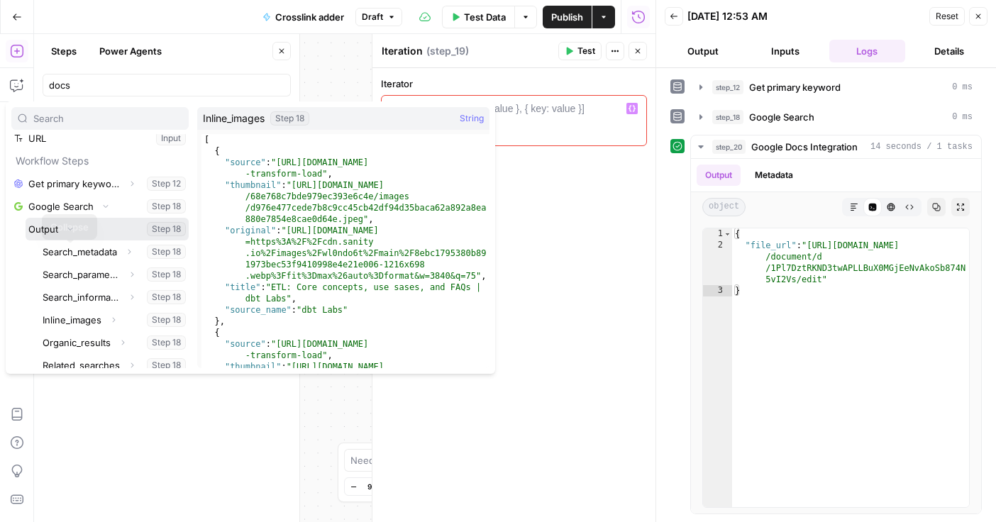
scroll to position [106, 0]
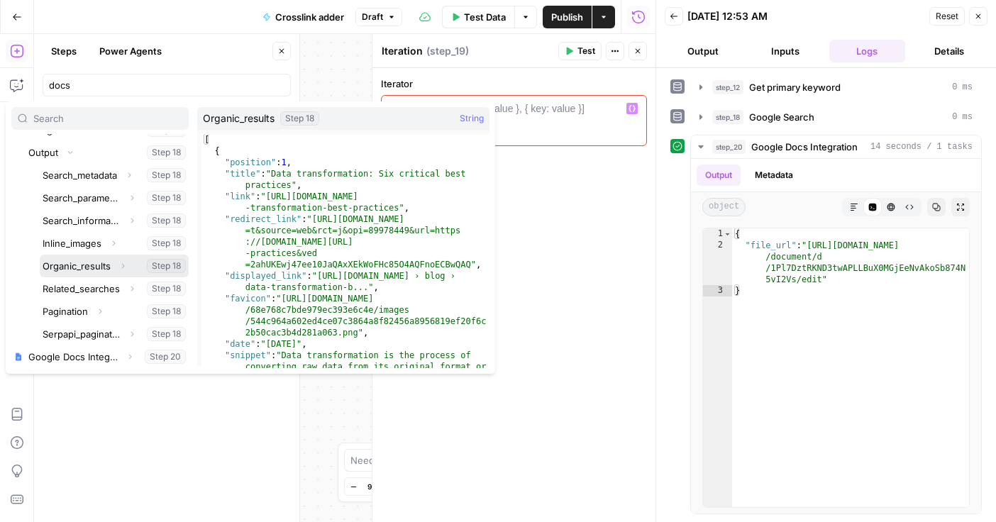
click at [87, 266] on button "Select variable Organic_results" at bounding box center [114, 266] width 149 height 23
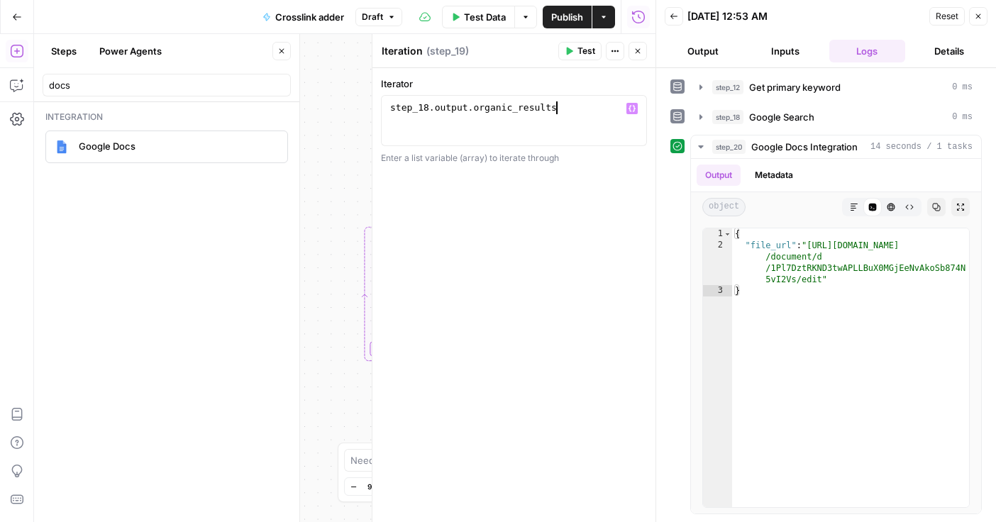
click at [630, 111] on icon "button" at bounding box center [632, 109] width 7 height 6
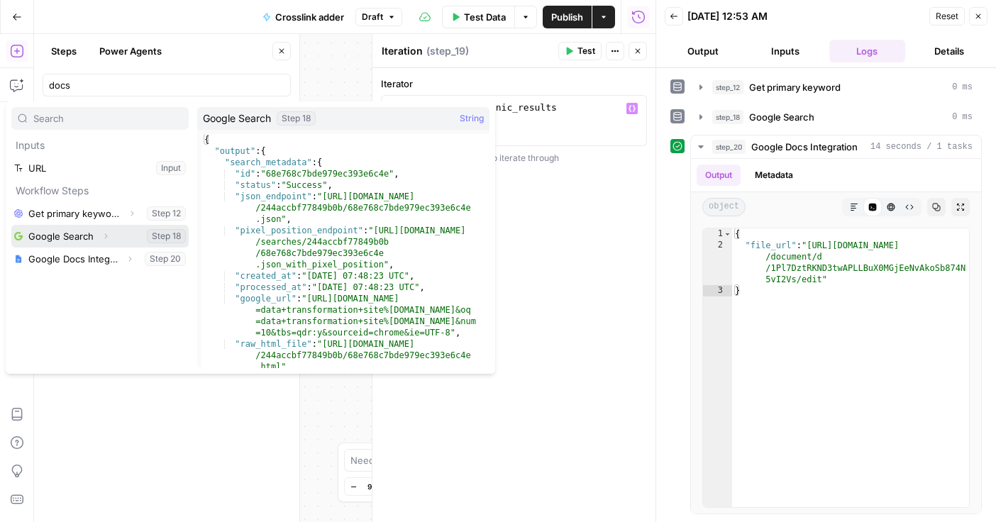
click at [94, 234] on button "Select variable Google Search" at bounding box center [99, 236] width 177 height 23
type textarea "**********"
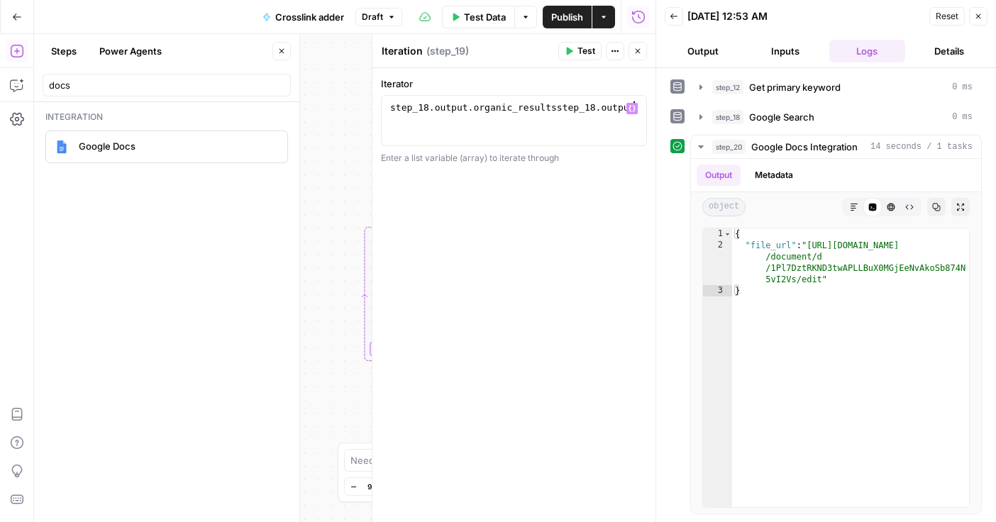
click at [637, 108] on button "Variables Menu" at bounding box center [632, 108] width 11 height 11
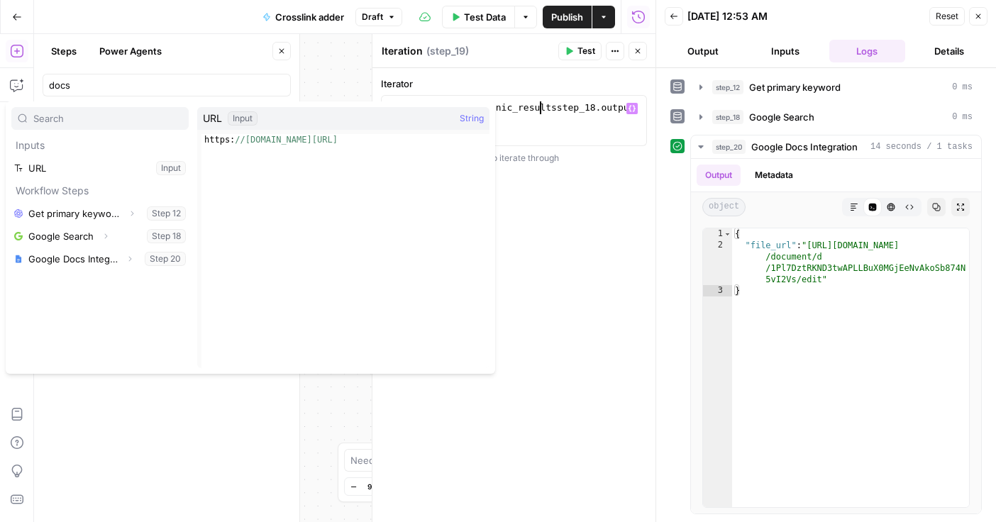
click at [538, 114] on div "step_18 . output . organic_resultsstep_18 . output" at bounding box center [513, 133] width 253 height 64
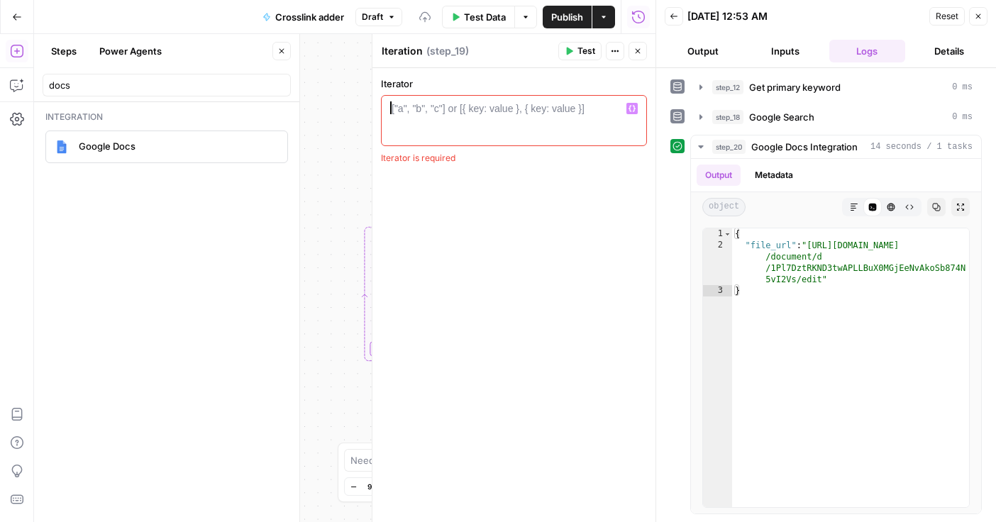
click at [630, 111] on icon "button" at bounding box center [632, 108] width 7 height 7
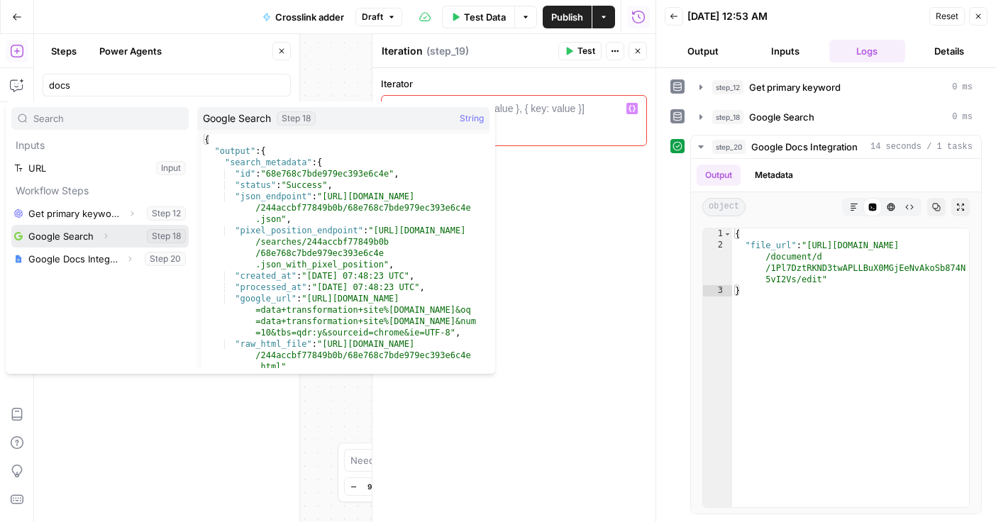
click at [105, 236] on icon "button" at bounding box center [105, 236] width 9 height 9
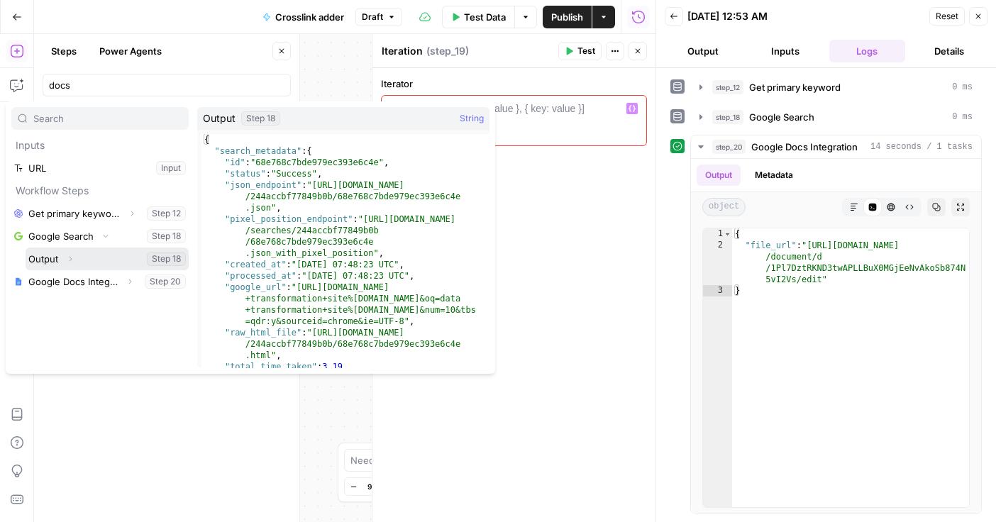
click at [69, 258] on icon "button" at bounding box center [70, 259] width 9 height 9
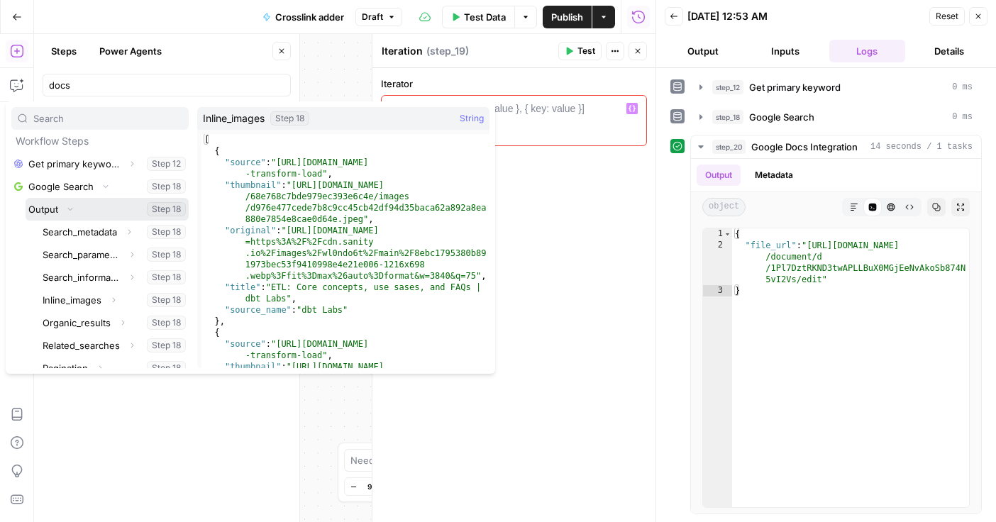
scroll to position [75, 0]
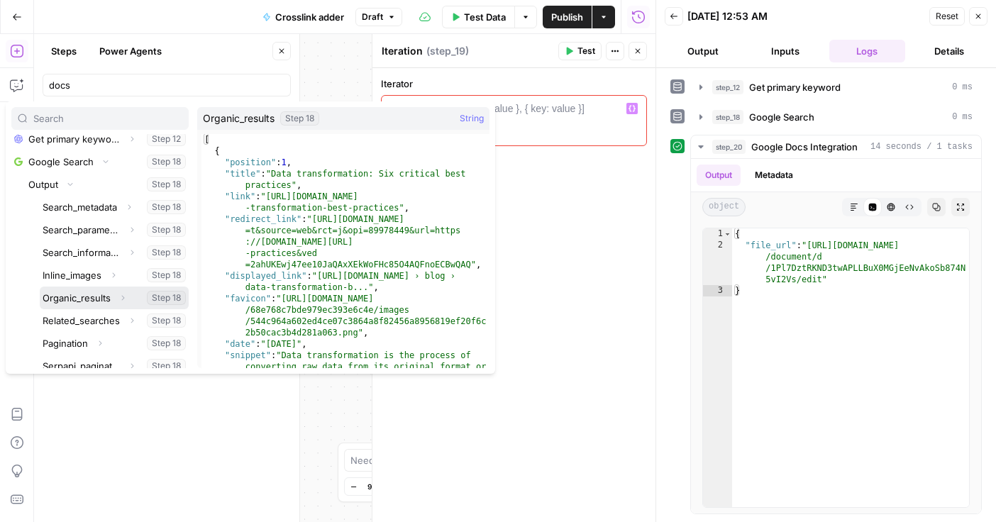
click at [123, 296] on icon "button" at bounding box center [122, 298] width 9 height 9
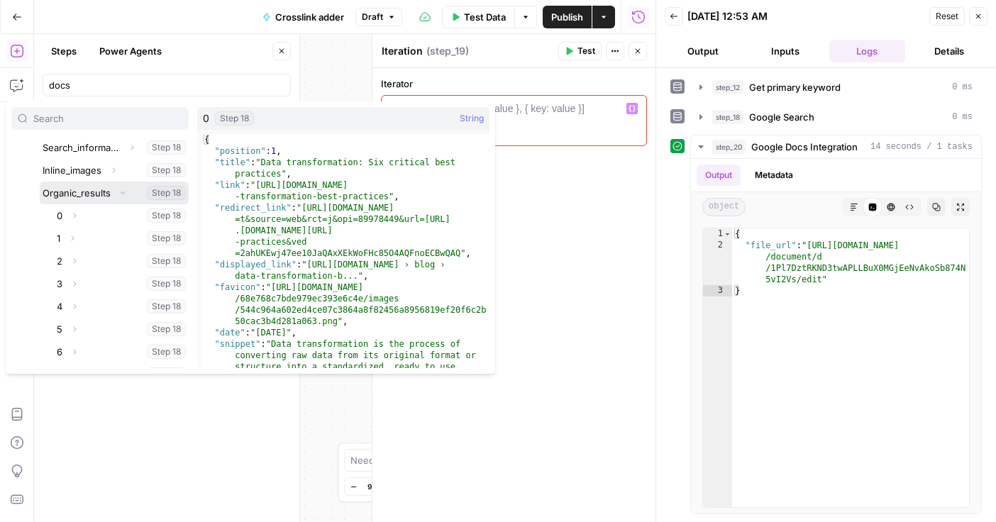
scroll to position [229, 0]
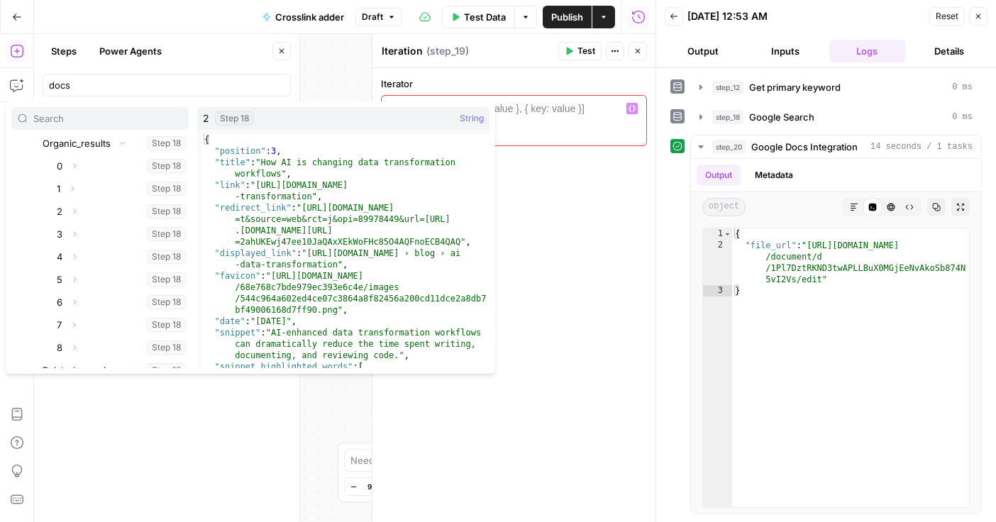
click at [607, 192] on div "Iterator 1 ["a", "b", "c"] or [{ key: value }, { key: value }] XXXXXXXXXXXXXXXX…" at bounding box center [514, 295] width 283 height 454
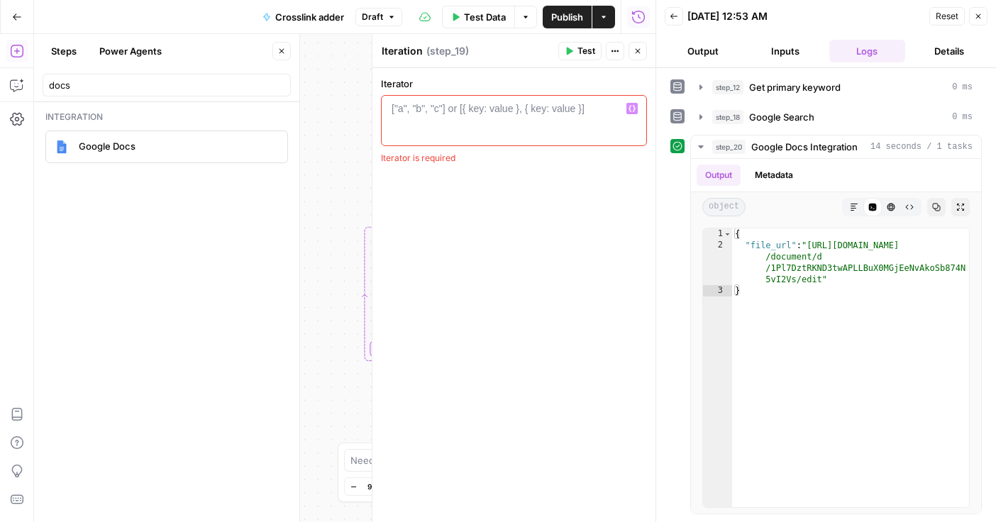
click at [460, 123] on div at bounding box center [513, 133] width 253 height 64
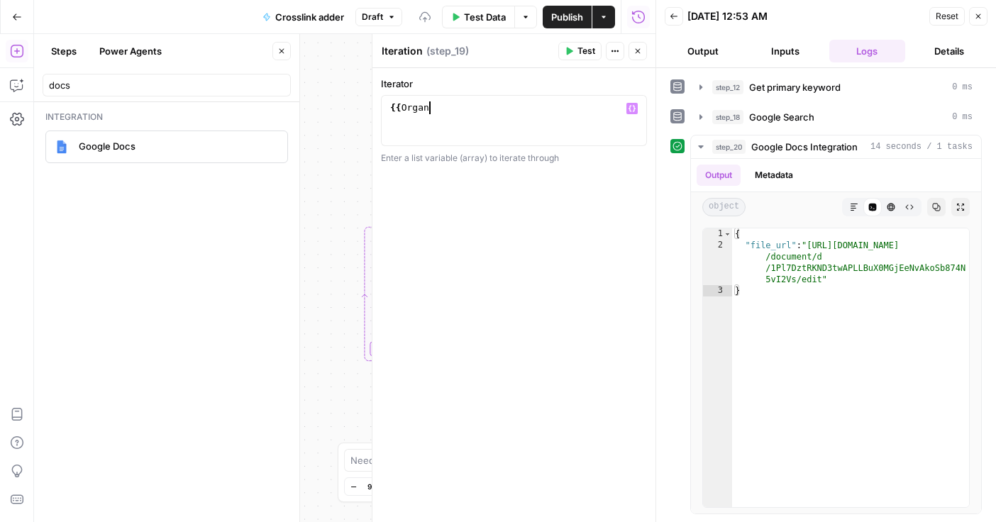
scroll to position [0, 3]
type textarea "*"
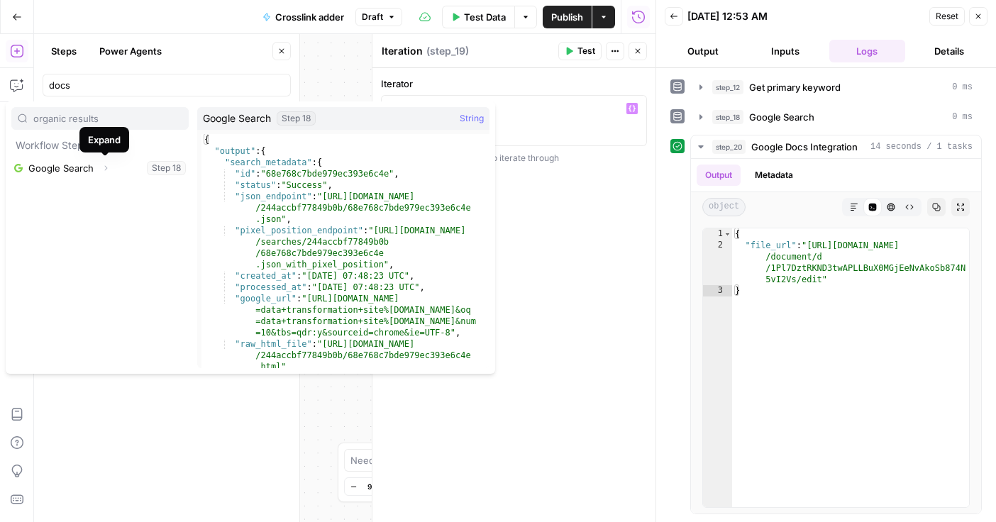
type input "organic results"
click at [101, 170] on icon "button" at bounding box center [105, 168] width 9 height 9
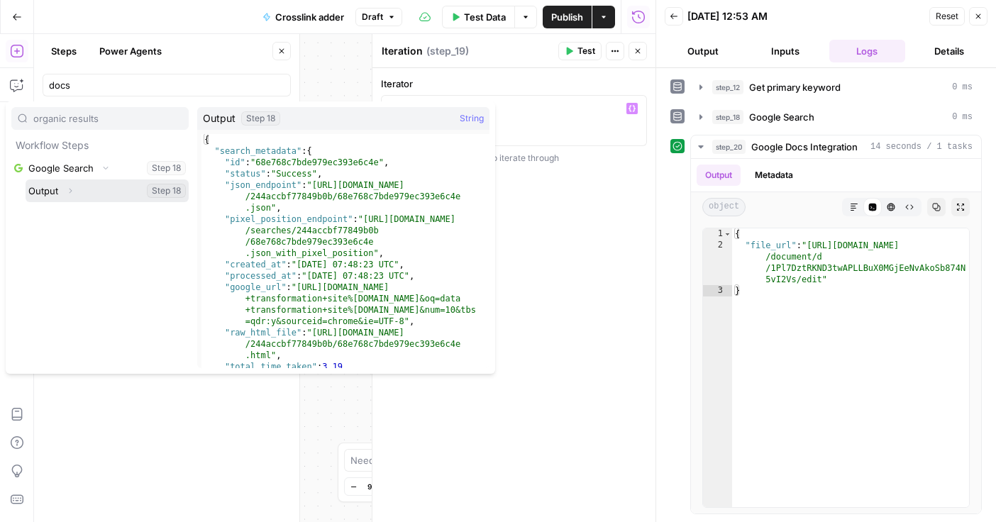
click at [76, 186] on button "Expand" at bounding box center [70, 191] width 18 height 18
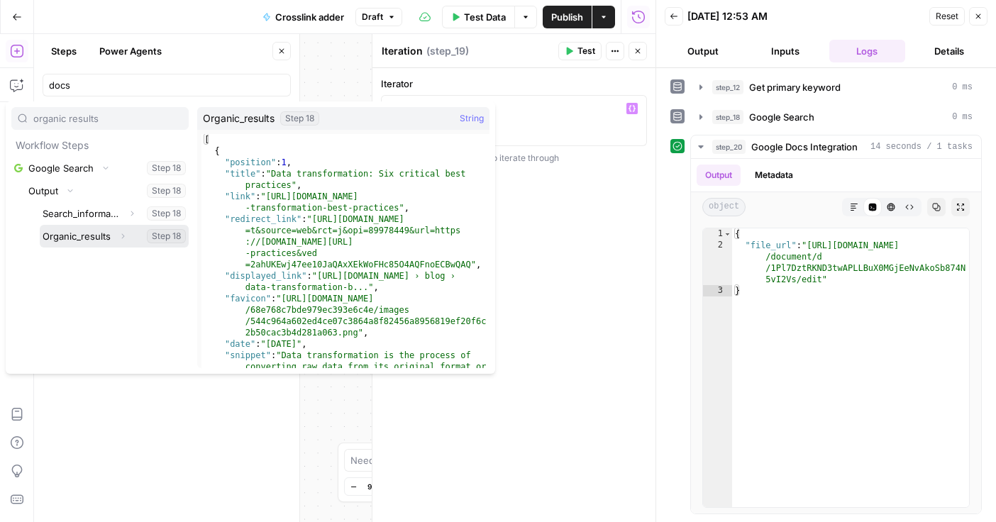
click at [67, 234] on button "Select variable Organic_results" at bounding box center [114, 236] width 149 height 23
type textarea "**********"
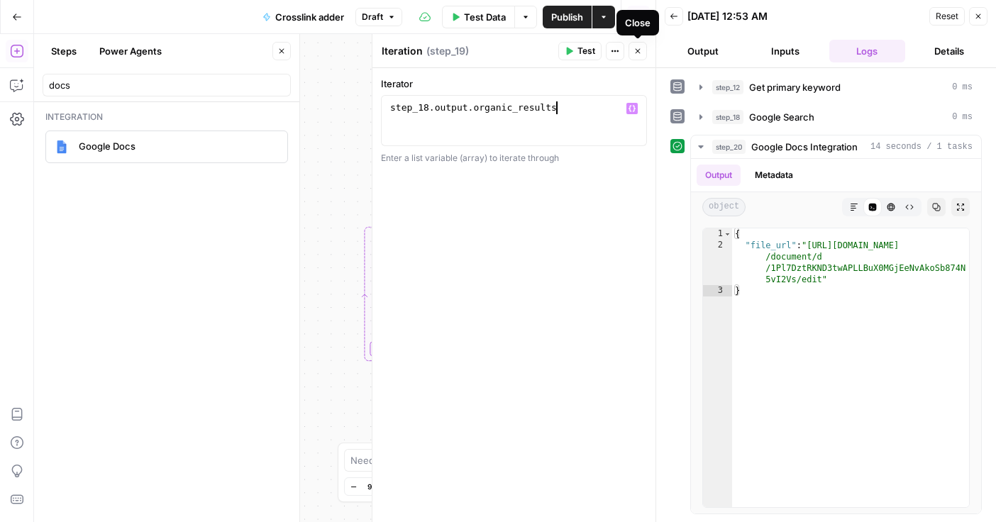
click at [637, 50] on icon "button" at bounding box center [638, 51] width 5 height 5
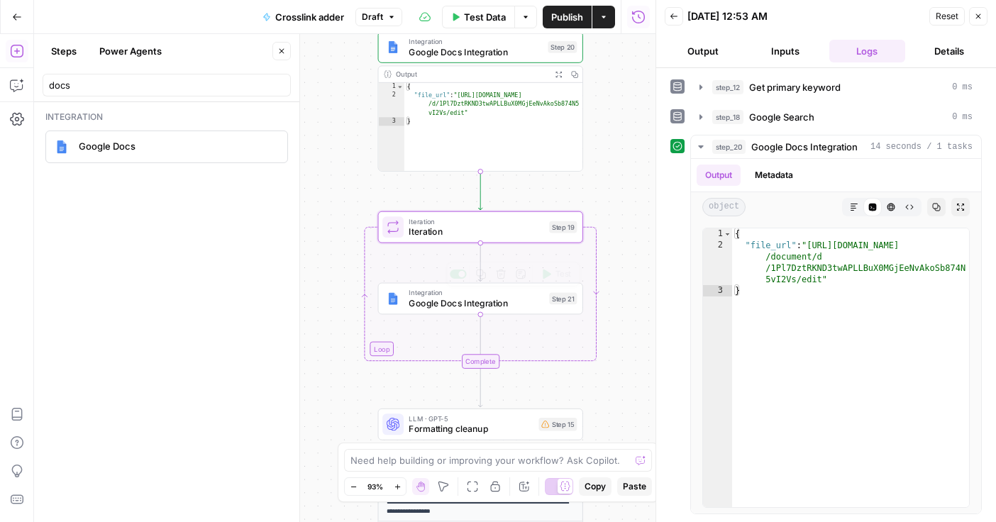
click at [436, 303] on span "Google Docs Integration" at bounding box center [476, 303] width 135 height 13
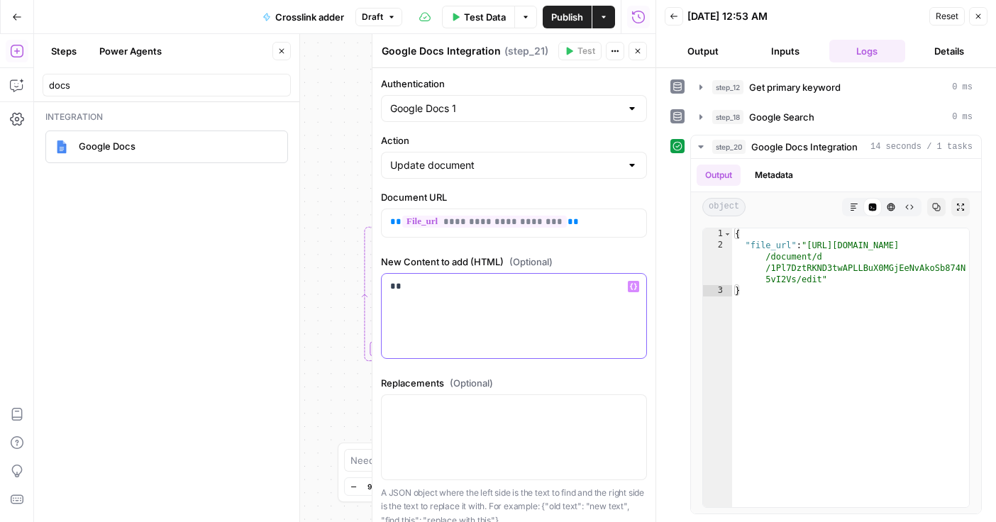
click at [422, 299] on div "**" at bounding box center [514, 316] width 265 height 84
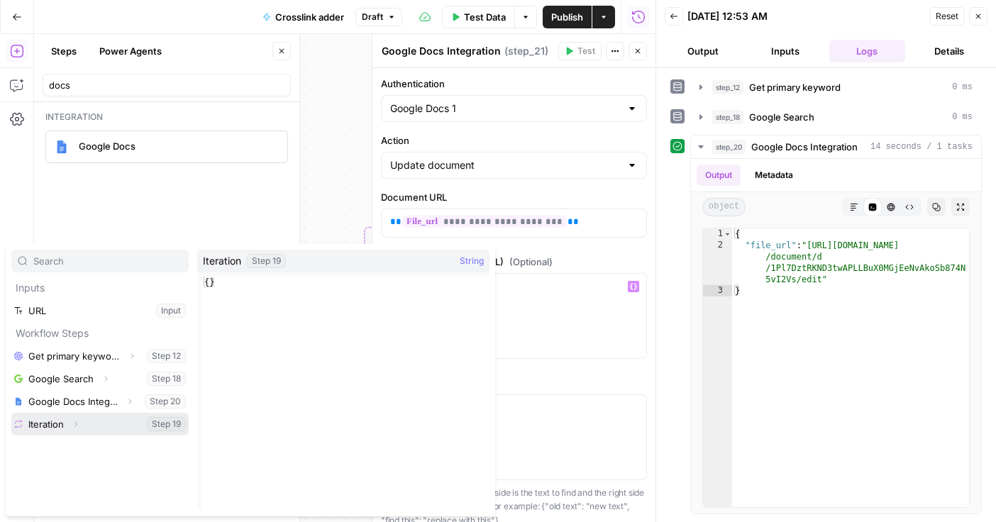
click at [77, 423] on icon "button" at bounding box center [76, 424] width 9 height 9
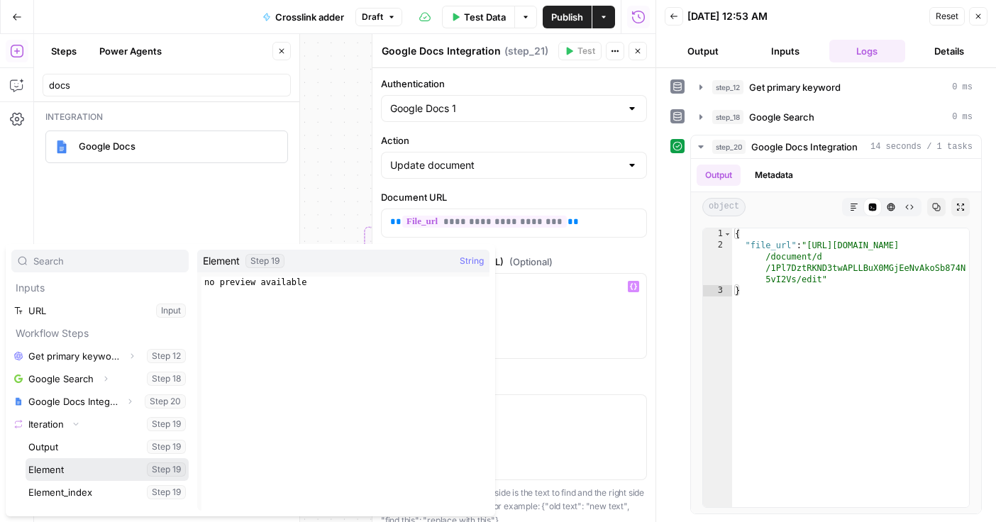
click at [83, 468] on button "Select variable Element" at bounding box center [107, 469] width 163 height 23
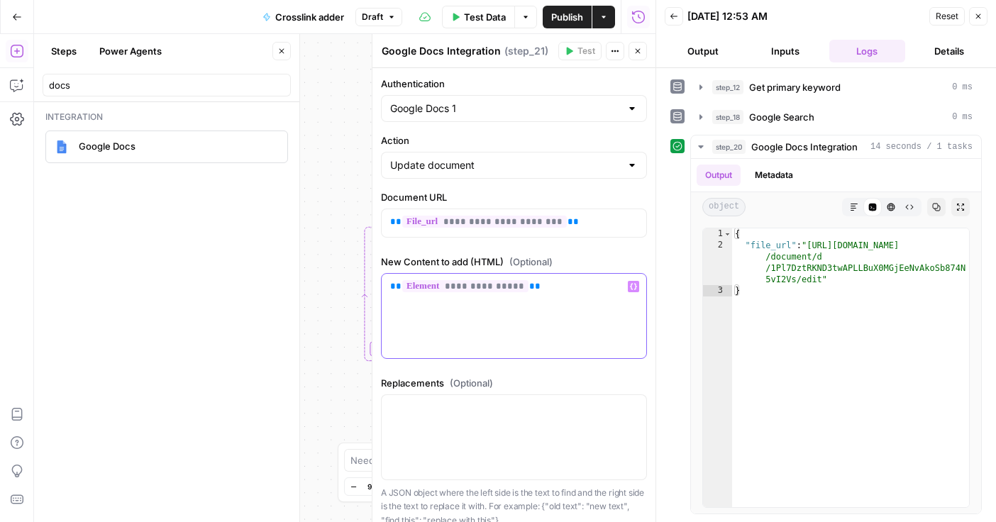
click at [532, 290] on p "**********" at bounding box center [514, 287] width 248 height 14
click at [347, 198] on div "**********" at bounding box center [345, 278] width 622 height 488
click at [638, 54] on icon "button" at bounding box center [638, 51] width 9 height 9
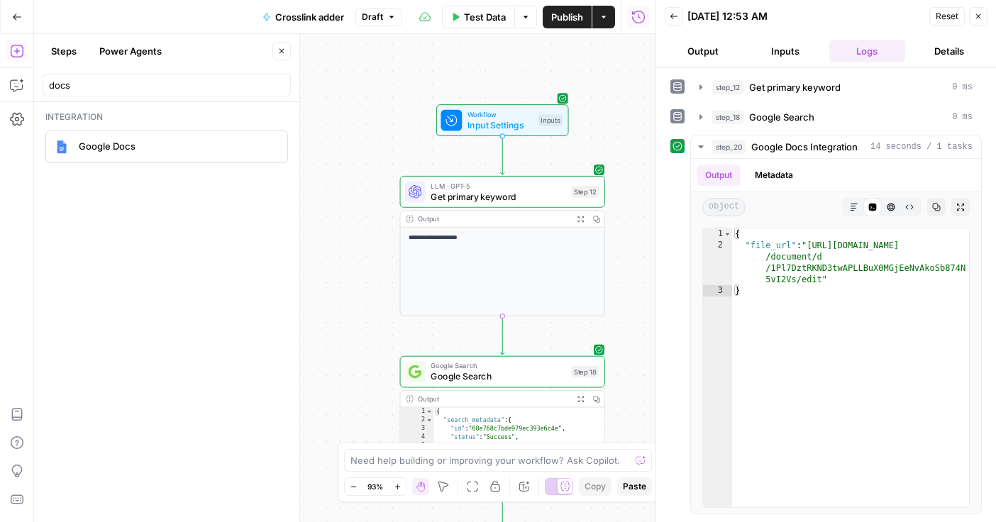
click at [975, 16] on icon "button" at bounding box center [978, 16] width 9 height 9
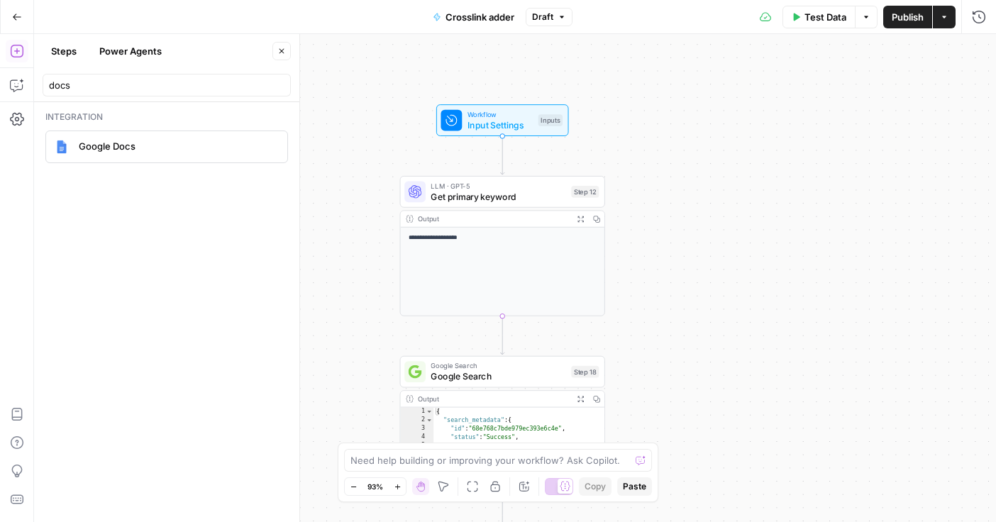
click at [805, 18] on span "Test Data" at bounding box center [826, 17] width 42 height 14
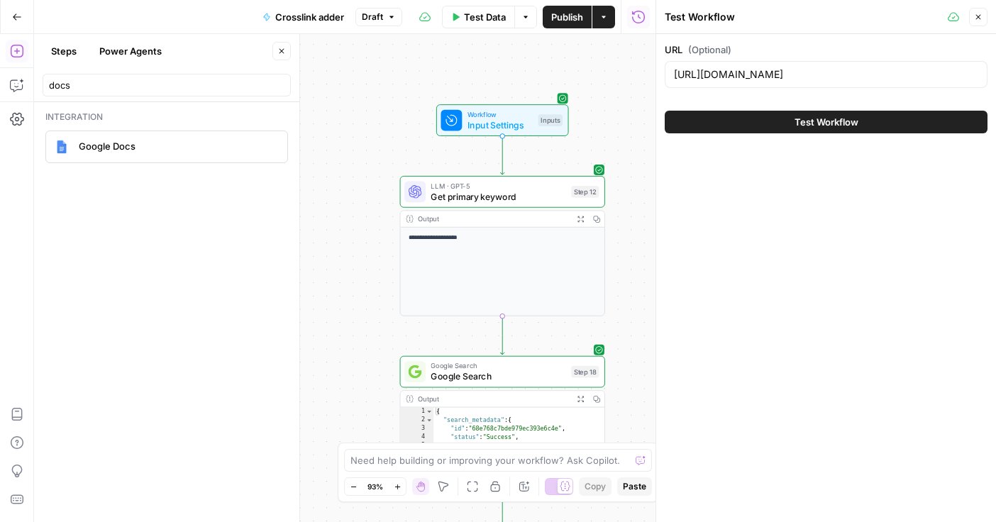
click at [715, 125] on button "Test Workflow" at bounding box center [826, 122] width 323 height 23
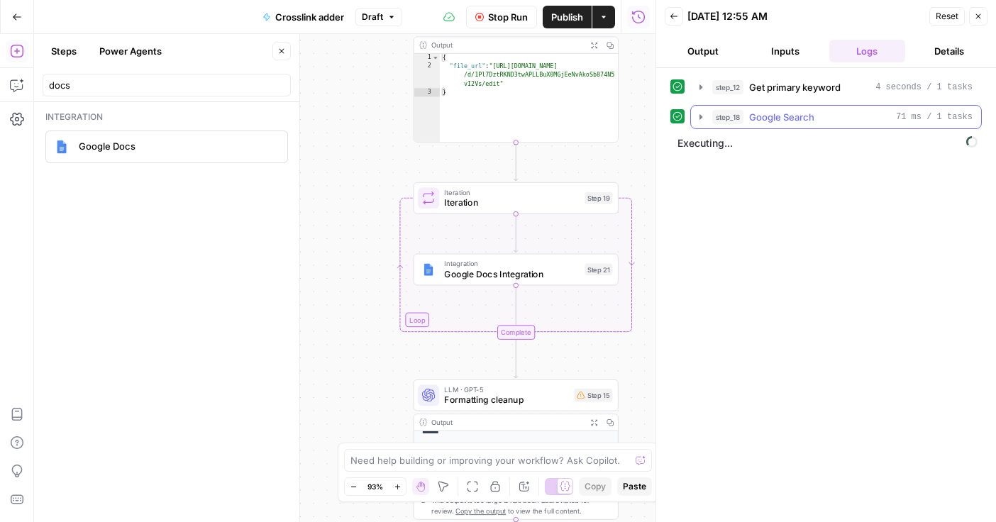
click at [700, 117] on icon "button" at bounding box center [701, 116] width 3 height 5
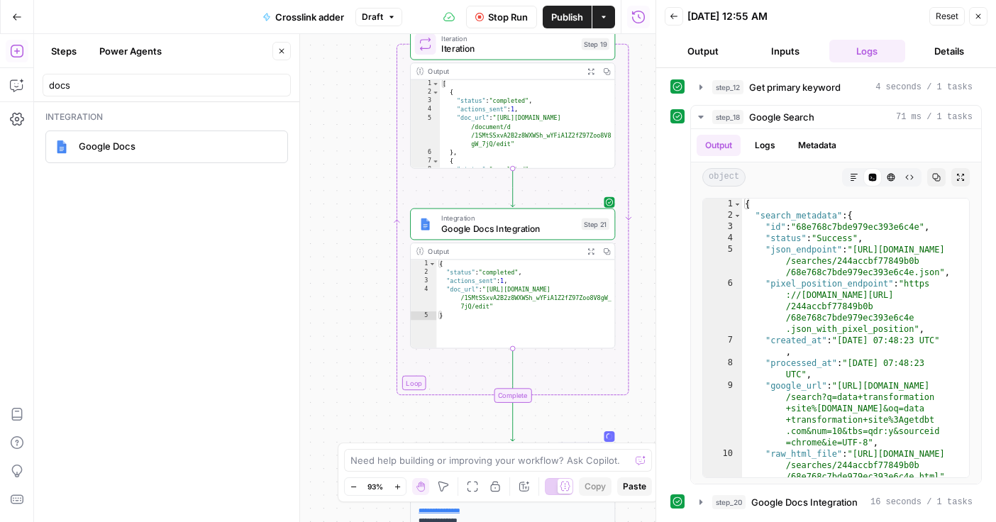
type textarea "**********"
drag, startPoint x: 490, startPoint y: 306, endPoint x: 491, endPoint y: 288, distance: 17.8
click at [491, 288] on div "{ "status" : "completed" , "actions_sent" : 1 , "doc_url" : "https://docs.googl…" at bounding box center [525, 313] width 179 height 106
click at [492, 287] on div "{ "status" : "completed" , "actions_sent" : 1 , "doc_url" : "https://docs.googl…" at bounding box center [525, 313] width 179 height 106
click at [510, 231] on span "Google Docs Integration" at bounding box center [508, 228] width 135 height 13
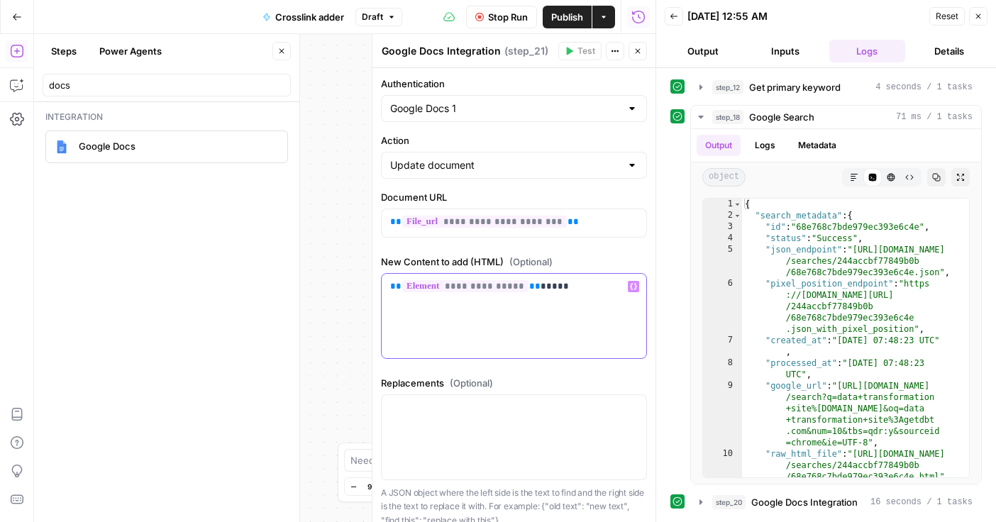
click at [555, 282] on p "**********" at bounding box center [514, 287] width 248 height 14
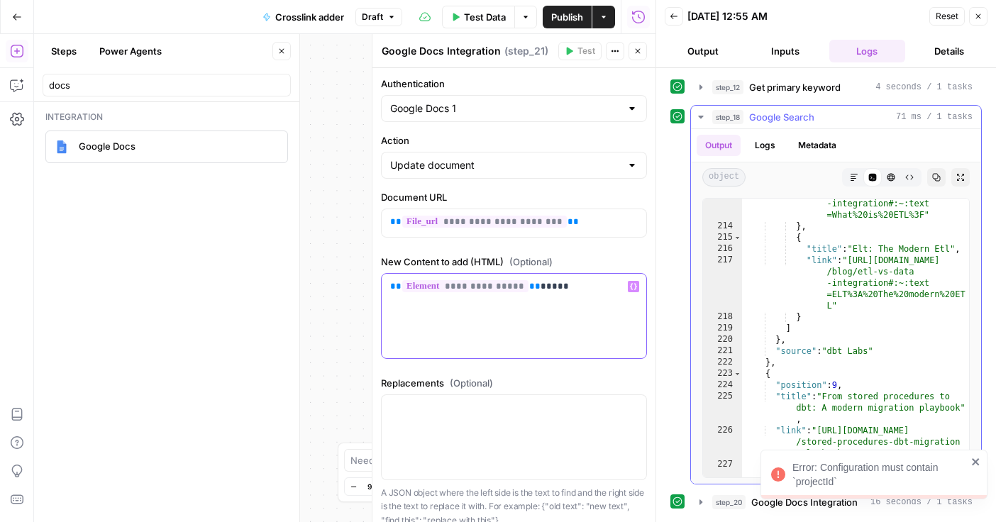
scroll to position [6145, 0]
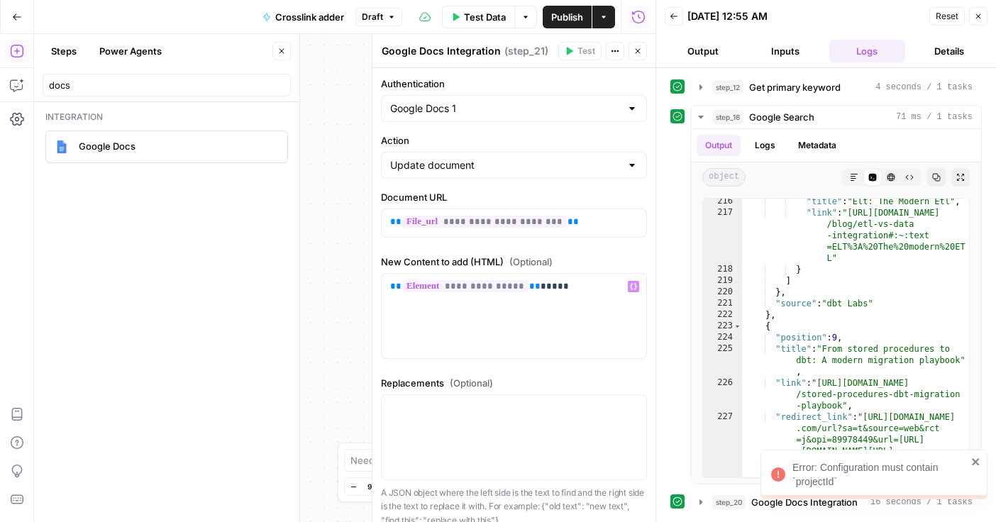
click at [972, 460] on icon "close" at bounding box center [976, 461] width 10 height 11
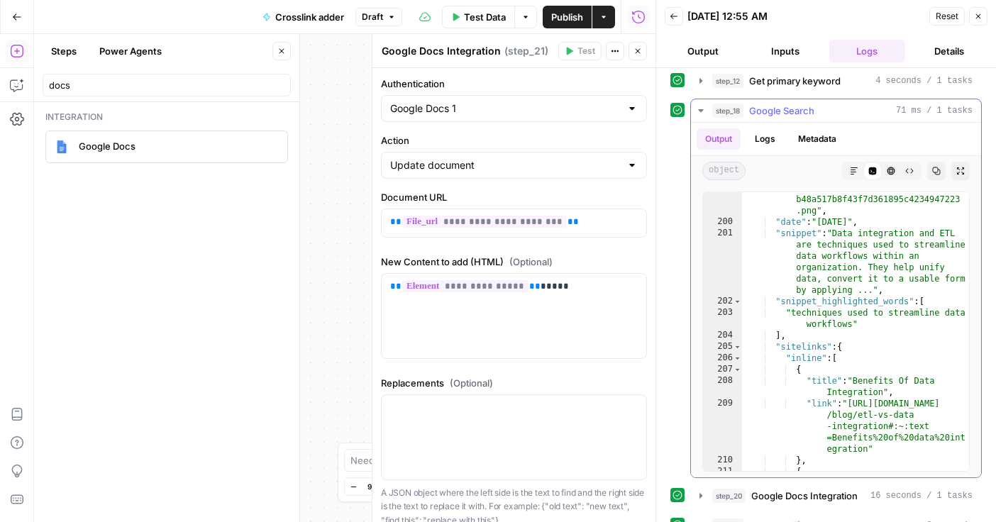
scroll to position [5705, 0]
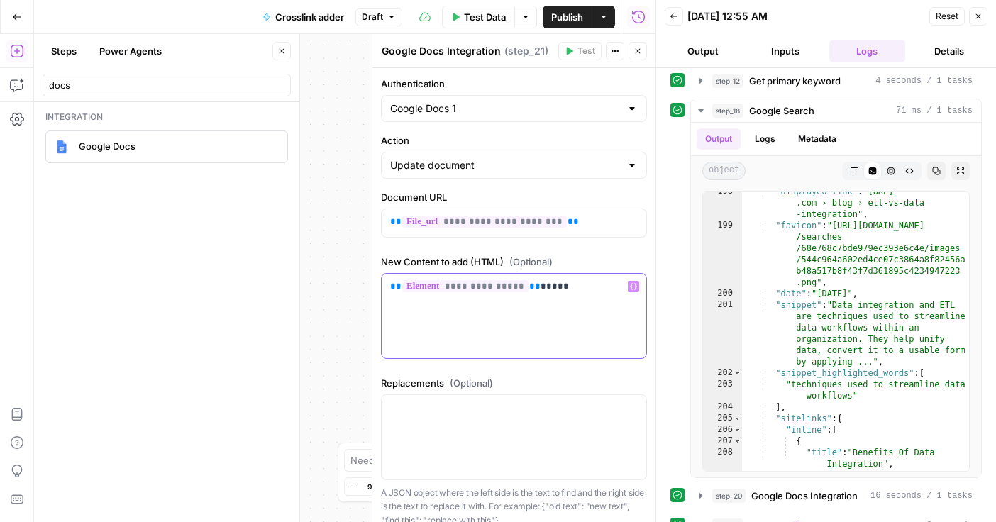
click at [479, 286] on span "**********" at bounding box center [465, 286] width 126 height 12
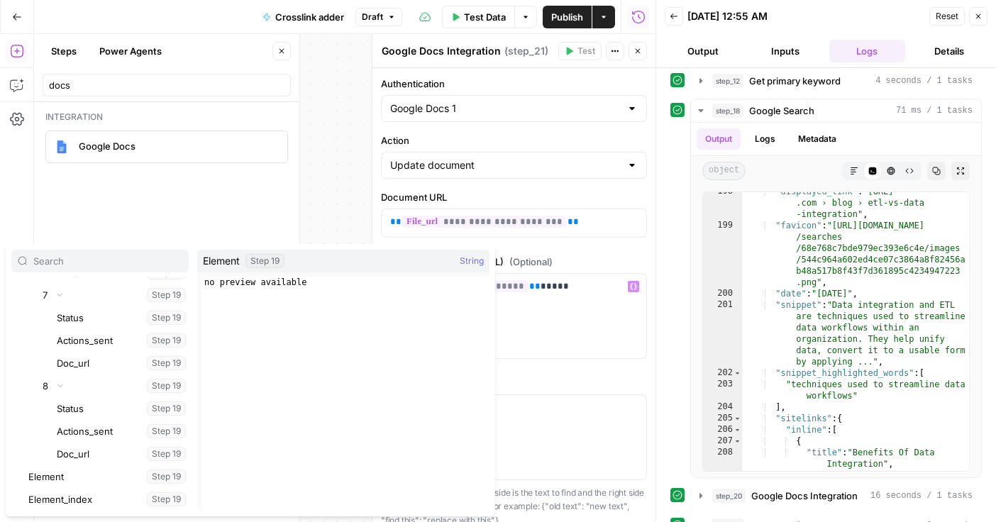
click at [341, 206] on div "**********" at bounding box center [345, 278] width 622 height 488
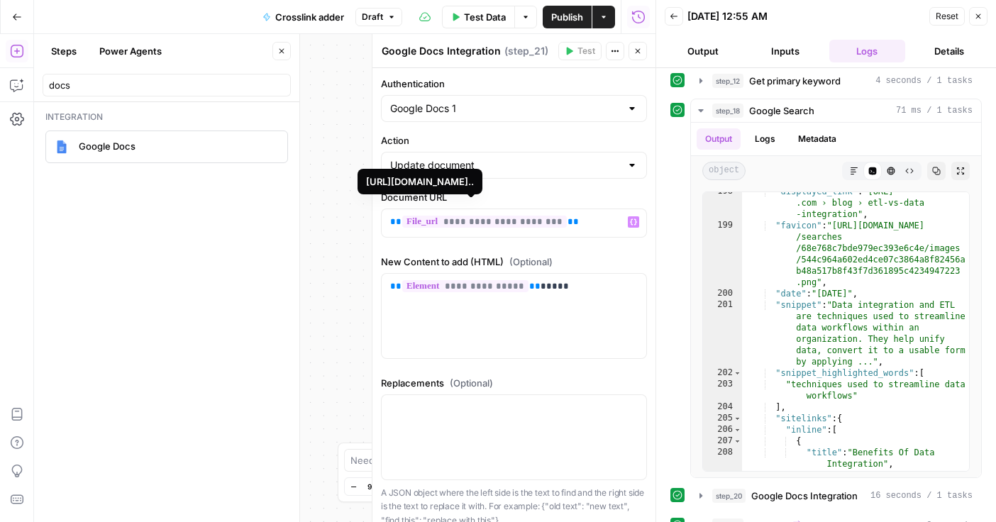
click at [456, 222] on span "**********" at bounding box center [484, 222] width 165 height 12
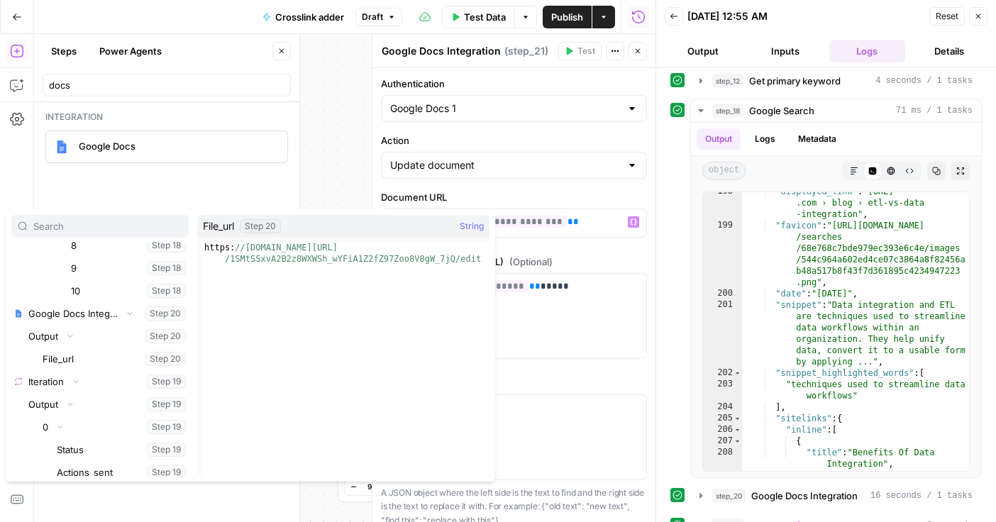
click at [333, 184] on div "**********" at bounding box center [345, 278] width 622 height 488
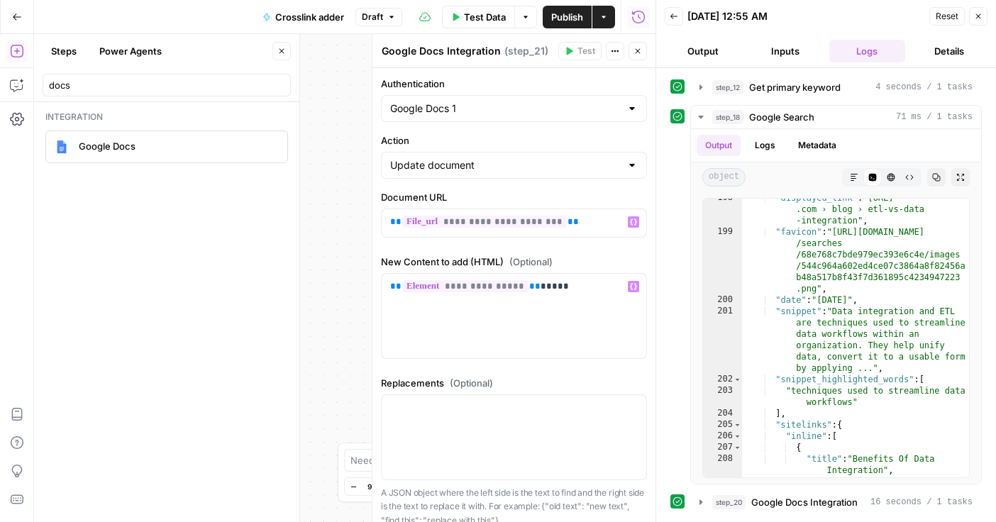
scroll to position [5705, 0]
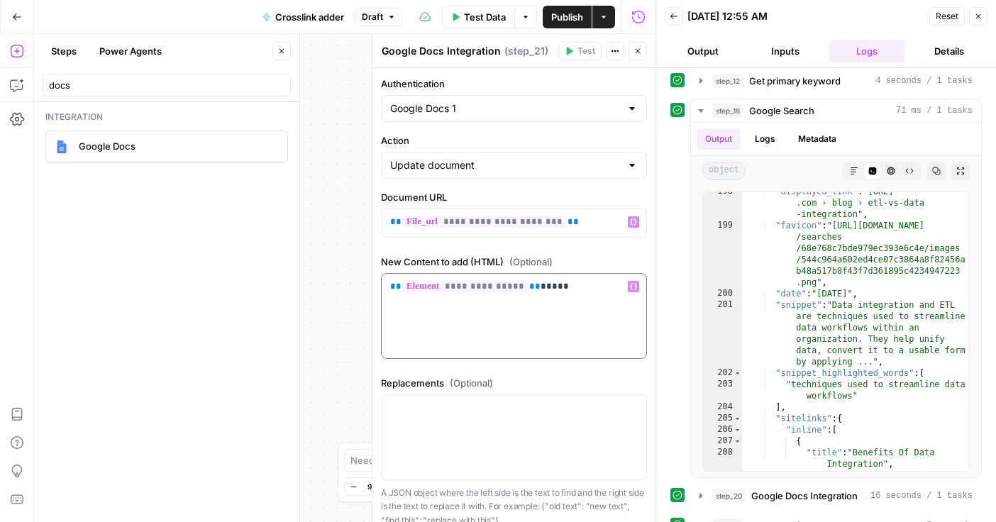
click at [633, 287] on icon "button" at bounding box center [633, 286] width 7 height 7
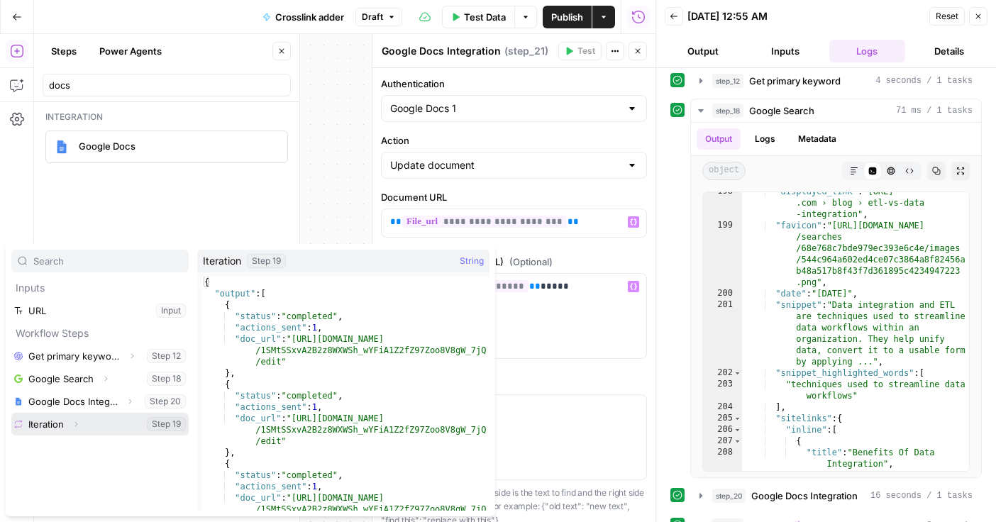
click at [71, 429] on button "Expand" at bounding box center [76, 424] width 18 height 18
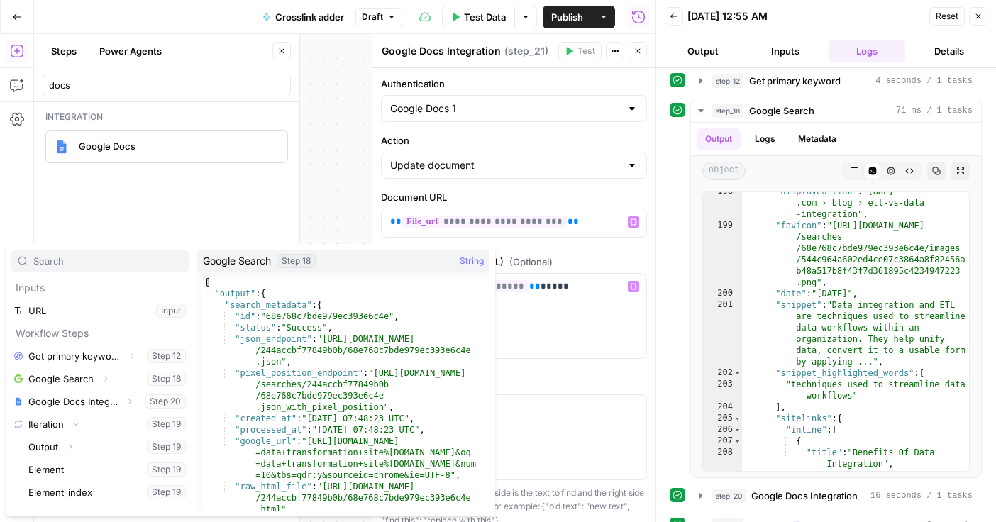
click at [322, 206] on div "**********" at bounding box center [345, 278] width 622 height 488
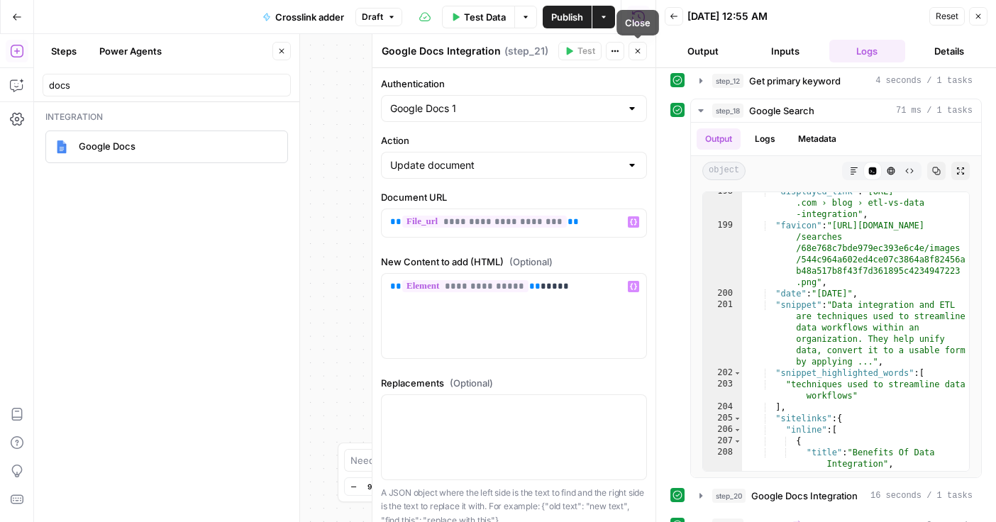
click at [636, 52] on icon "button" at bounding box center [638, 51] width 5 height 5
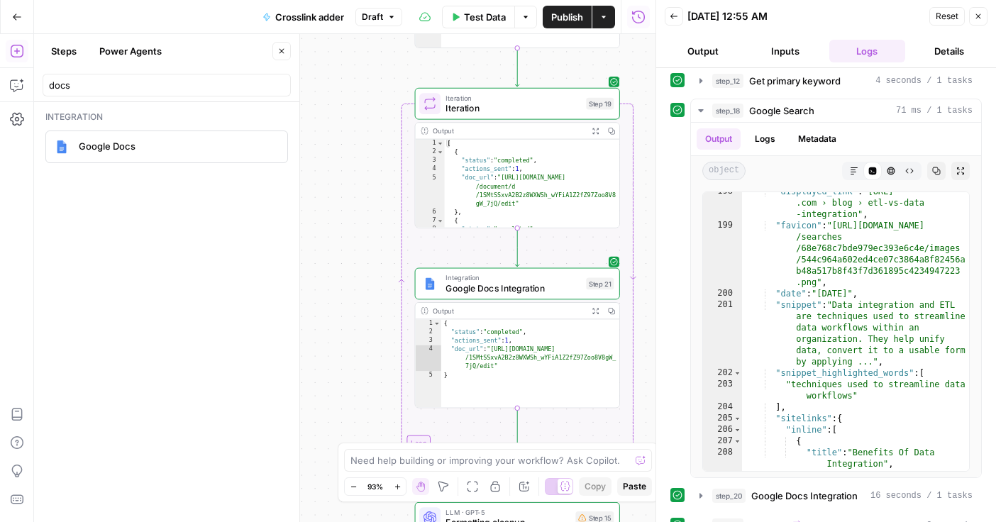
click at [504, 106] on span "Iteration" at bounding box center [513, 107] width 135 height 13
click at [504, 106] on div "Iteration Iteration ( step_19 ) Test Actions Close Iterator 1 step_18 . output …" at bounding box center [514, 278] width 284 height 488
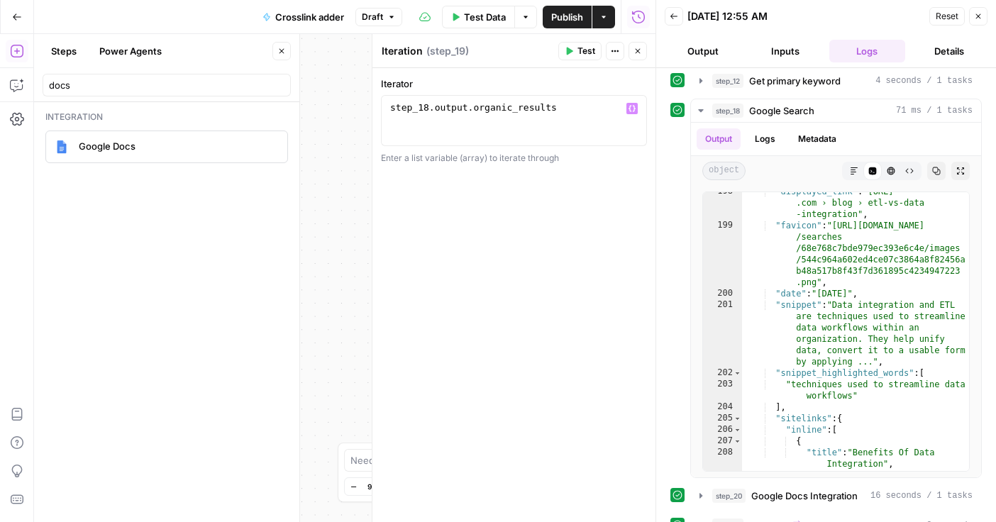
type textarea "**********"
click at [460, 116] on div "step_18 . output . organic_results" at bounding box center [513, 133] width 253 height 64
click at [631, 109] on icon "button" at bounding box center [632, 108] width 7 height 7
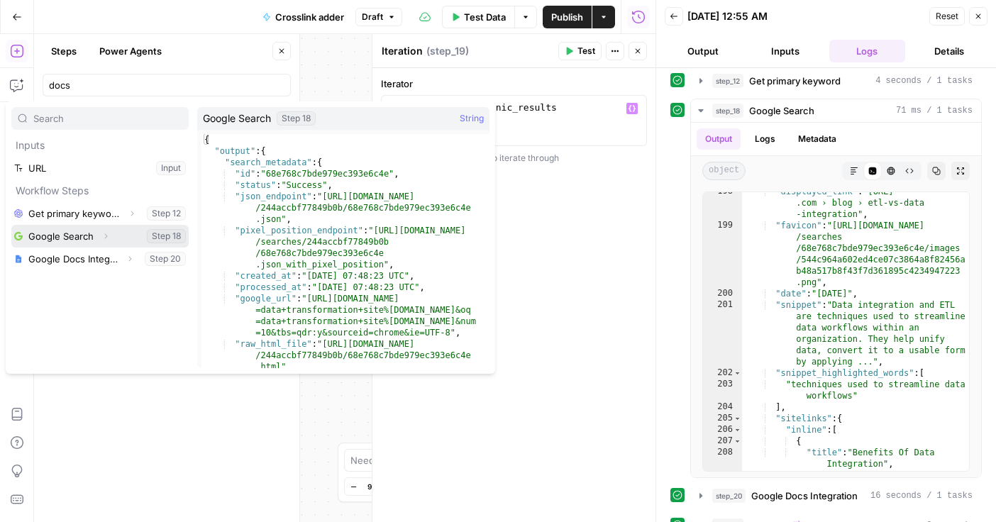
click at [106, 235] on icon "button" at bounding box center [105, 236] width 9 height 9
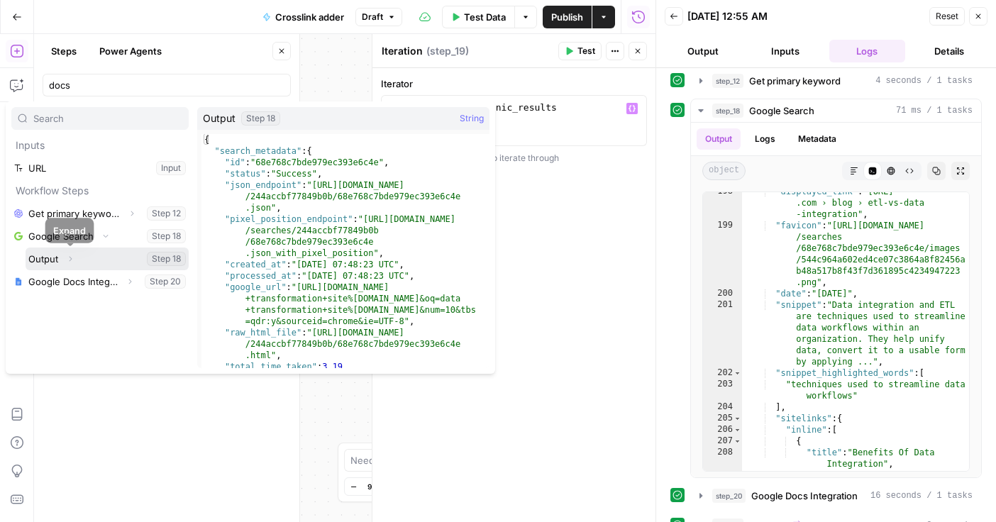
click at [67, 259] on icon "button" at bounding box center [70, 259] width 9 height 9
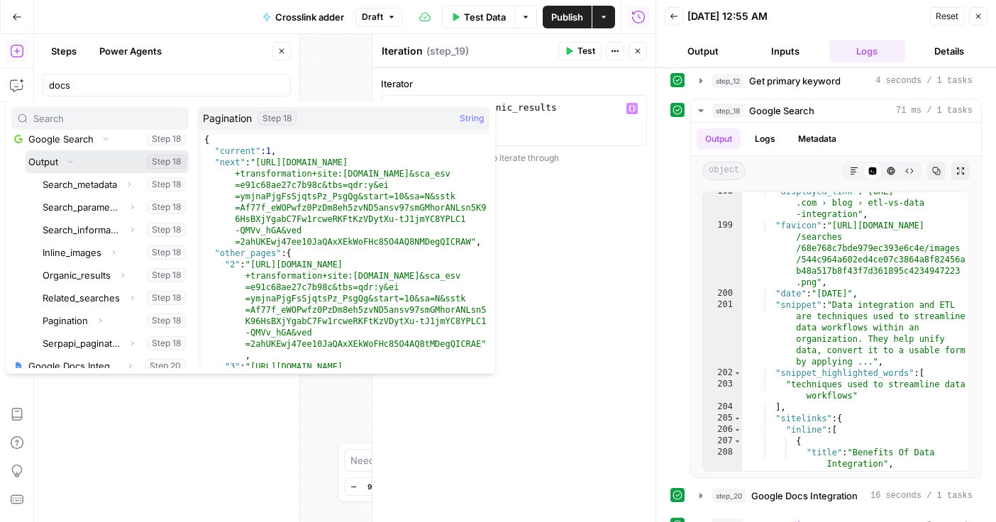
scroll to position [106, 0]
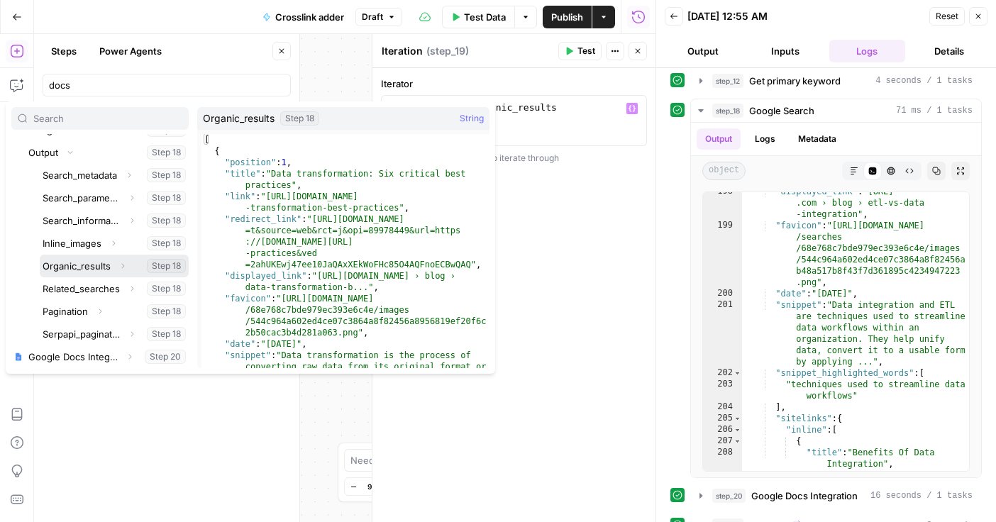
click at [121, 267] on icon "button" at bounding box center [122, 266] width 9 height 9
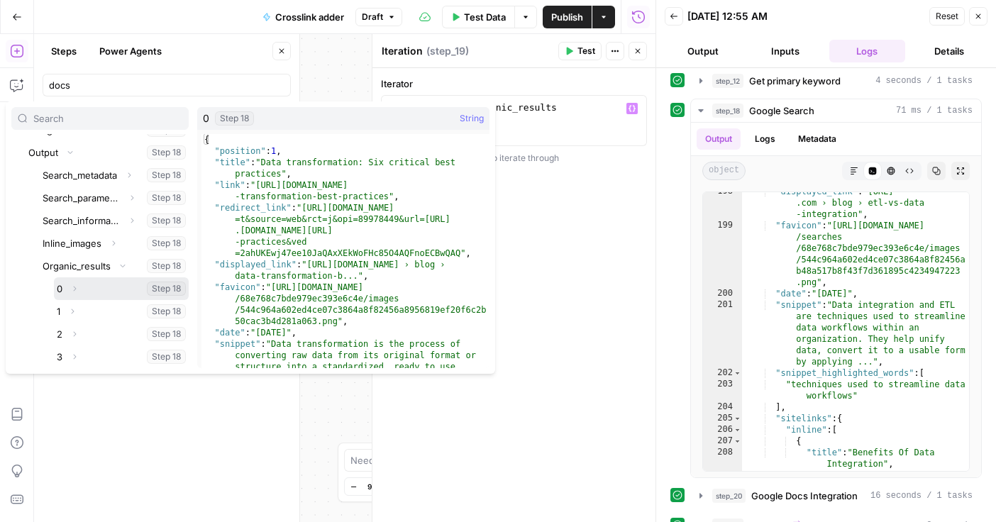
click at [67, 289] on button "Expand" at bounding box center [74, 289] width 18 height 18
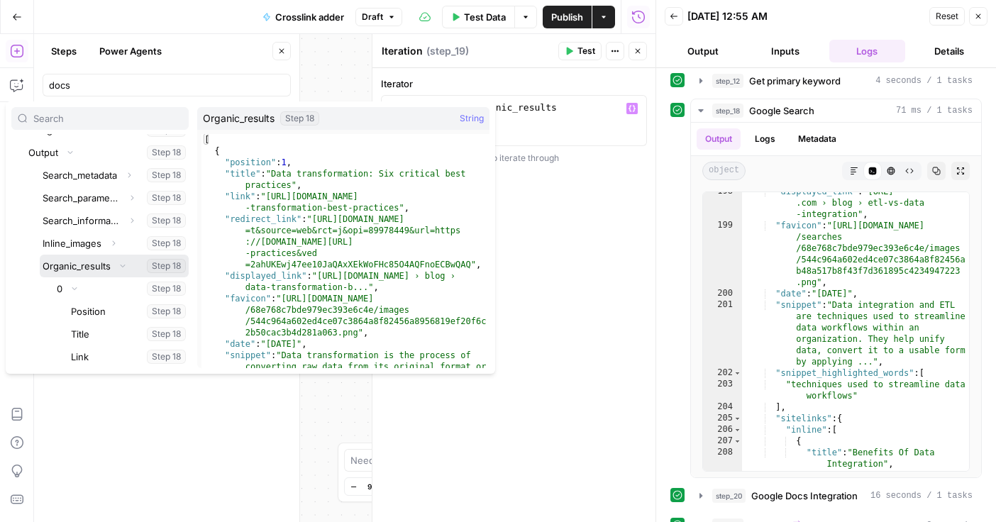
click at [66, 267] on button "Select variable Organic_results" at bounding box center [114, 266] width 149 height 23
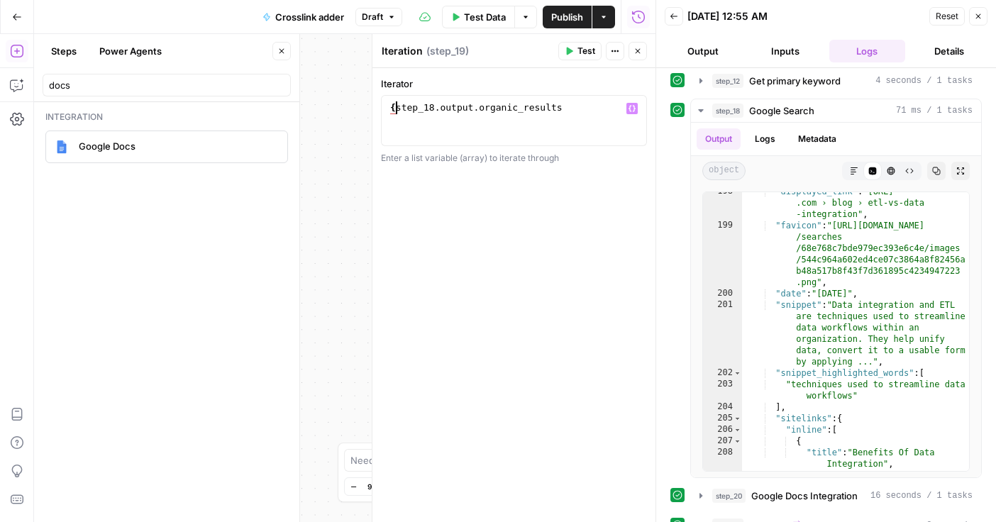
scroll to position [0, 12]
type textarea "**********"
click at [587, 47] on span "Test" at bounding box center [587, 51] width 18 height 13
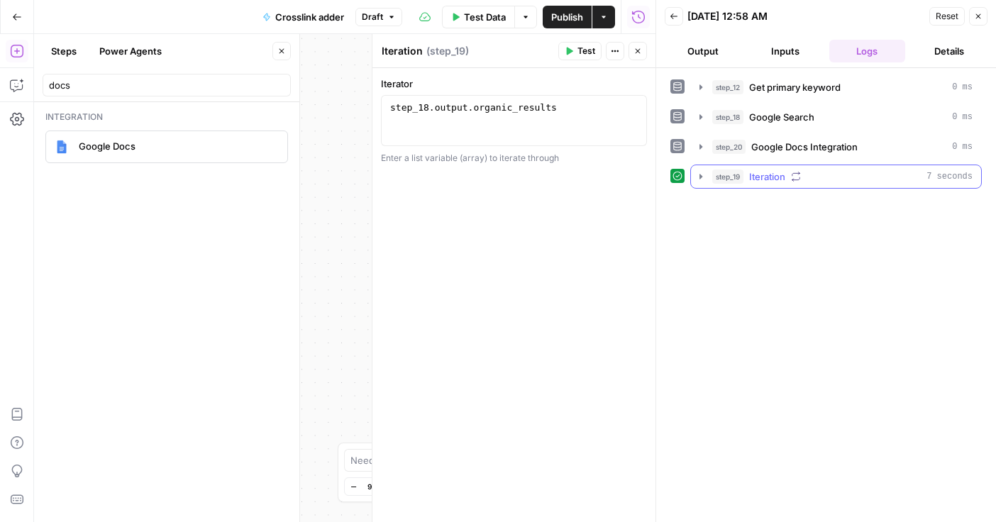
click at [702, 172] on icon "button" at bounding box center [700, 176] width 11 height 11
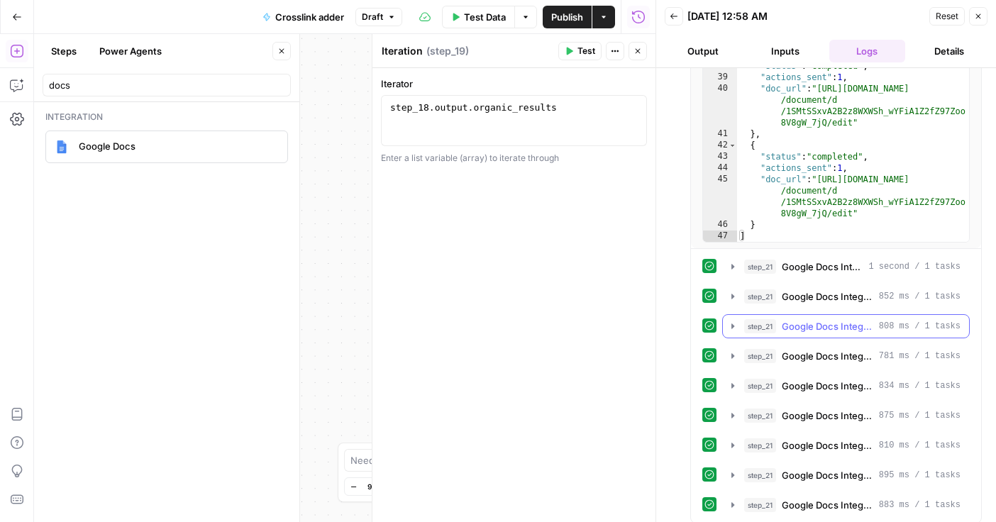
scroll to position [304, 0]
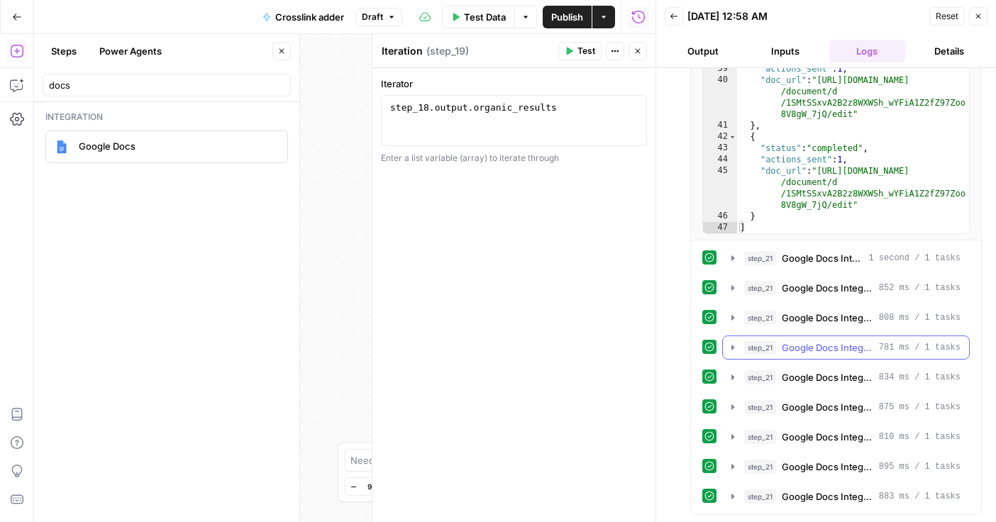
click at [737, 346] on icon "button" at bounding box center [732, 347] width 11 height 11
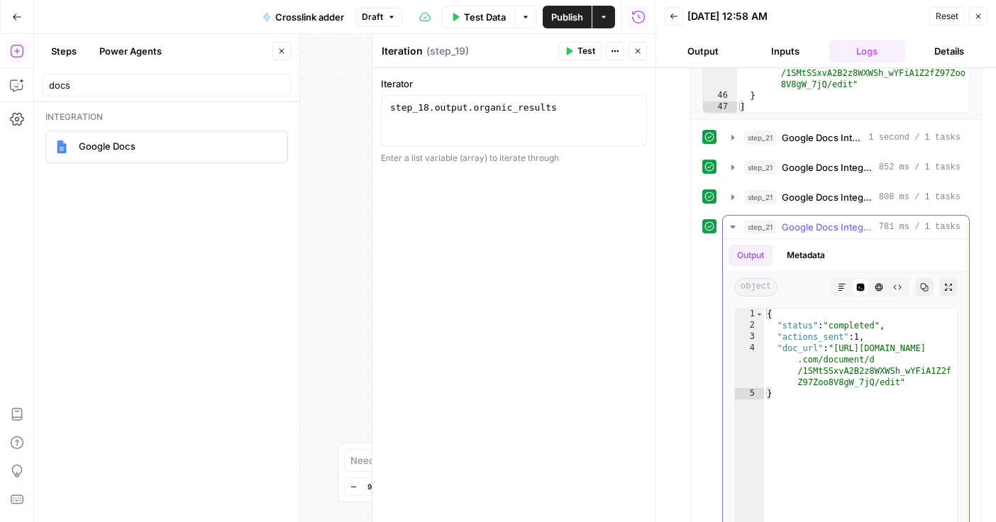
scroll to position [416, 0]
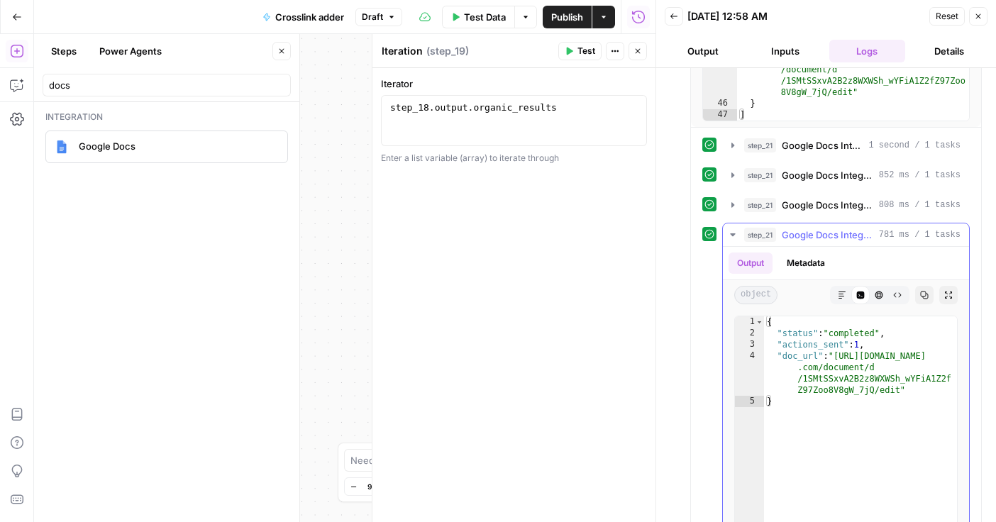
click at [795, 263] on button "Metadata" at bounding box center [805, 263] width 55 height 21
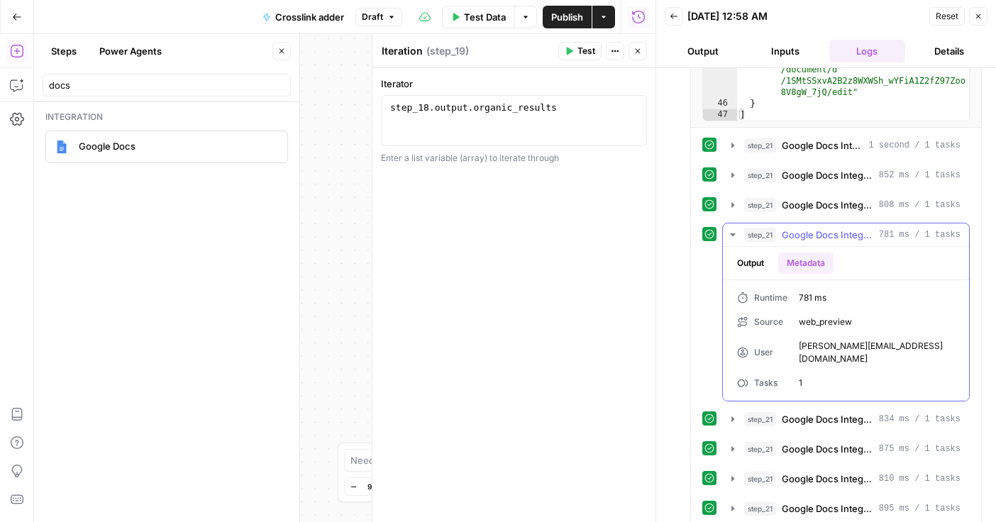
click at [756, 267] on button "Output" at bounding box center [751, 263] width 44 height 21
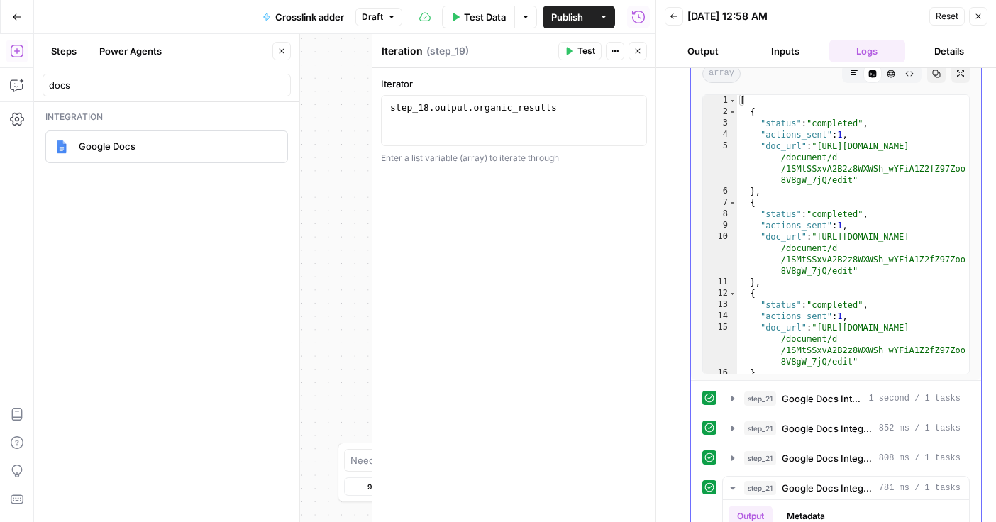
scroll to position [0, 0]
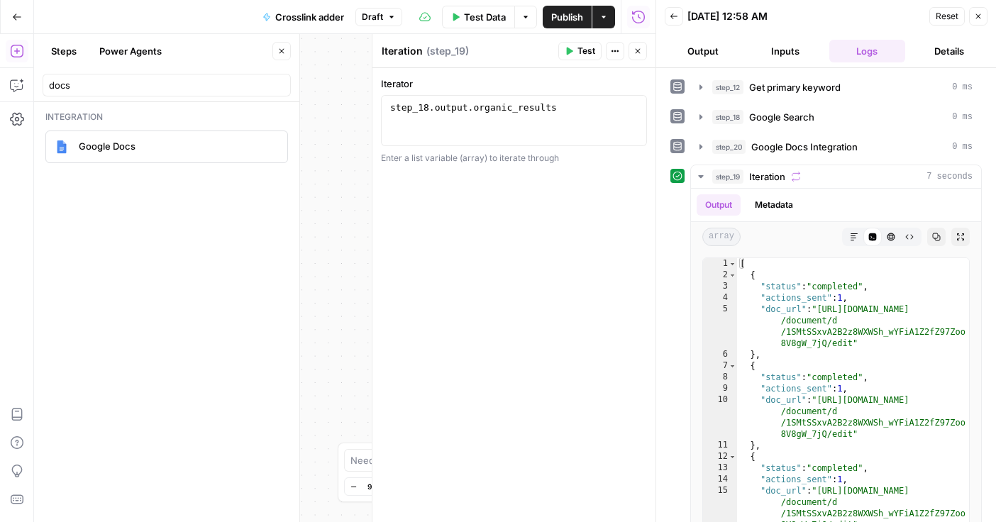
click at [768, 55] on button "Inputs" at bounding box center [785, 51] width 77 height 23
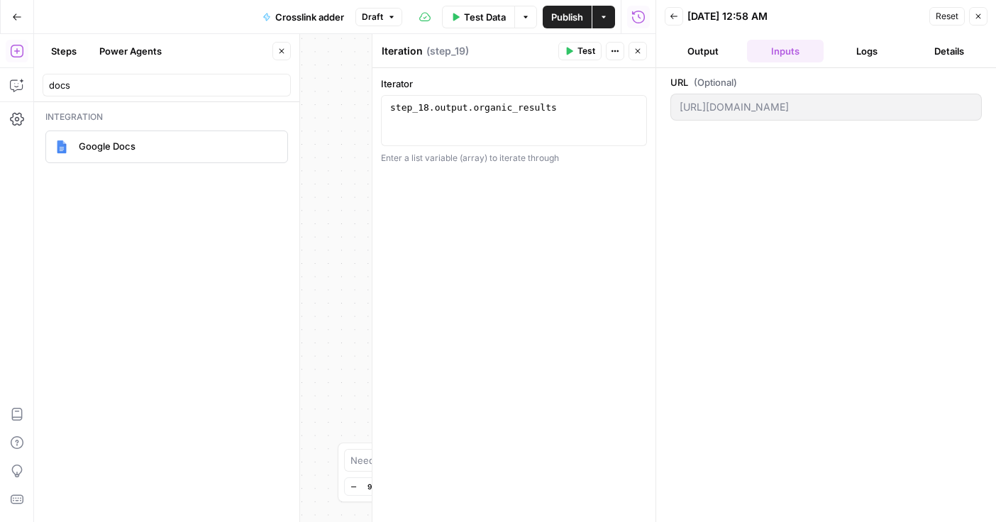
click at [851, 50] on button "Logs" at bounding box center [867, 51] width 77 height 23
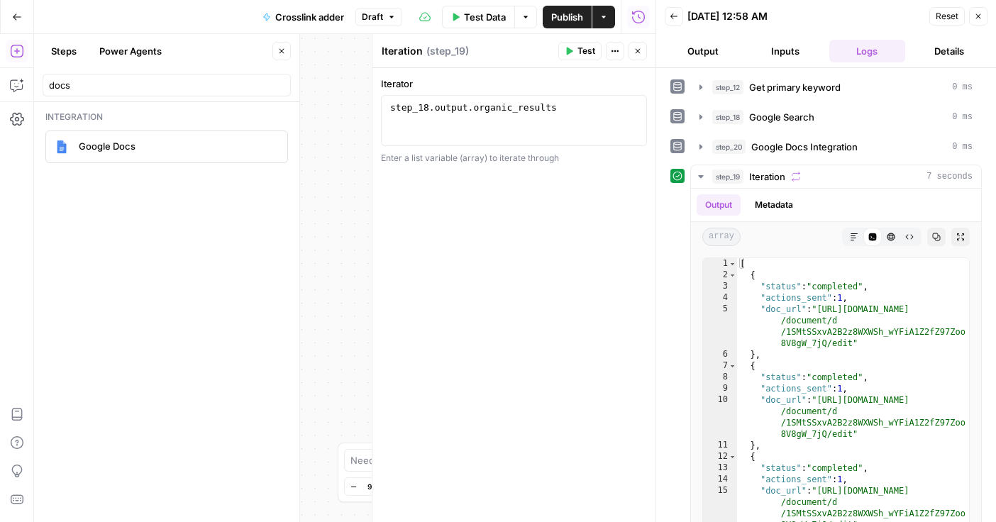
click at [918, 50] on button "Details" at bounding box center [949, 51] width 77 height 23
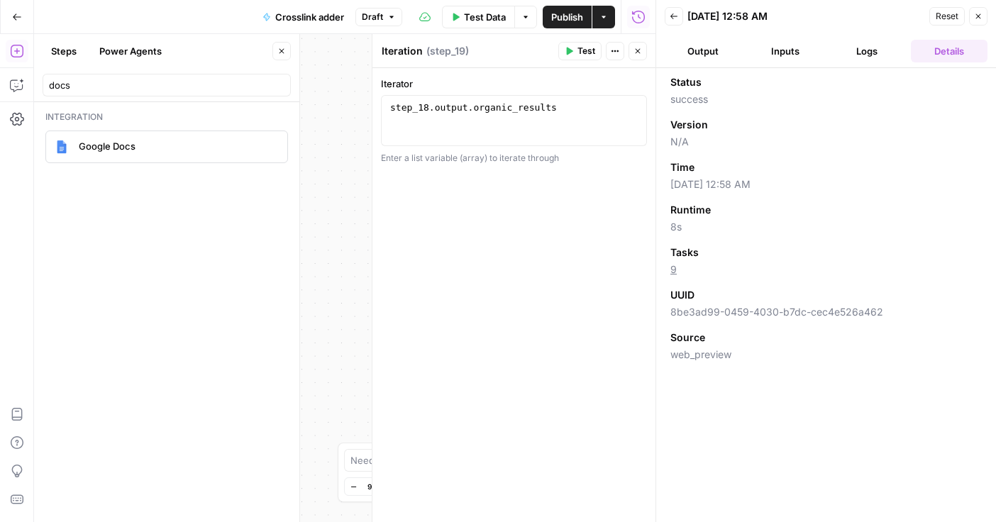
click at [864, 53] on button "Logs" at bounding box center [867, 51] width 77 height 23
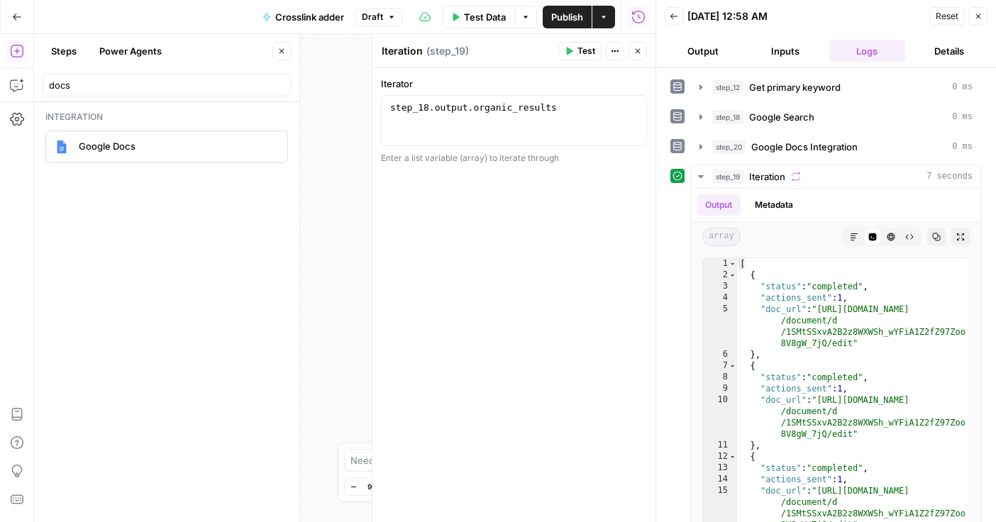
click at [615, 55] on button "Actions" at bounding box center [615, 51] width 18 height 18
click at [547, 216] on div "**********" at bounding box center [514, 295] width 283 height 454
click at [553, 108] on div "step_18 . output . organic_results" at bounding box center [513, 133] width 253 height 64
click at [764, 177] on span "Iteration" at bounding box center [767, 177] width 36 height 14
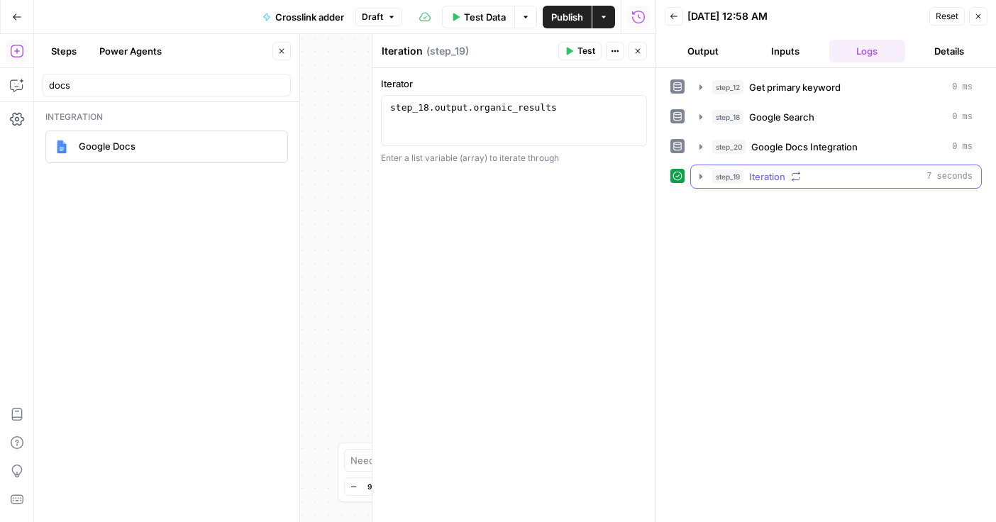
click at [764, 177] on span "Iteration" at bounding box center [767, 177] width 36 height 14
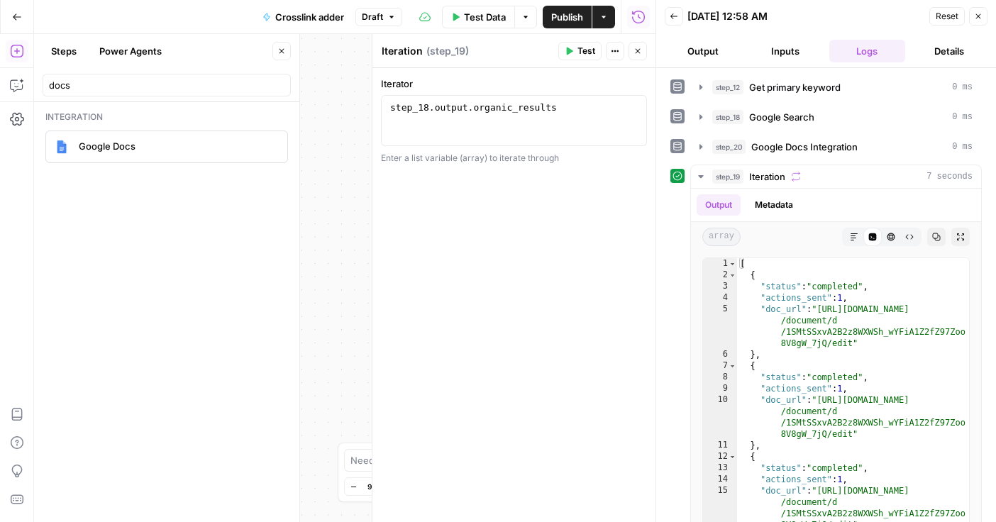
click at [580, 53] on span "Test" at bounding box center [587, 51] width 18 height 13
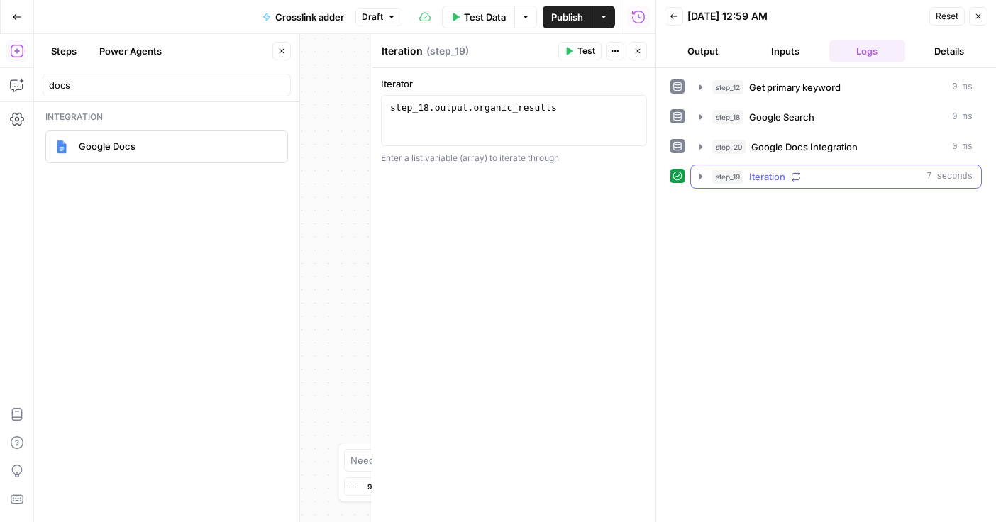
click at [707, 176] on button "step_19 Iteration 7 seconds" at bounding box center [836, 176] width 290 height 23
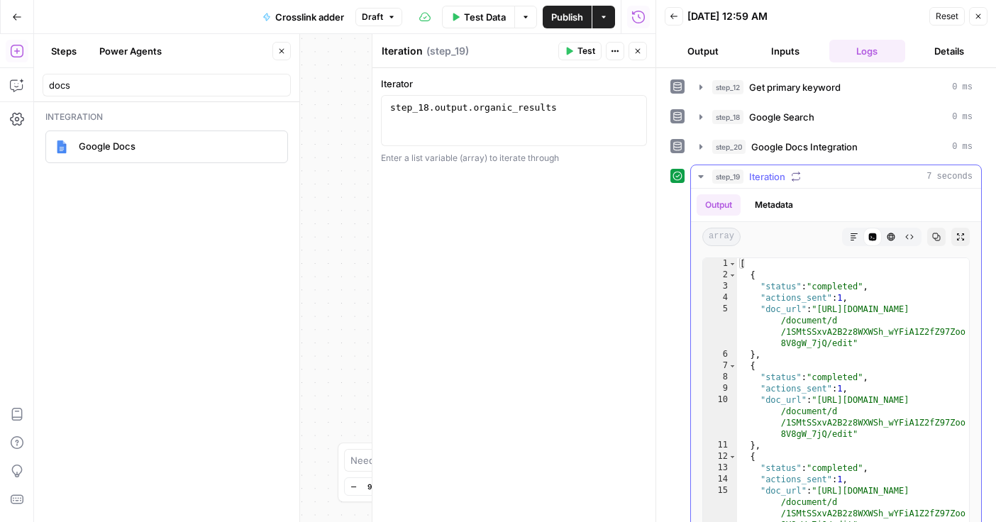
click at [798, 177] on icon "button" at bounding box center [796, 177] width 10 height 10
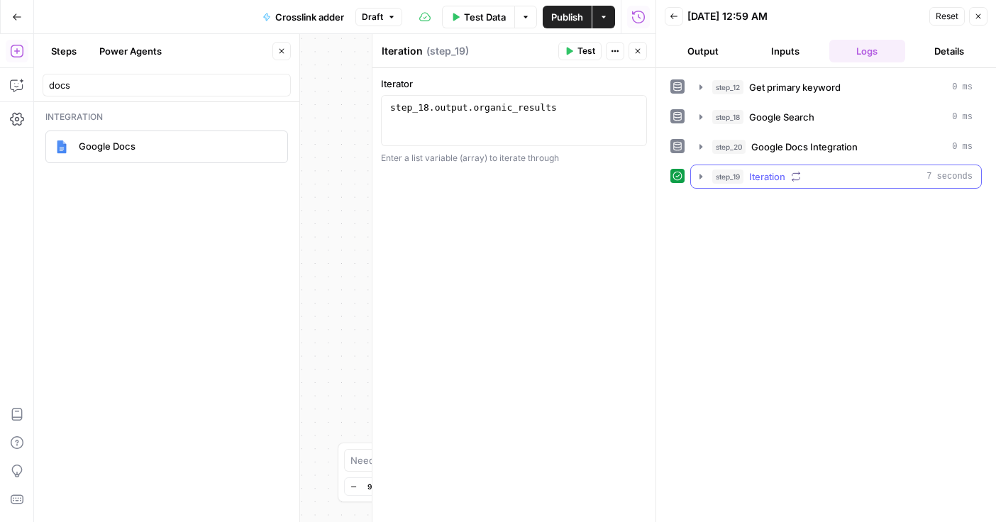
click at [798, 177] on icon "button" at bounding box center [796, 177] width 10 height 10
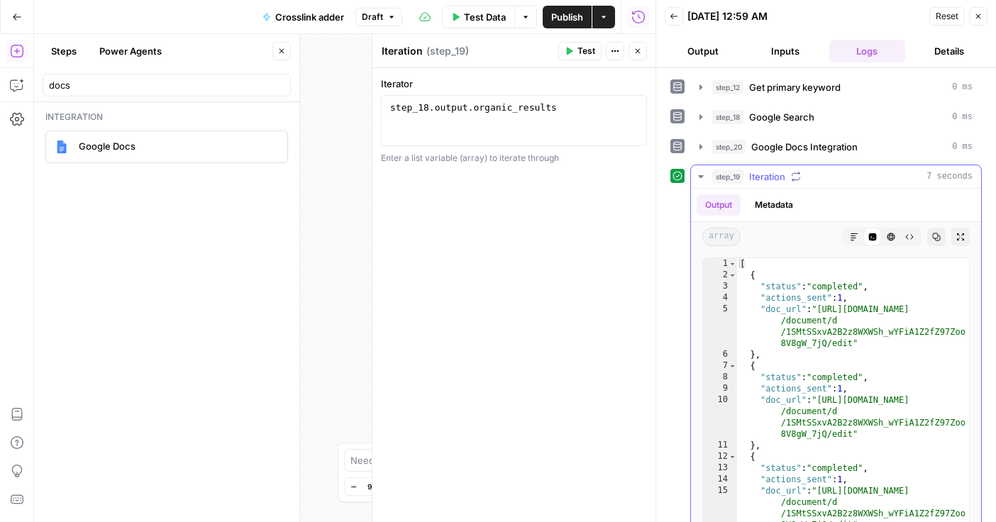
click at [852, 232] on button "Markdown" at bounding box center [854, 237] width 18 height 18
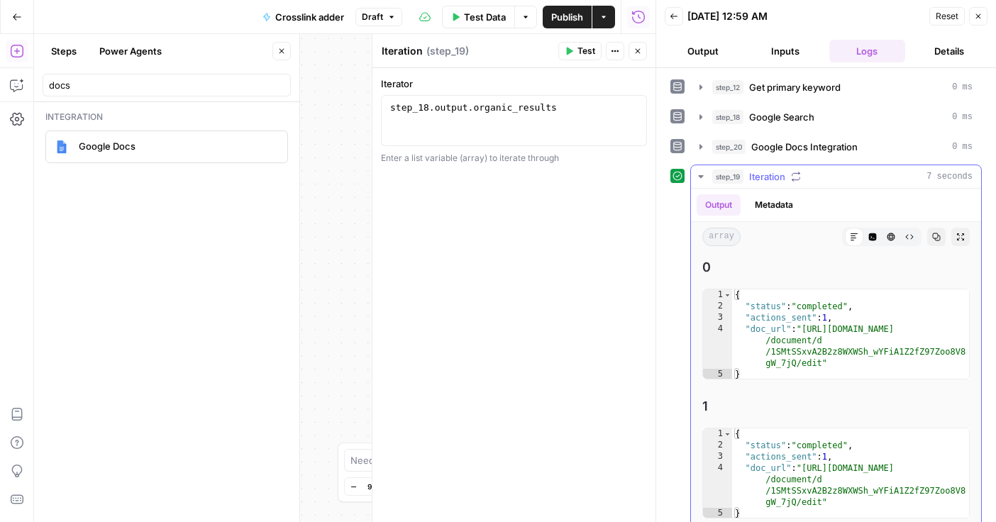
click at [913, 238] on icon "button" at bounding box center [909, 237] width 9 height 9
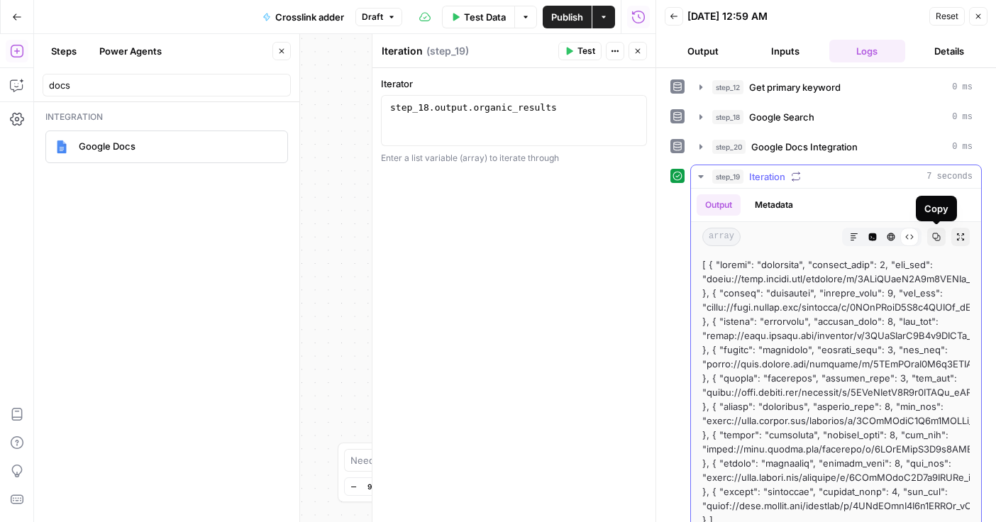
click at [855, 239] on icon "button" at bounding box center [854, 237] width 9 height 9
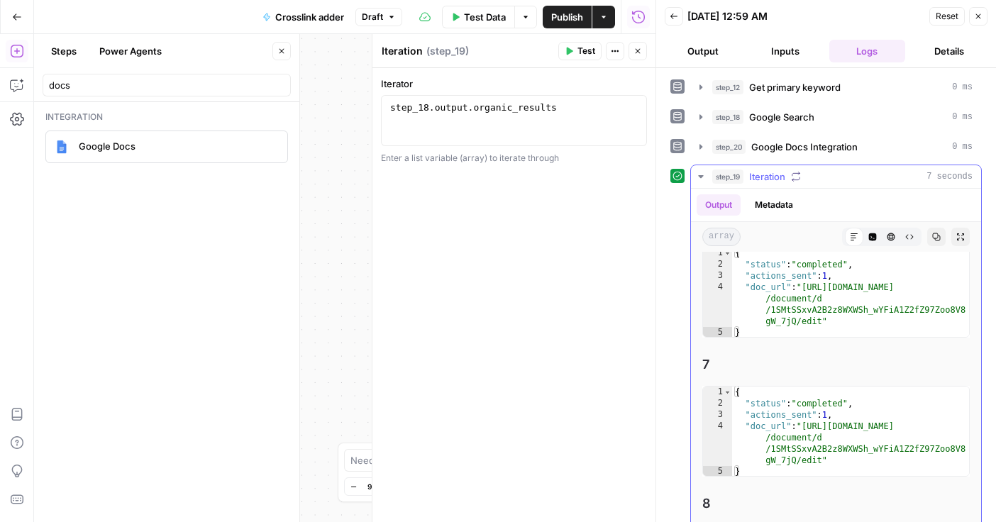
scroll to position [888, 0]
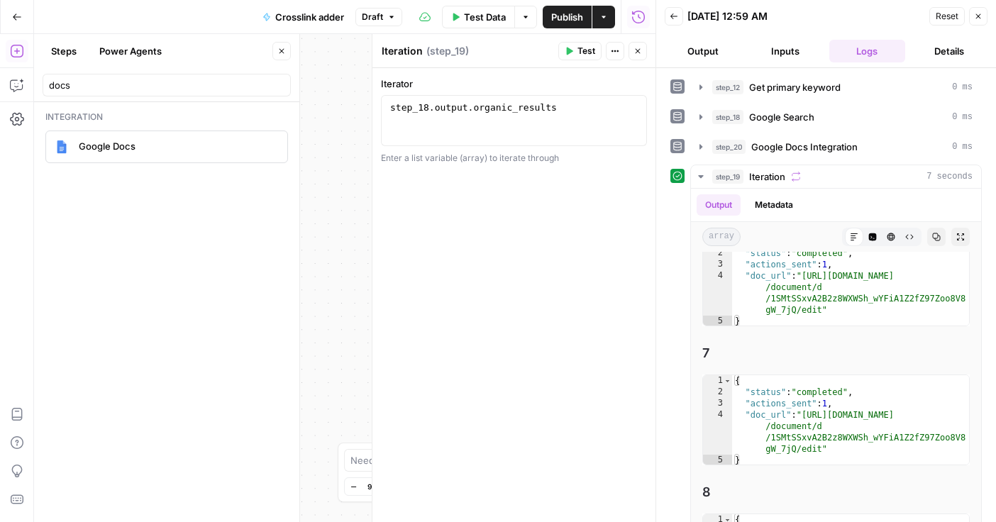
click at [612, 53] on icon "button" at bounding box center [615, 51] width 9 height 9
click at [481, 54] on div "Iteration Iteration ( step_19 )" at bounding box center [467, 51] width 173 height 16
click at [493, 116] on div "step_18 . output . organic_results" at bounding box center [513, 133] width 253 height 64
click at [636, 57] on button "Close" at bounding box center [638, 51] width 18 height 18
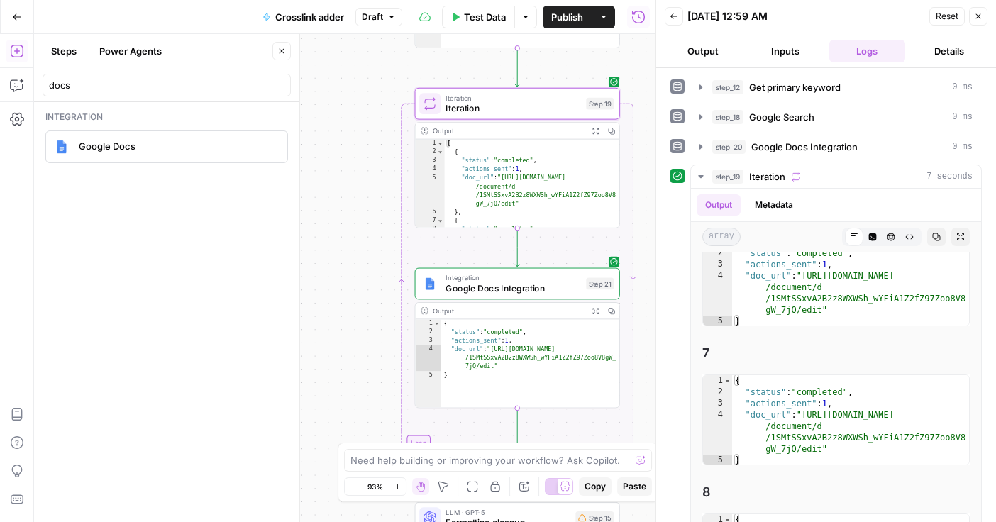
click at [350, 227] on div "**********" at bounding box center [345, 278] width 622 height 488
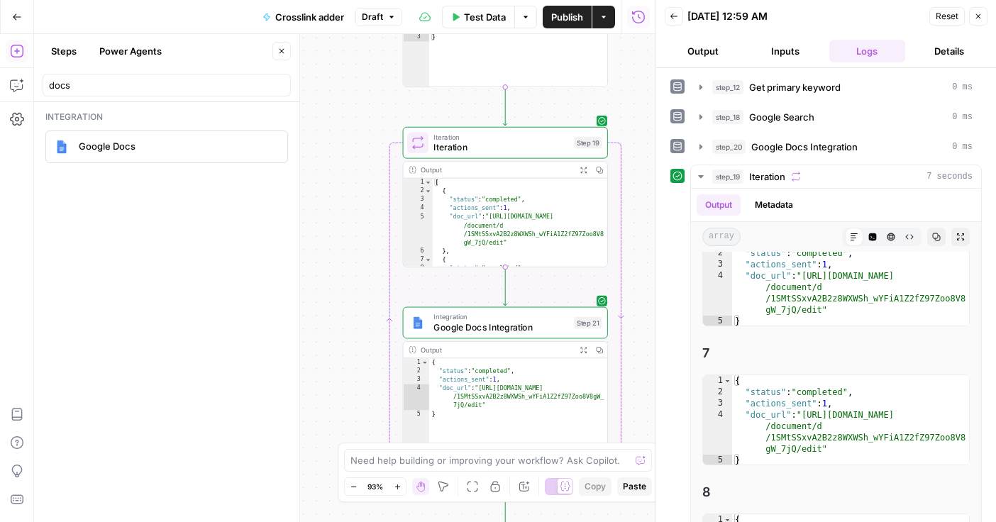
drag, startPoint x: 351, startPoint y: 228, endPoint x: 338, endPoint y: 270, distance: 44.4
click at [338, 270] on div "**********" at bounding box center [345, 278] width 622 height 488
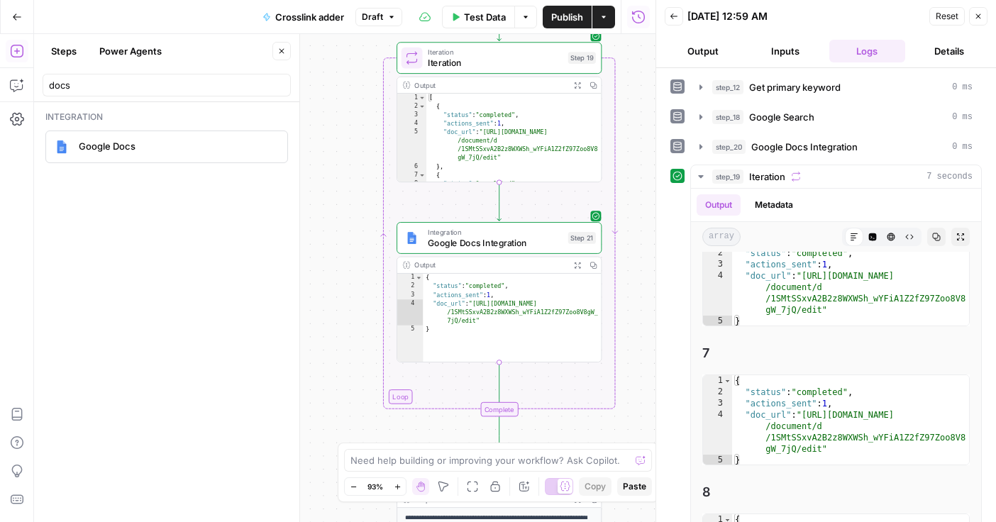
click at [492, 241] on span "Google Docs Integration" at bounding box center [495, 242] width 135 height 13
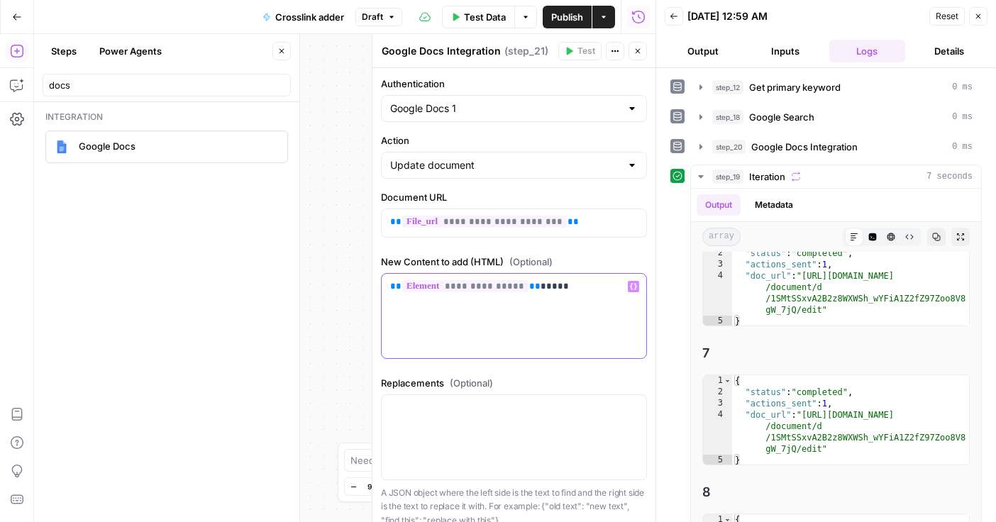
click at [529, 287] on p "**********" at bounding box center [514, 287] width 248 height 14
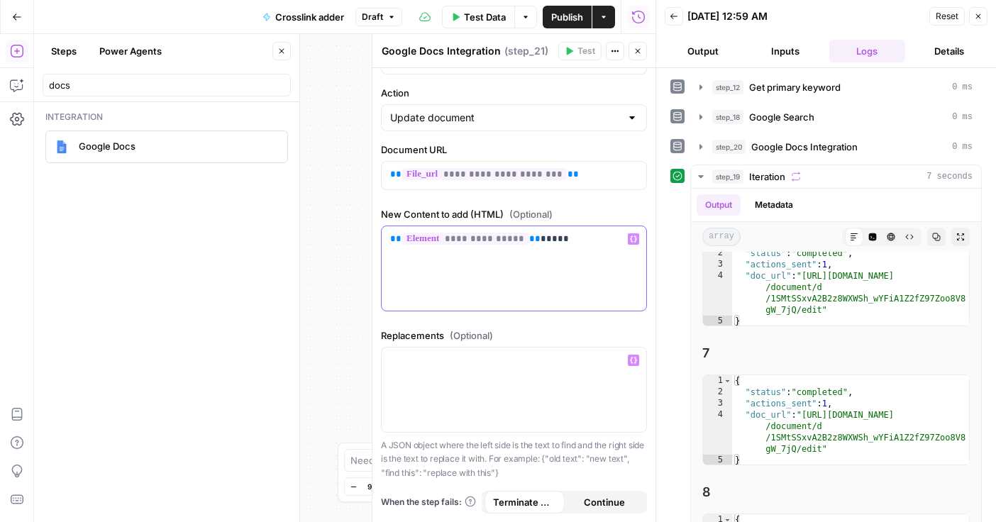
scroll to position [0, 0]
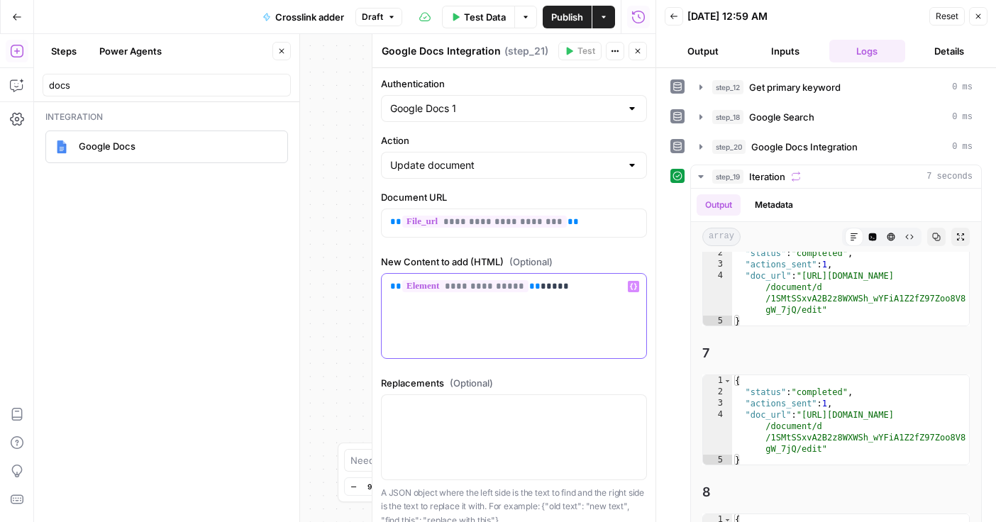
click at [563, 291] on p "**********" at bounding box center [514, 287] width 248 height 14
click at [631, 289] on icon "button" at bounding box center [633, 286] width 7 height 7
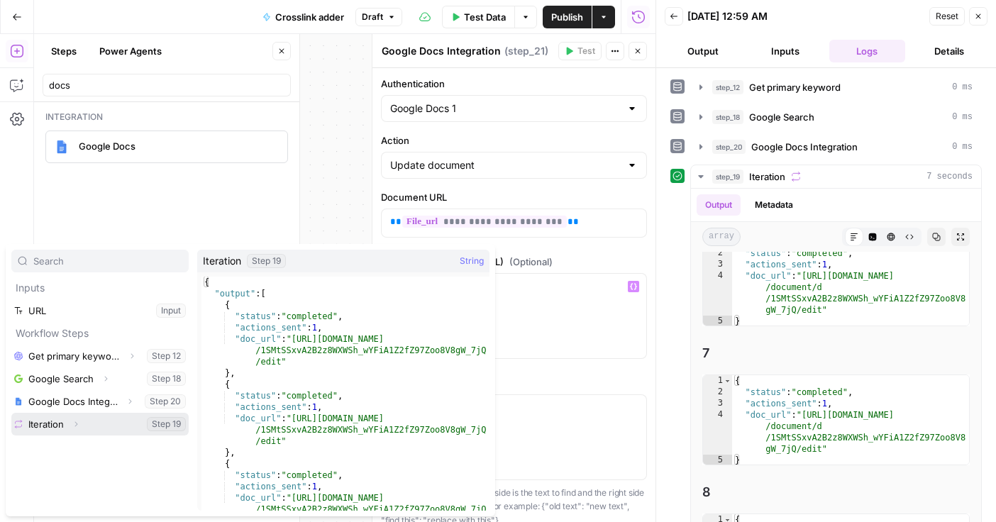
click at [74, 424] on icon "button" at bounding box center [76, 424] width 9 height 9
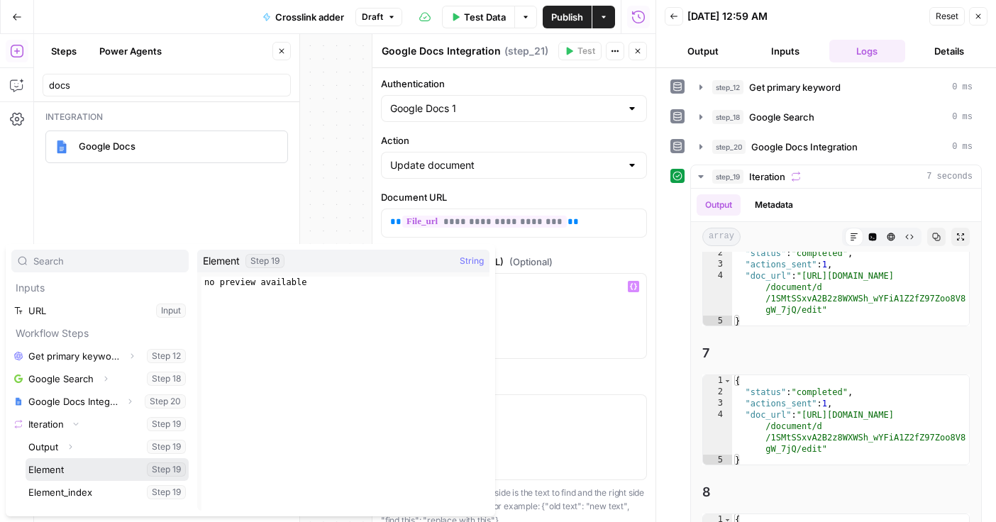
click at [66, 474] on button "Select variable Element" at bounding box center [107, 469] width 163 height 23
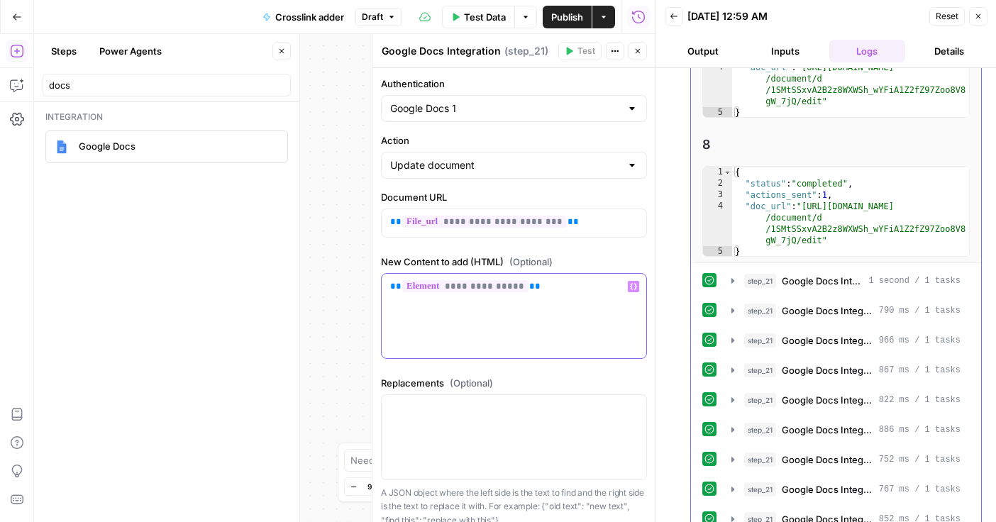
scroll to position [304, 0]
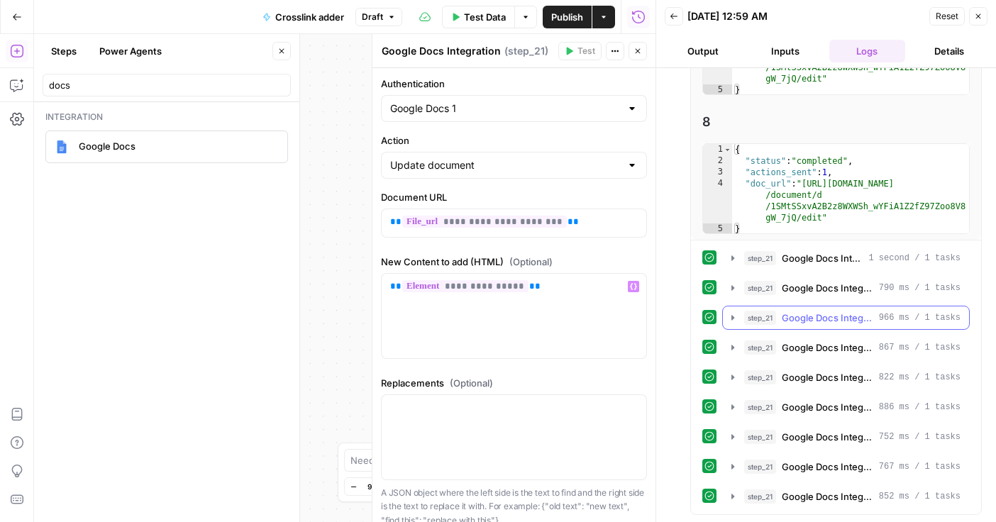
click at [732, 321] on icon "button" at bounding box center [732, 317] width 11 height 11
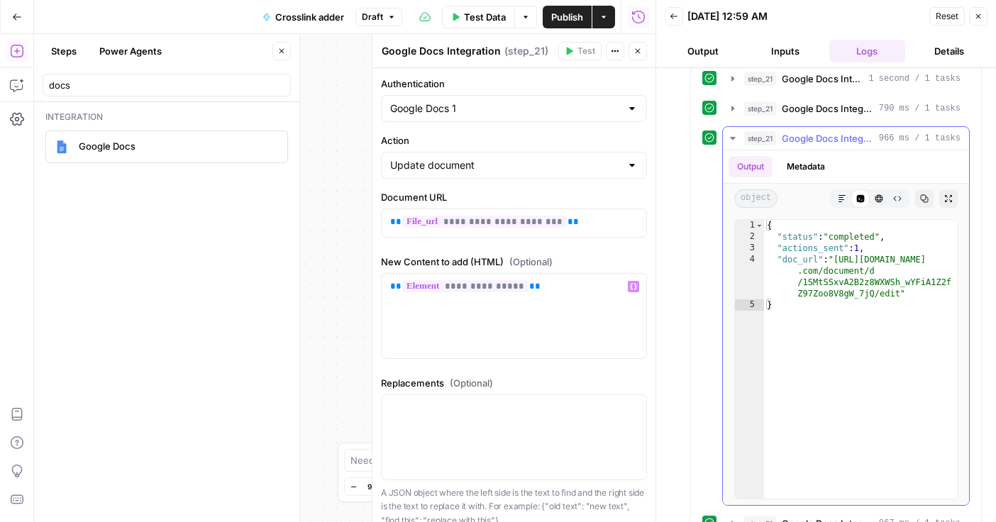
scroll to position [485, 0]
click at [637, 53] on icon "button" at bounding box center [638, 51] width 9 height 9
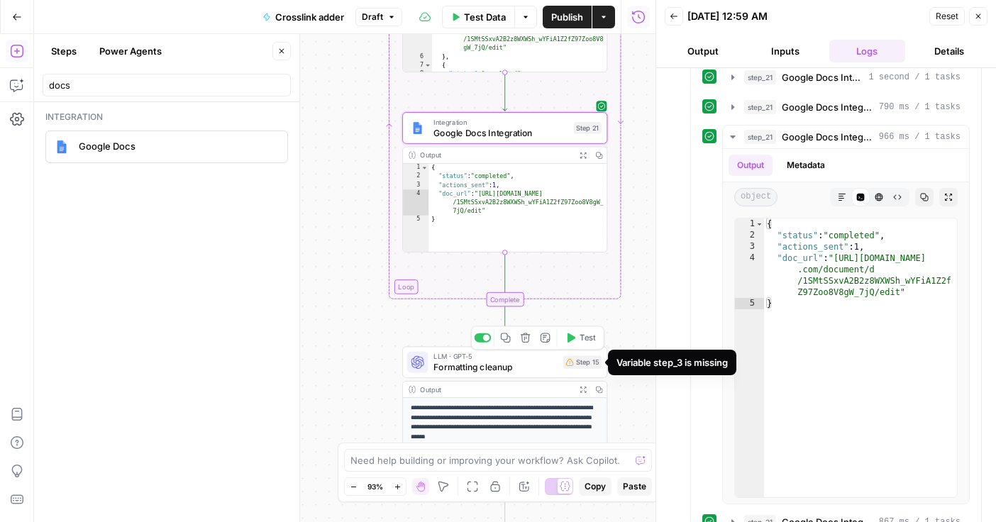
click at [586, 367] on div "Step 15" at bounding box center [582, 361] width 38 height 13
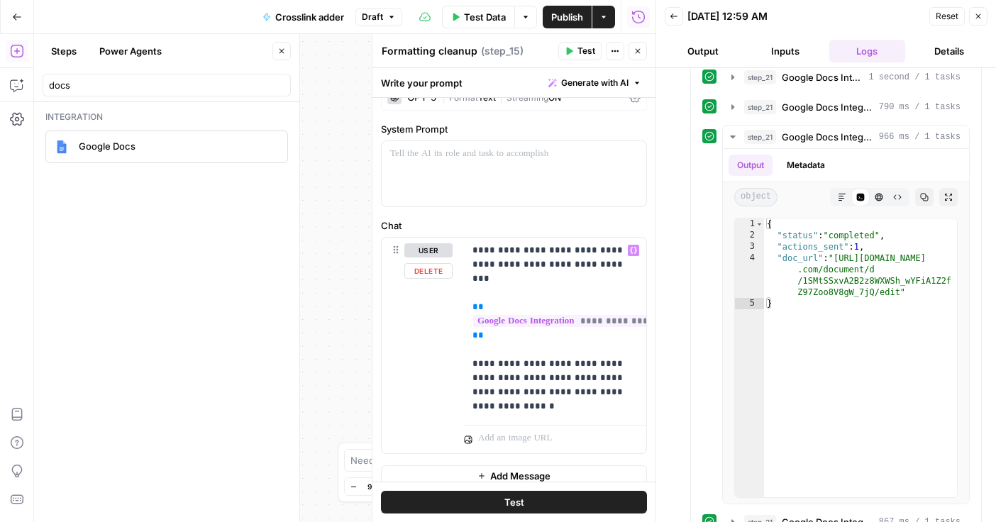
scroll to position [36, 0]
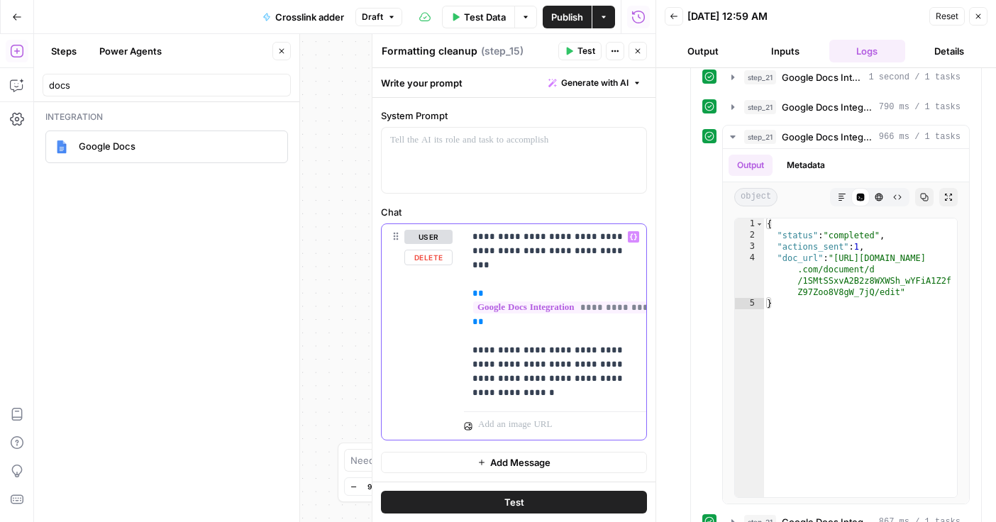
click at [514, 383] on p "**********" at bounding box center [555, 315] width 165 height 170
click at [326, 248] on div "**********" at bounding box center [345, 278] width 622 height 488
click at [639, 47] on icon "button" at bounding box center [638, 51] width 9 height 9
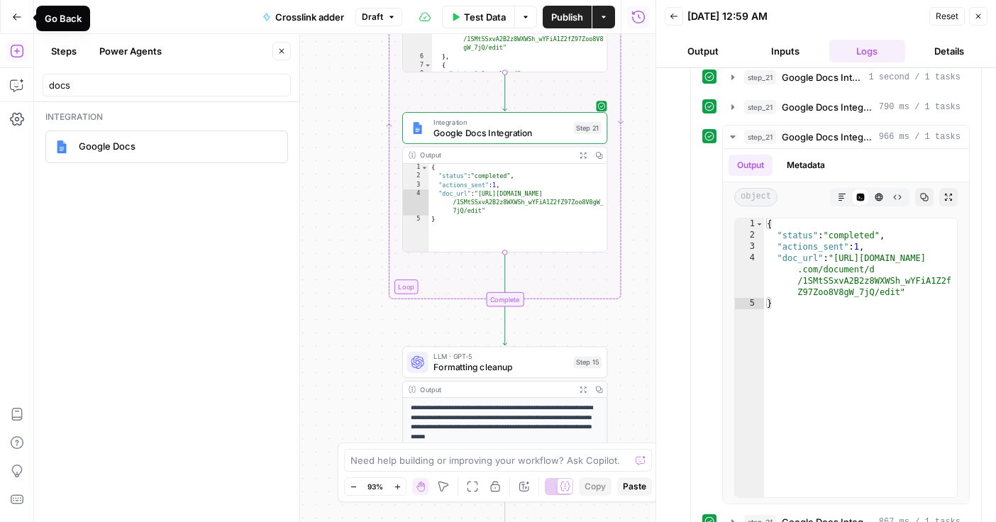
click at [14, 17] on icon "button" at bounding box center [17, 17] width 10 height 10
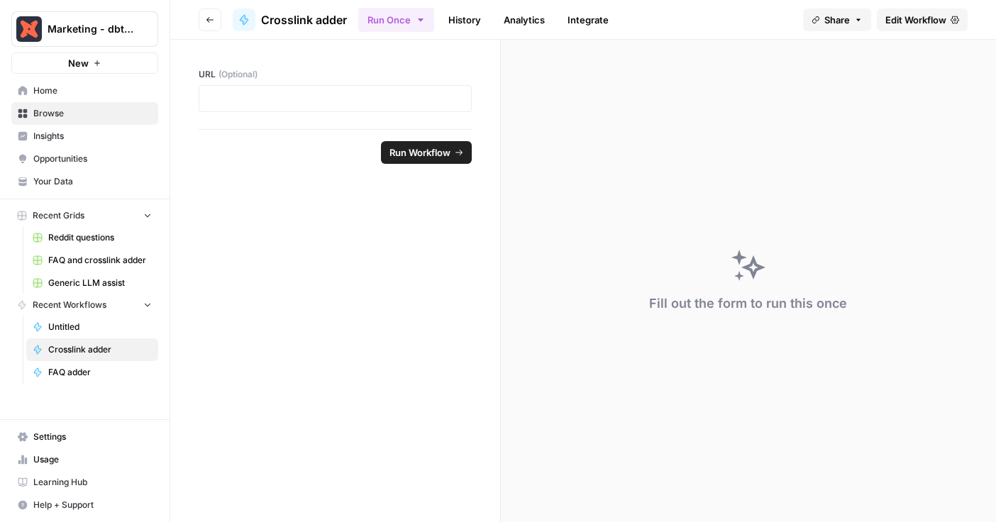
click at [58, 327] on span "Untitled" at bounding box center [100, 327] width 104 height 13
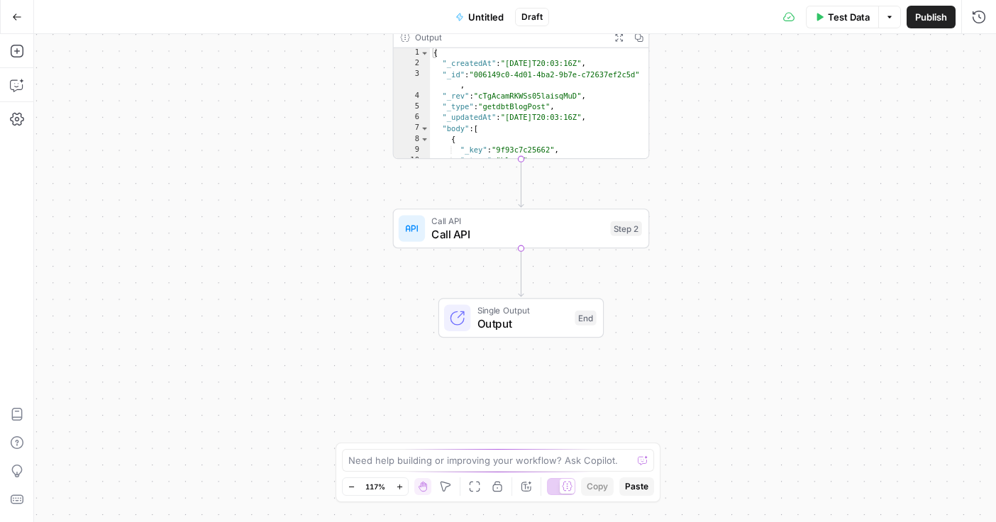
click at [475, 13] on span "Untitled" at bounding box center [485, 17] width 35 height 14
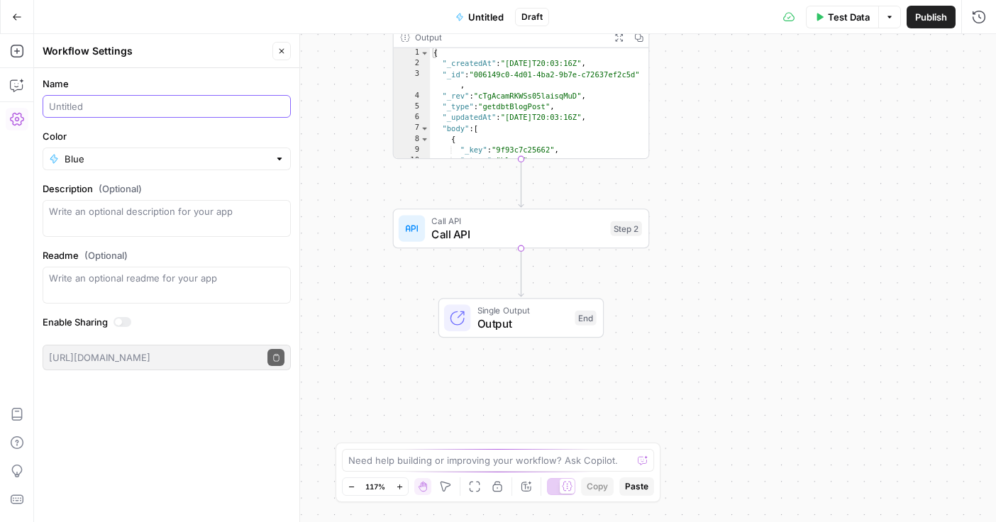
click at [149, 113] on input "Name" at bounding box center [167, 106] width 236 height 14
type input "Sanity test"
click at [331, 123] on div "Workflow Input Settings Inputs Integration Sanity Integration Step 1 Output Exp…" at bounding box center [515, 278] width 962 height 488
click at [11, 16] on button "Go Back" at bounding box center [17, 17] width 26 height 26
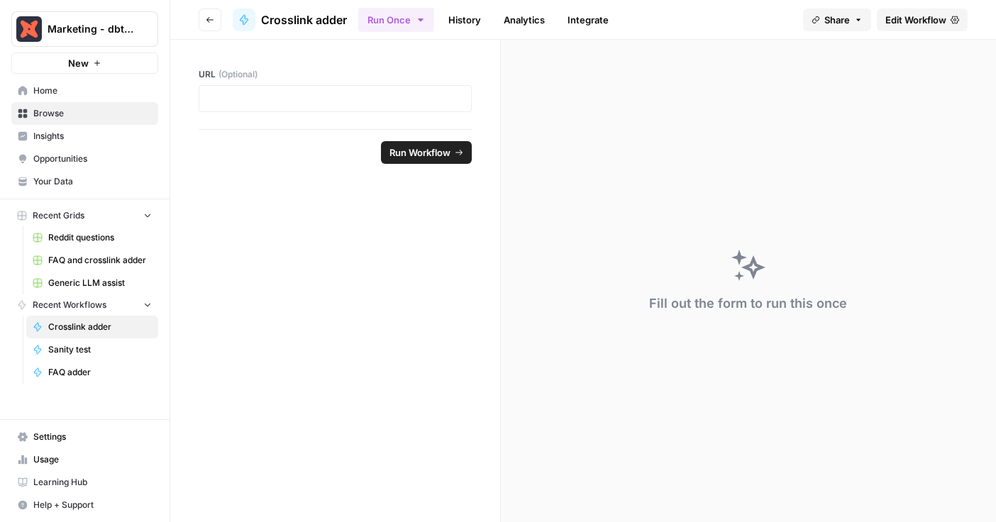
click at [77, 115] on span "Browse" at bounding box center [92, 113] width 118 height 13
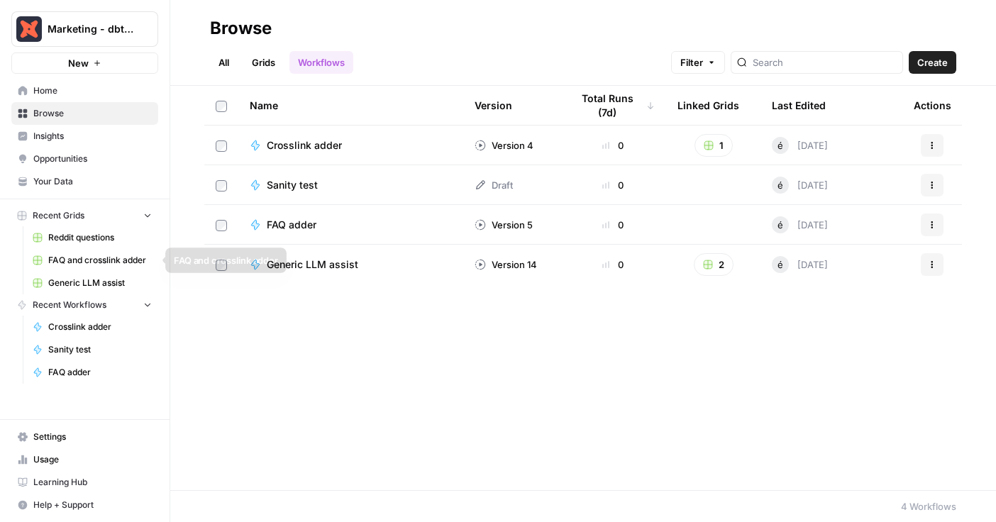
click at [94, 287] on span "Generic LLM assist" at bounding box center [100, 283] width 104 height 13
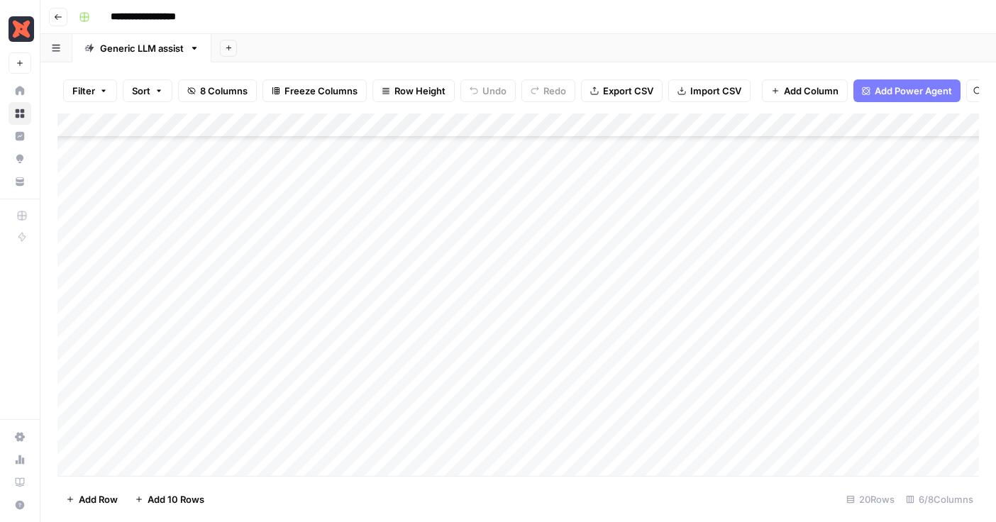
scroll to position [167, 0]
click at [160, 500] on span "Add 10 Rows" at bounding box center [176, 499] width 57 height 14
click at [211, 322] on div "Add Column" at bounding box center [518, 295] width 922 height 363
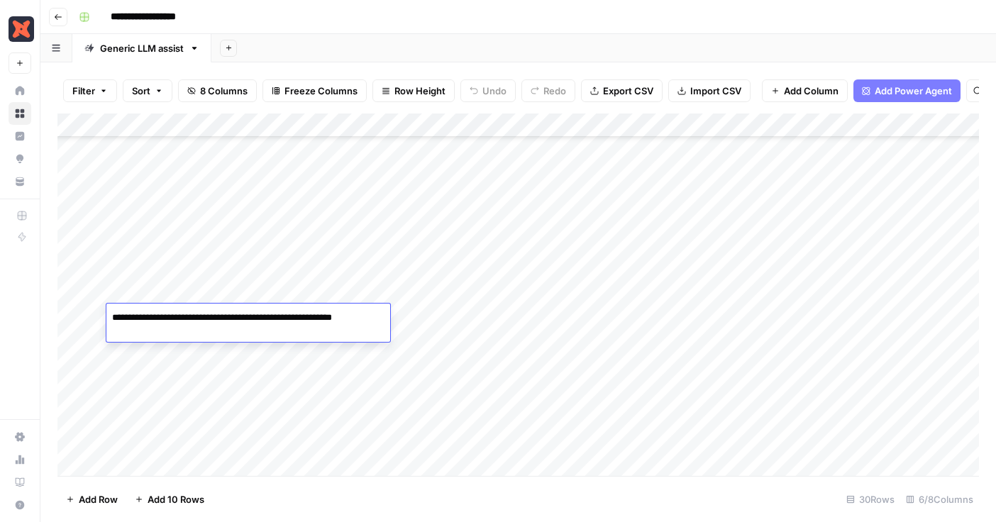
type textarea "**********"
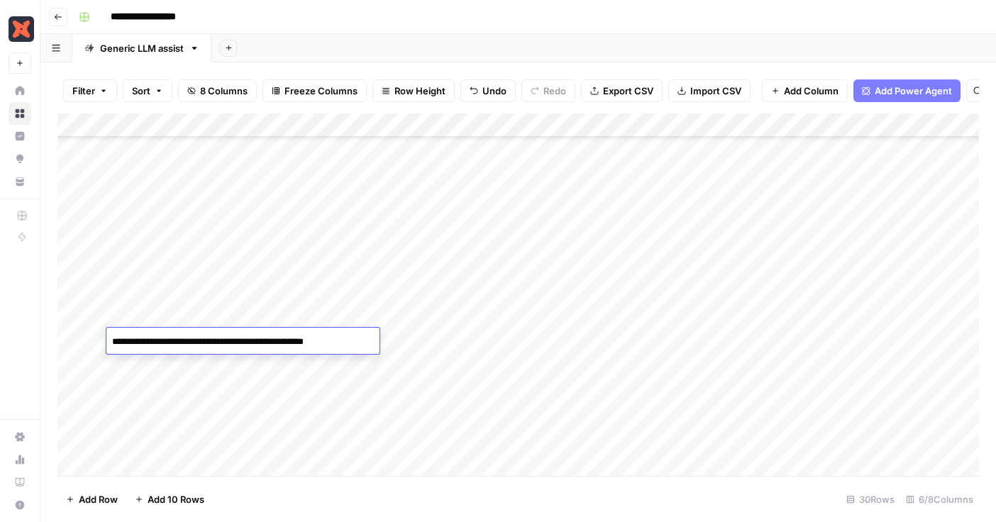
type textarea "**********"
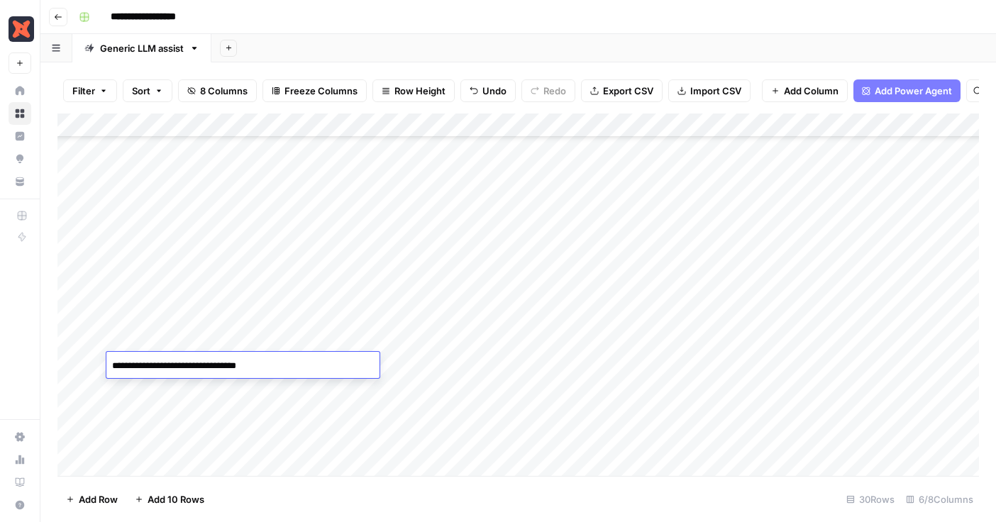
type textarea "**********"
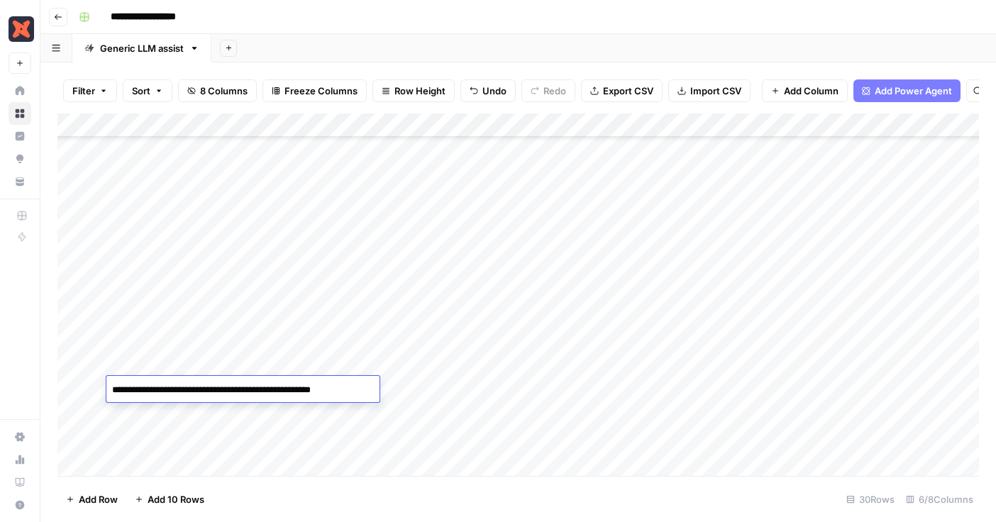
type textarea "**********"
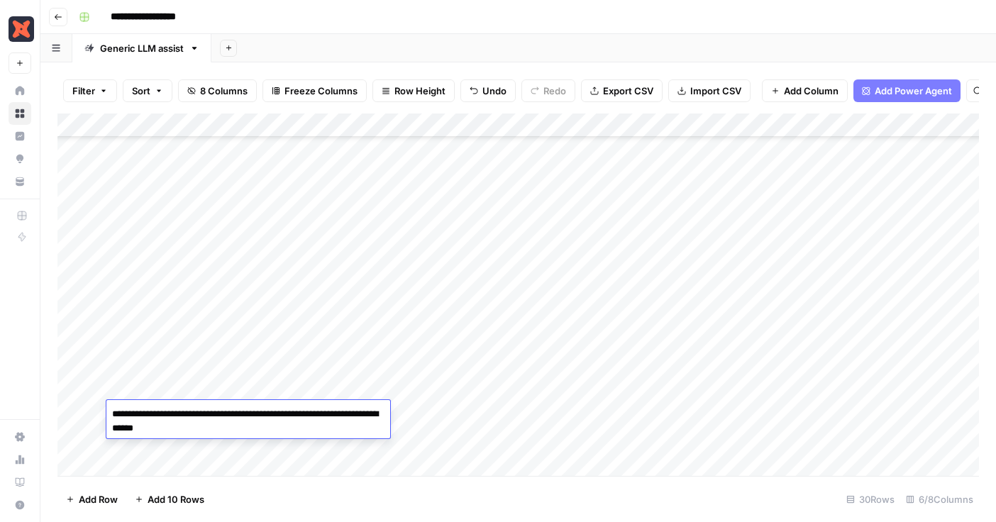
type textarea "**********"
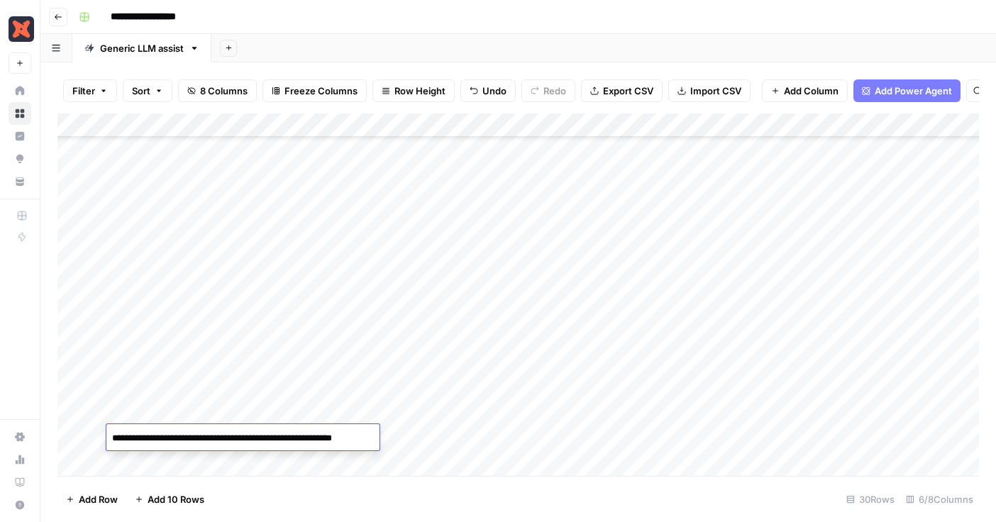
type textarea "**********"
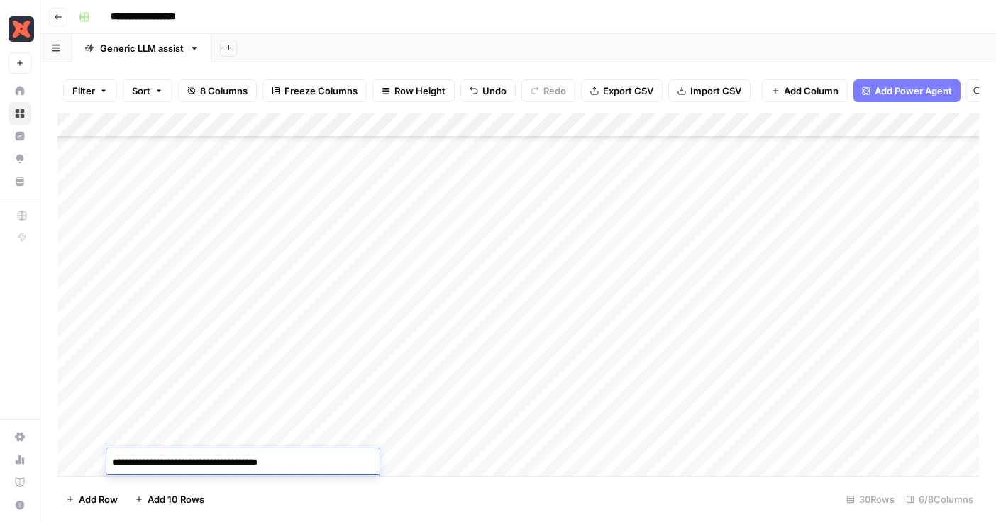
type textarea "**********"
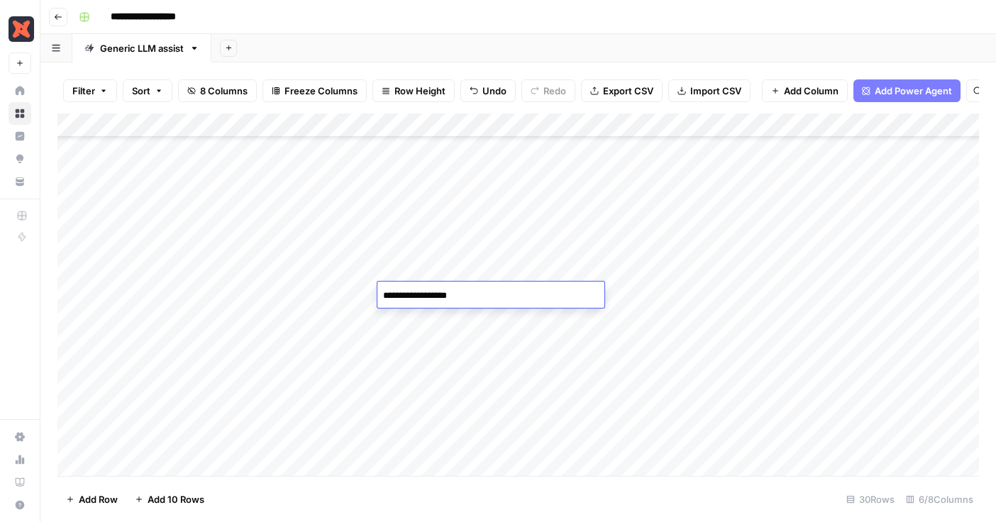
type textarea "**********"
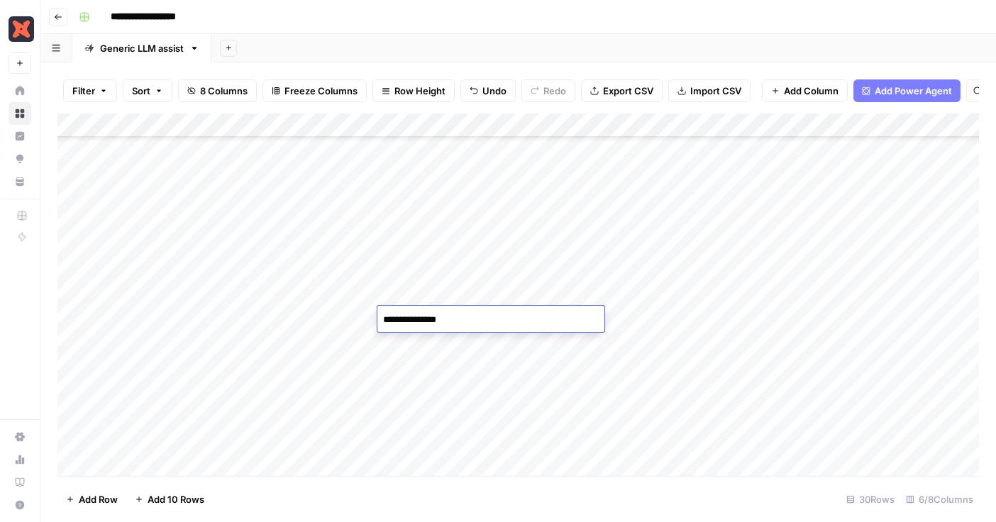
type textarea "**********"
type textarea "********"
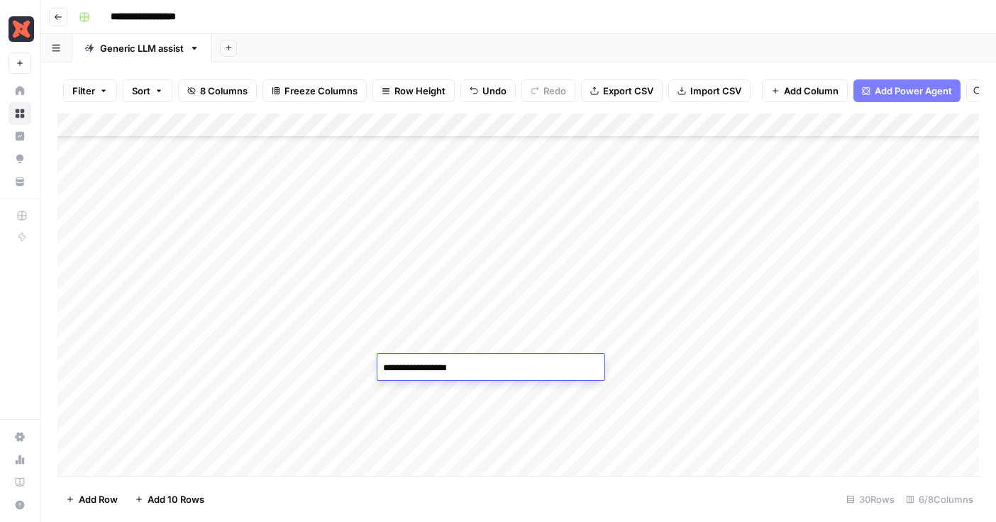
type textarea "**********"
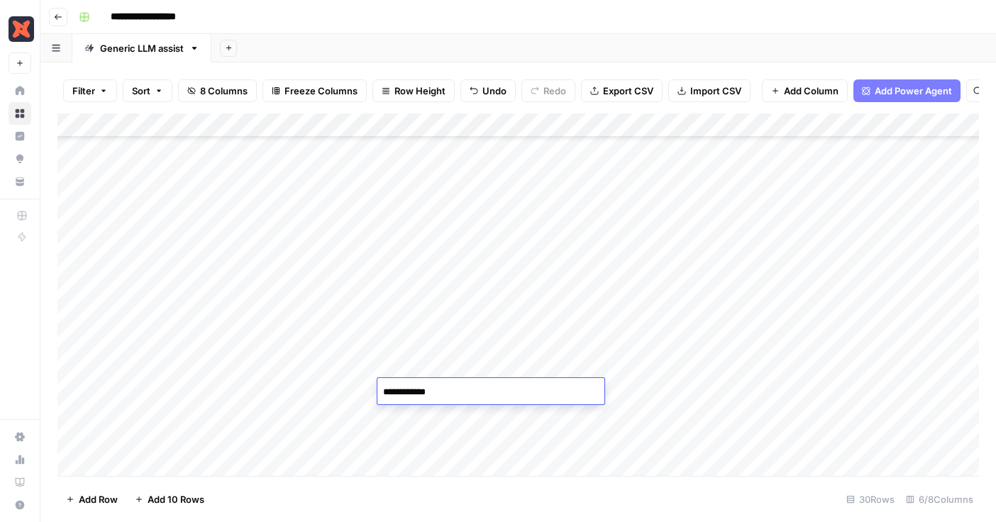
type textarea "**********"
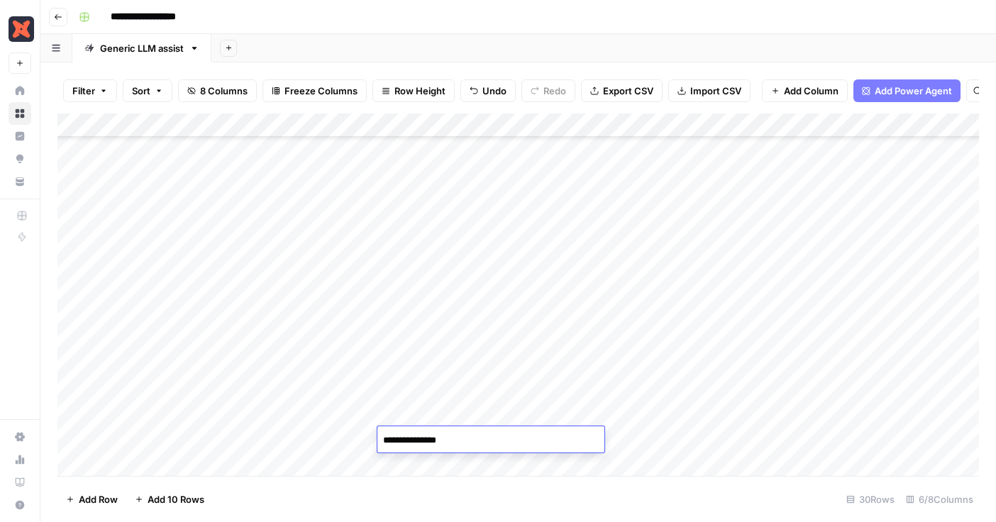
type textarea "**********"
click at [654, 297] on div "Add Column" at bounding box center [518, 295] width 922 height 363
click at [657, 319] on div "Add Column" at bounding box center [518, 295] width 922 height 363
click at [658, 343] on div "Add Column" at bounding box center [518, 295] width 922 height 363
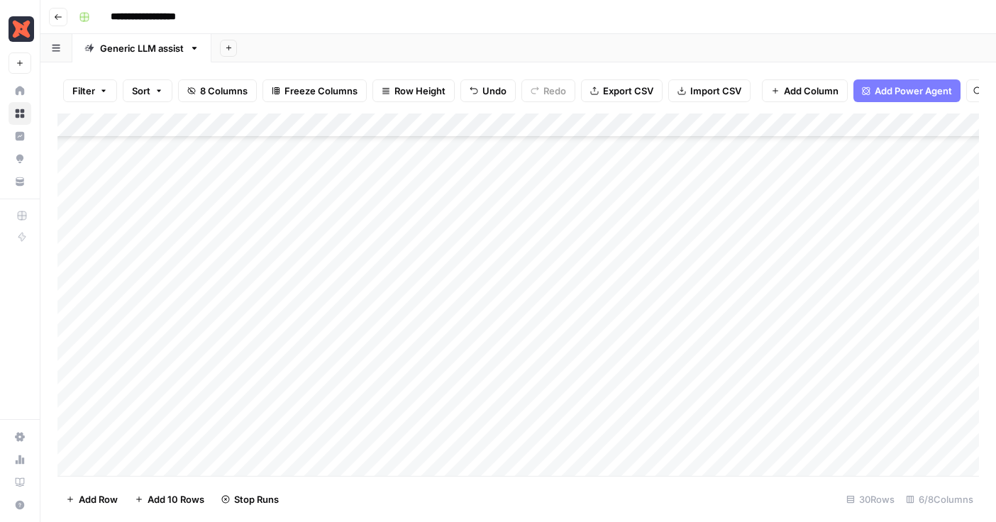
click at [658, 365] on div "Add Column" at bounding box center [518, 295] width 922 height 363
click at [658, 387] on div "Add Column" at bounding box center [518, 295] width 922 height 363
click at [659, 414] on div "Add Column" at bounding box center [518, 295] width 922 height 363
click at [661, 438] on div "Add Column" at bounding box center [518, 295] width 922 height 363
click at [897, 306] on div "Add Column" at bounding box center [518, 295] width 922 height 363
